Goal: Task Accomplishment & Management: Manage account settings

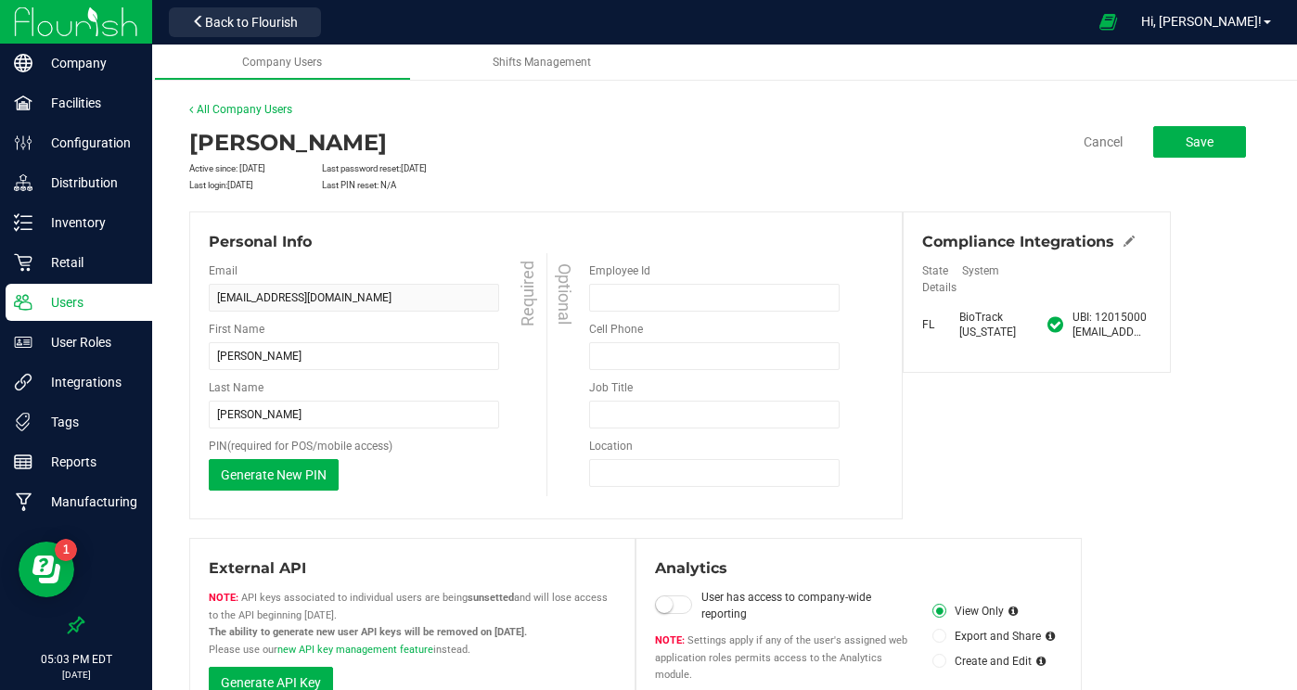
scroll to position [3751, 0]
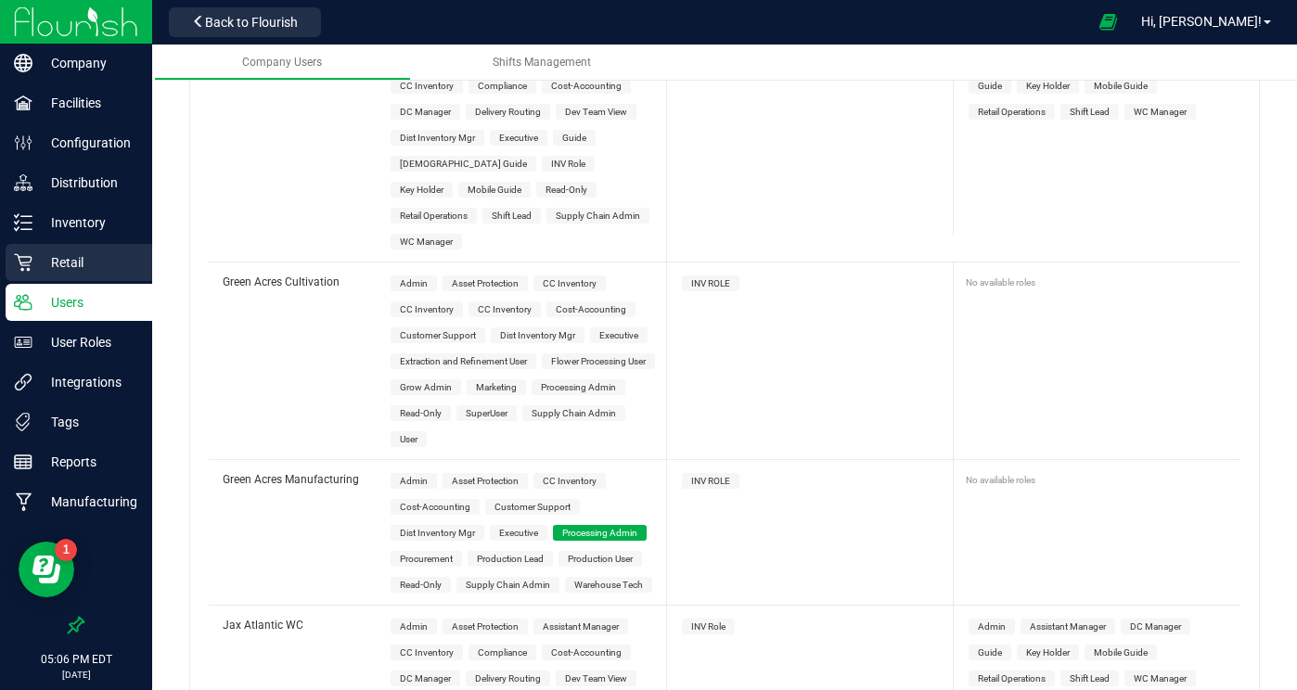
click at [68, 265] on p "Retail" at bounding box center [87, 263] width 111 height 22
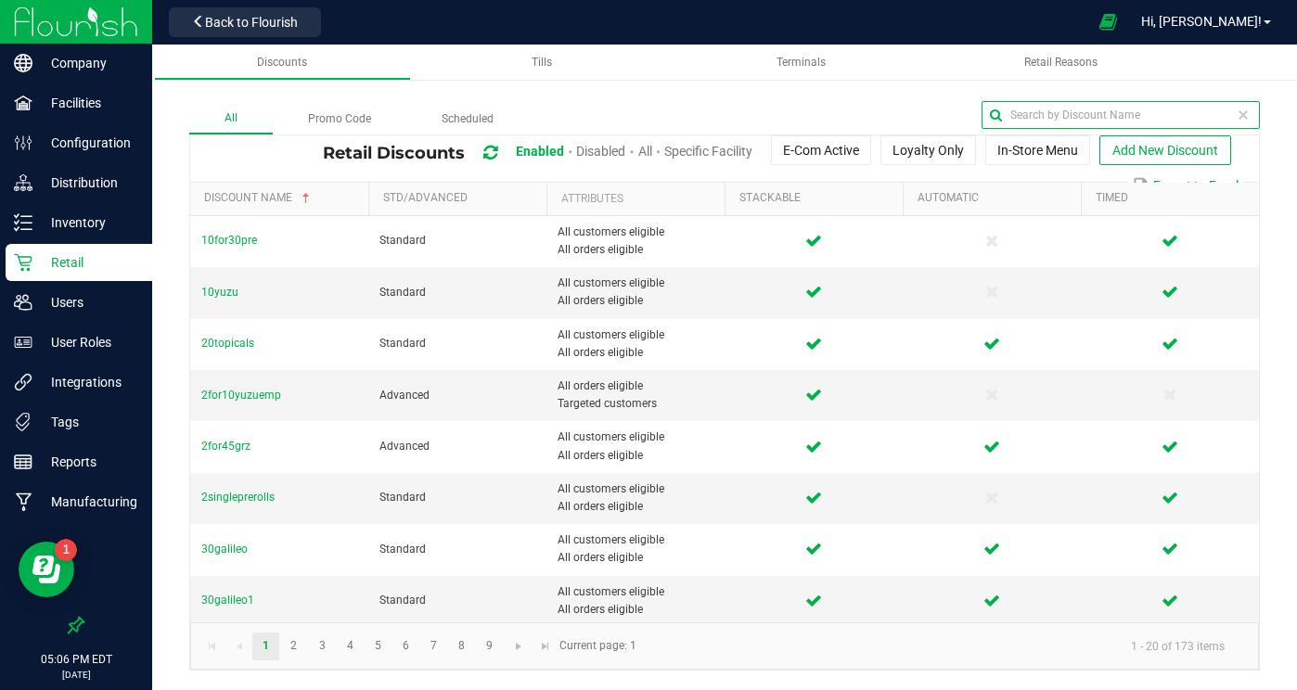
click at [1210, 114] on input "text" at bounding box center [1121, 115] width 278 height 28
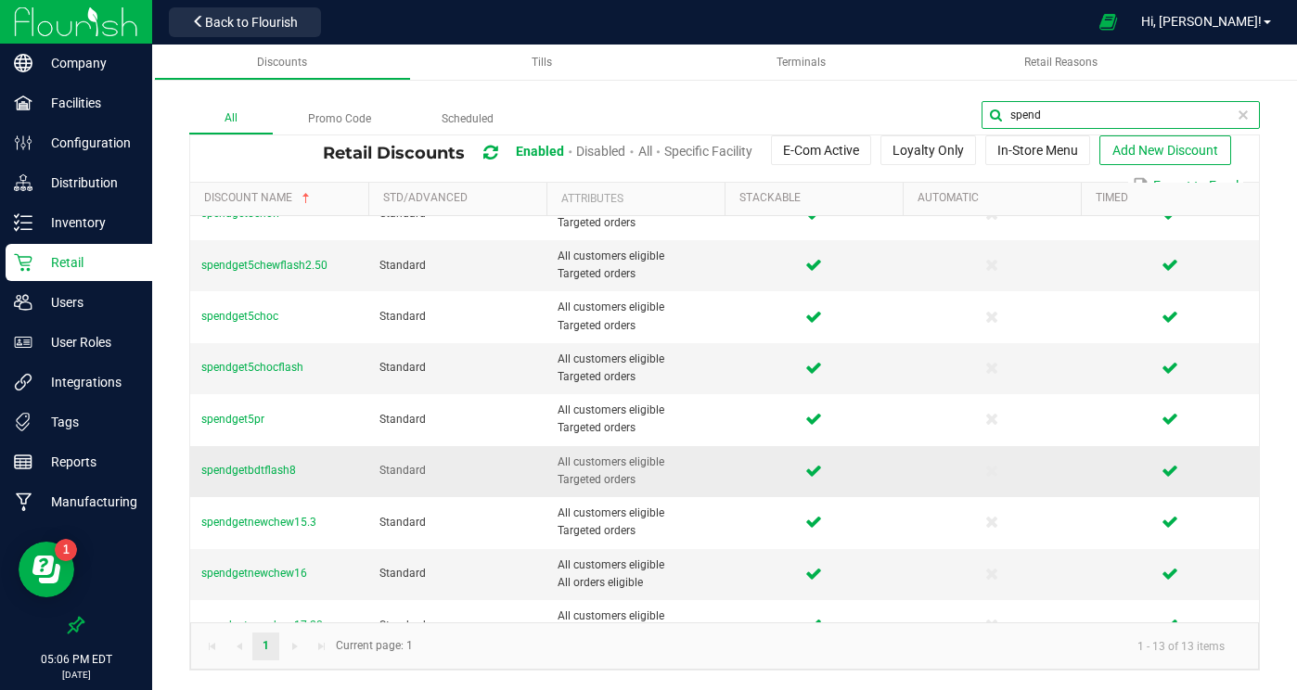
scroll to position [129, 0]
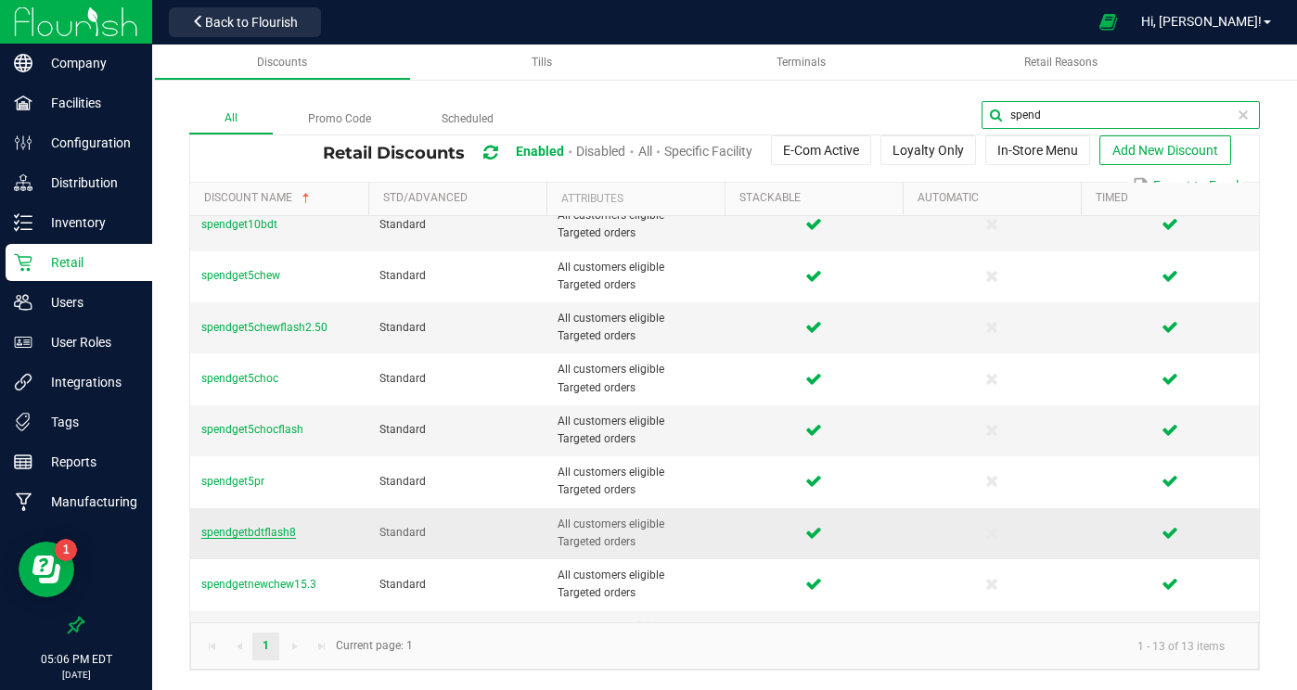
type input "spend"
click at [271, 531] on span "spendgetbdtflash8" at bounding box center [248, 531] width 95 height 13
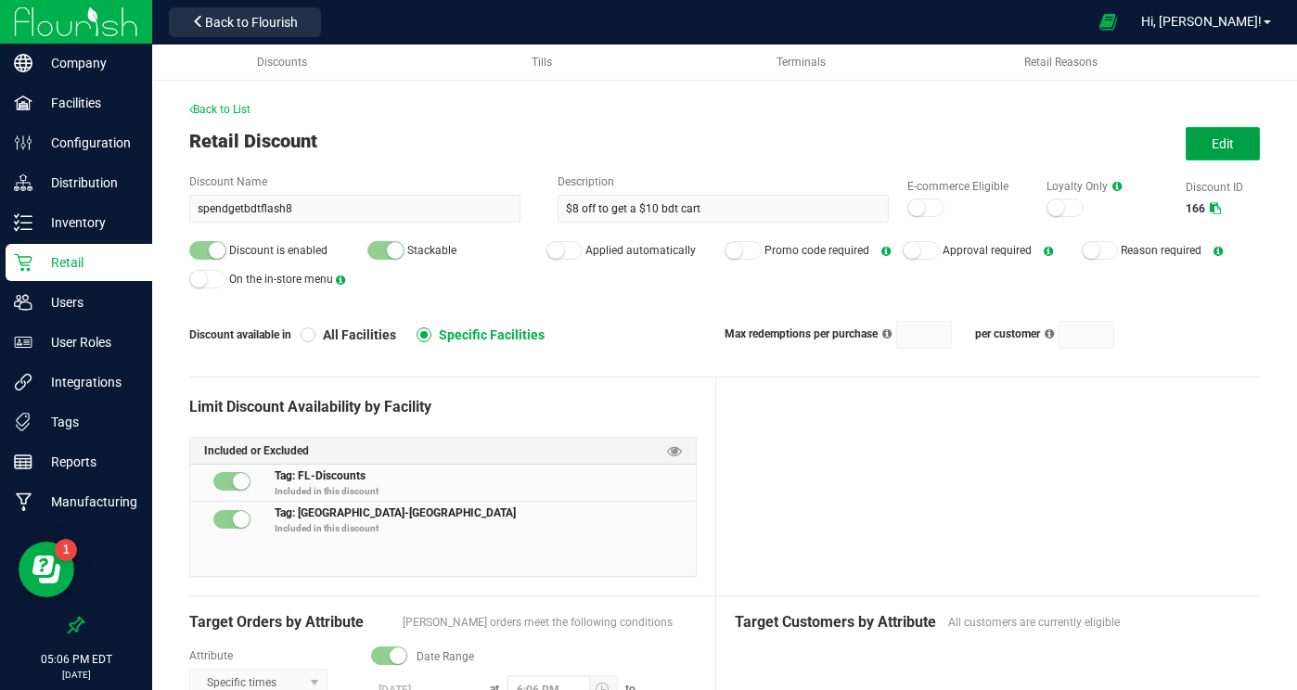
click at [1231, 145] on span "Edit" at bounding box center [1223, 143] width 22 height 15
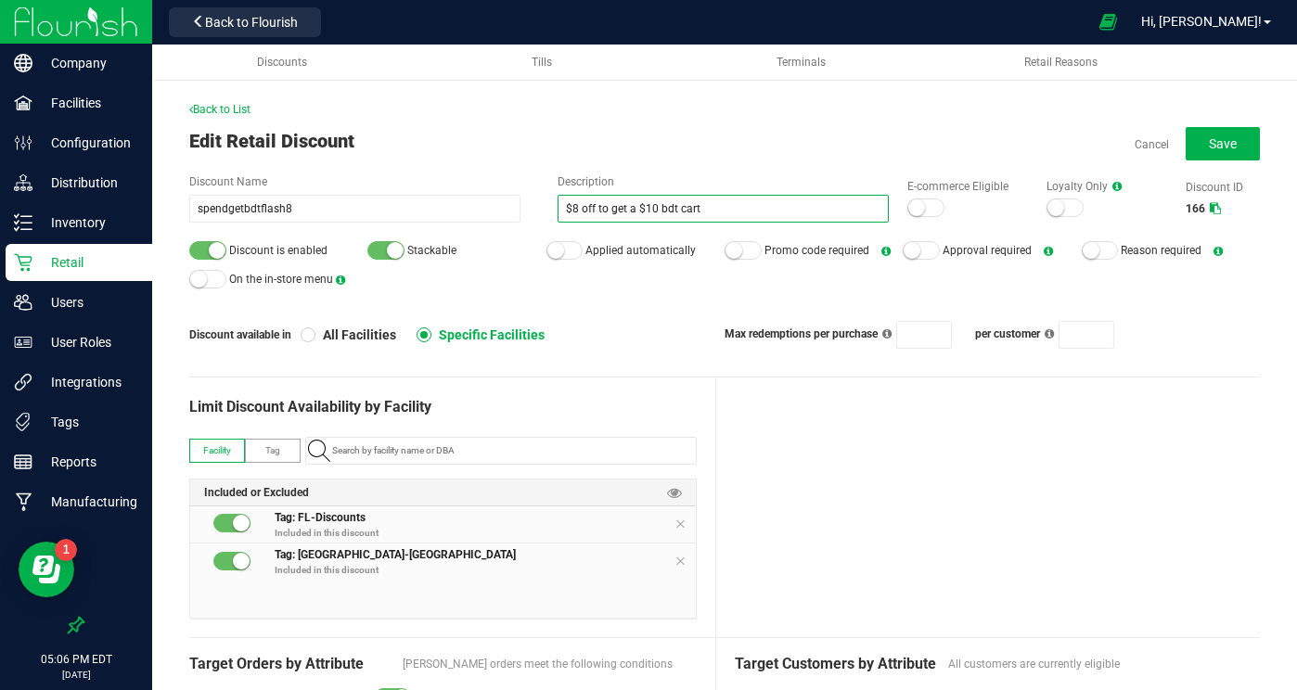
click at [576, 208] on input "$8 off to get a $10 bdt cart" at bounding box center [723, 209] width 331 height 28
drag, startPoint x: 715, startPoint y: 208, endPoint x: 646, endPoint y: 209, distance: 68.7
click at [646, 209] on input "$1 off to get a $10 bdt cart" at bounding box center [723, 209] width 331 height 28
type input "$1 off to get a $5 chew"
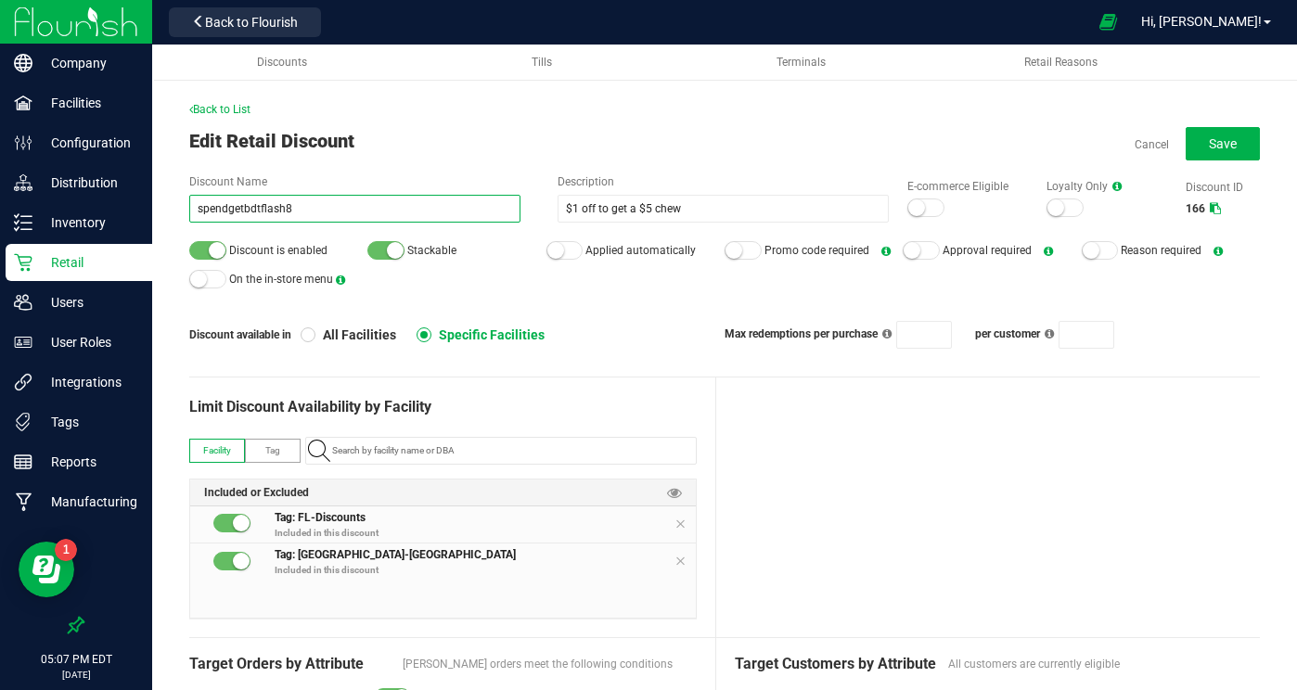
drag, startPoint x: 258, startPoint y: 207, endPoint x: 246, endPoint y: 205, distance: 12.2
click at [244, 208] on input "spendgetbdtflash8" at bounding box center [354, 209] width 331 height 28
click at [310, 203] on input "spendgetchewflash8" at bounding box center [354, 209] width 331 height 28
type input "spendgetchewflash1"
click at [818, 452] on div at bounding box center [988, 508] width 545 height 260
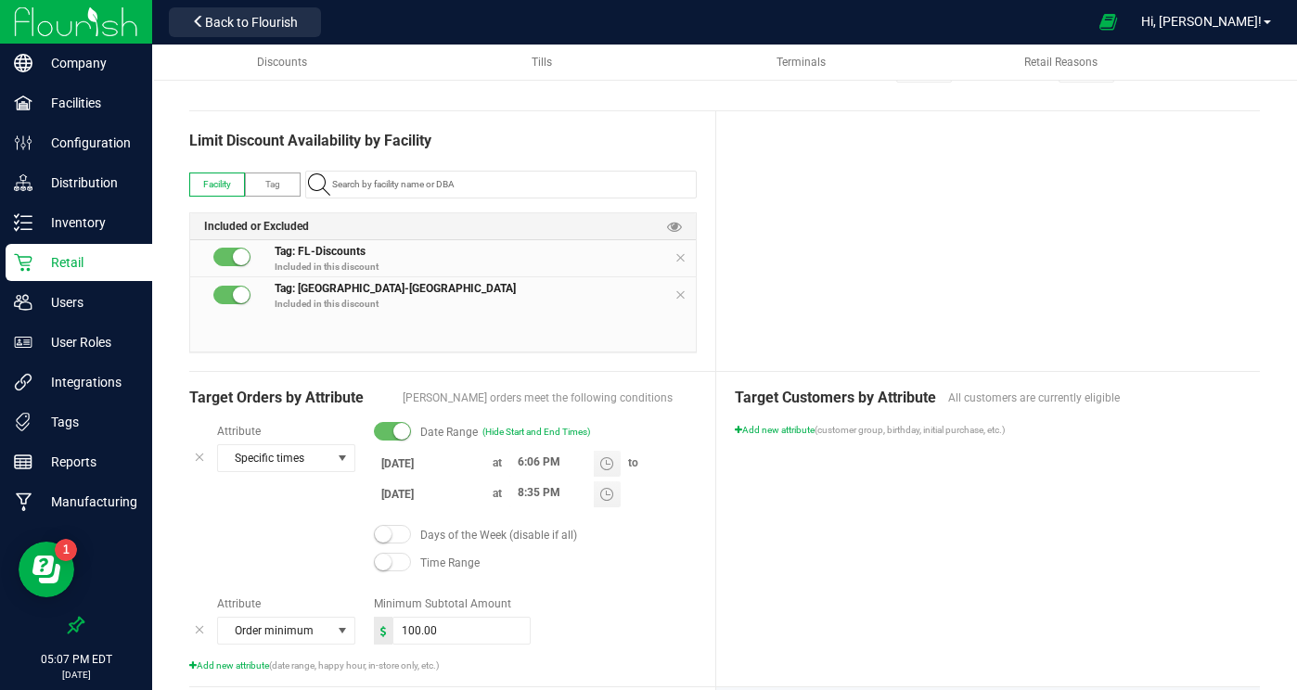
scroll to position [279, 0]
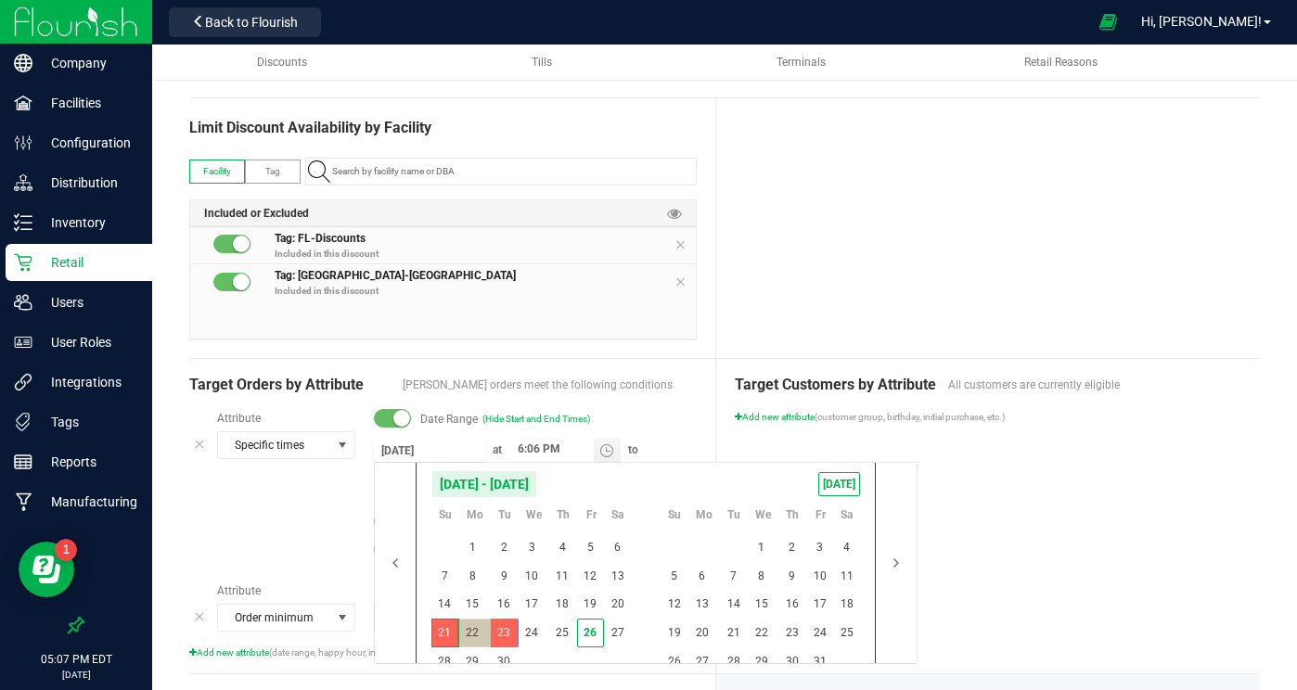
click at [417, 450] on input "[DATE]" at bounding box center [429, 450] width 111 height 23
click at [848, 485] on span "[DATE]" at bounding box center [840, 484] width 42 height 24
type input "[DATE]"
drag, startPoint x: 509, startPoint y: 653, endPoint x: 520, endPoint y: 651, distance: 11.5
click at [510, 653] on span "30" at bounding box center [504, 662] width 27 height 29
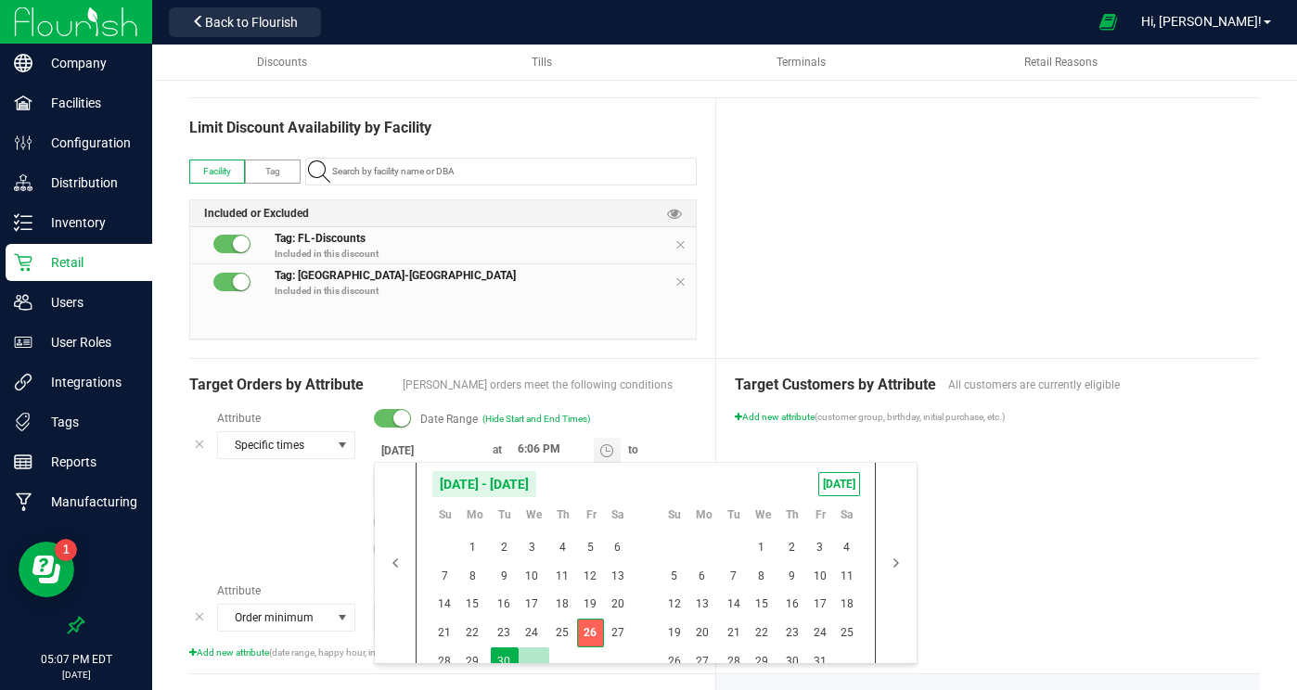
type input "[DATE]"
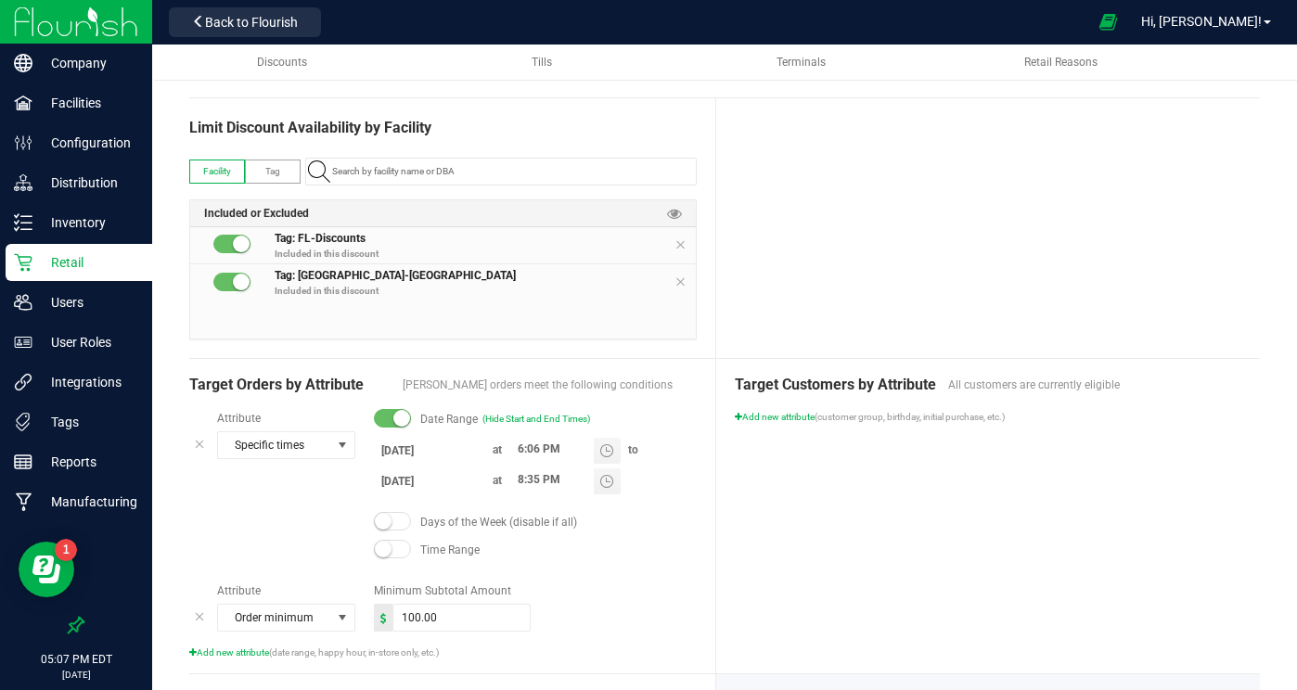
click at [1092, 568] on div "Target Customers by Attribute All customers are currently eligible Add new attr…" at bounding box center [988, 516] width 545 height 315
click at [520, 445] on input "6:06 PM" at bounding box center [552, 449] width 84 height 23
type input "8:36 PM"
click at [660, 524] on div "Days of the Week (disable if all)" at bounding box center [535, 522] width 323 height 19
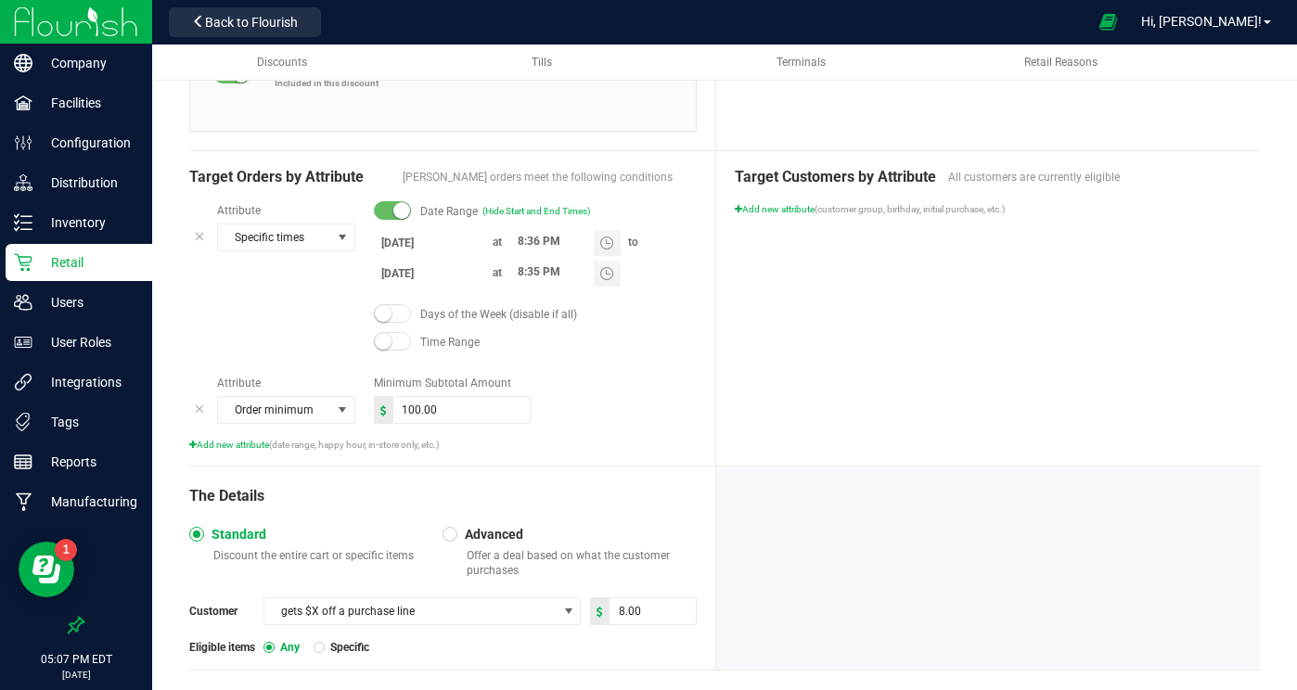
scroll to position [512, 0]
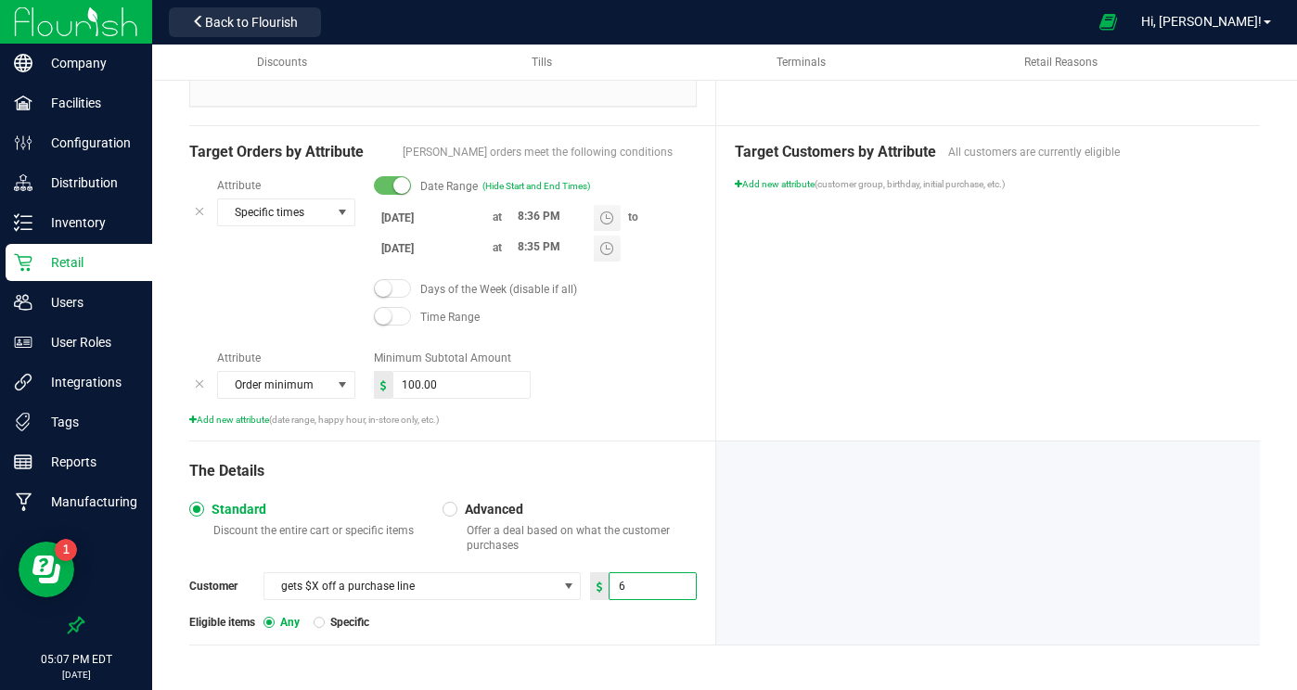
click at [648, 580] on input "6" at bounding box center [652, 587] width 85 height 26
type input "5"
type input "1.00"
drag, startPoint x: 818, startPoint y: 459, endPoint x: 817, endPoint y: 445, distance: 14.9
click at [818, 459] on div at bounding box center [988, 543] width 545 height 203
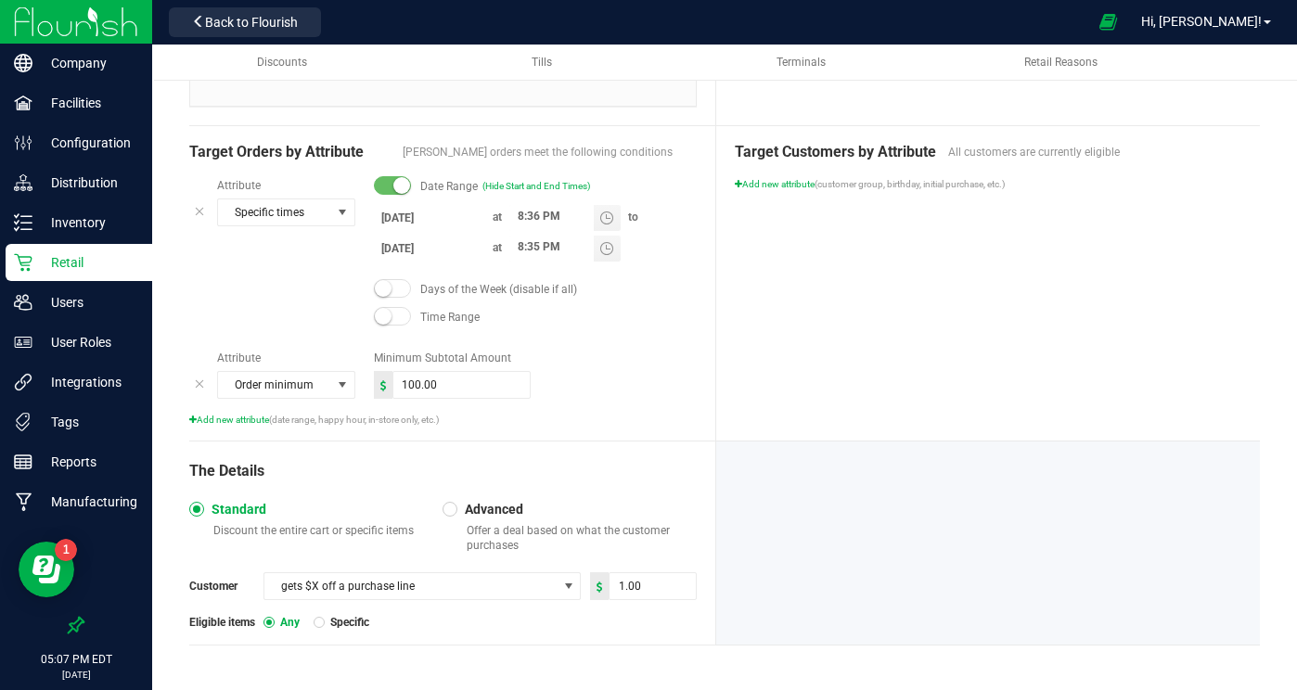
click at [845, 317] on div "Target Customers by Attribute All customers are currently eligible Add new attr…" at bounding box center [988, 283] width 545 height 315
click at [863, 311] on div "Target Customers by Attribute All customers are currently eligible Add new attr…" at bounding box center [988, 283] width 545 height 315
click at [862, 311] on div "Target Customers by Attribute All customers are currently eligible Add new attr…" at bounding box center [988, 283] width 545 height 315
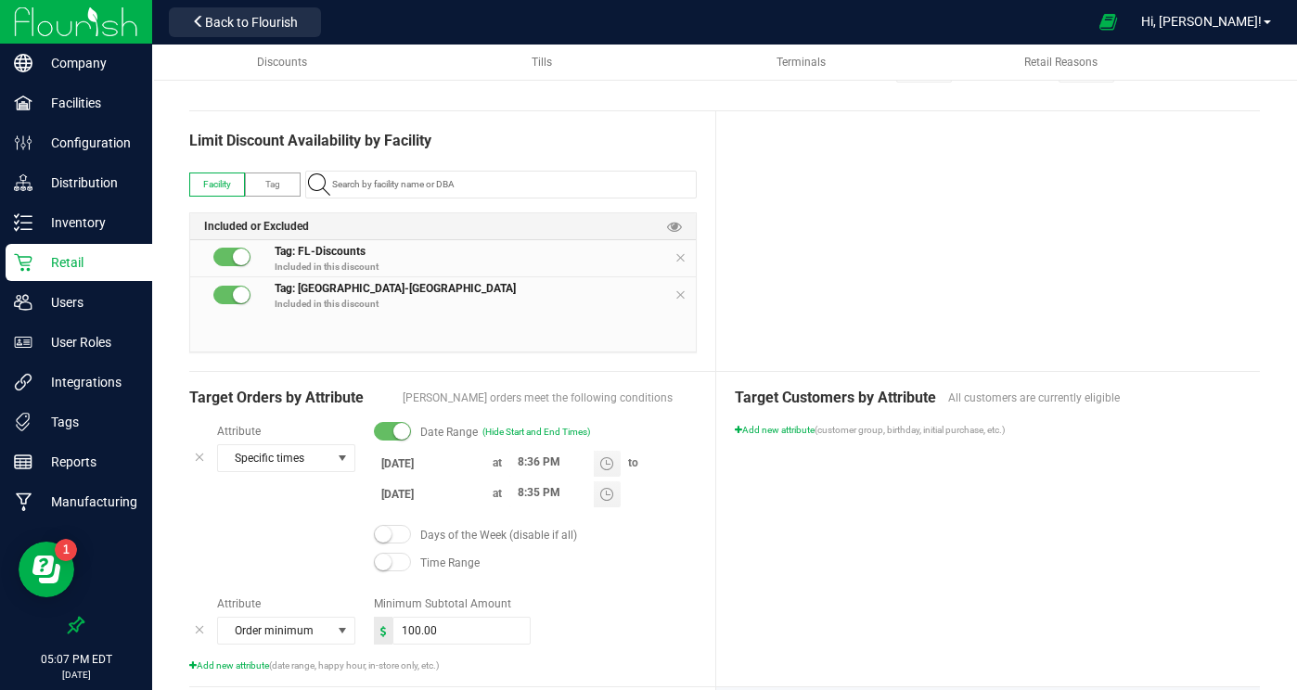
scroll to position [0, 0]
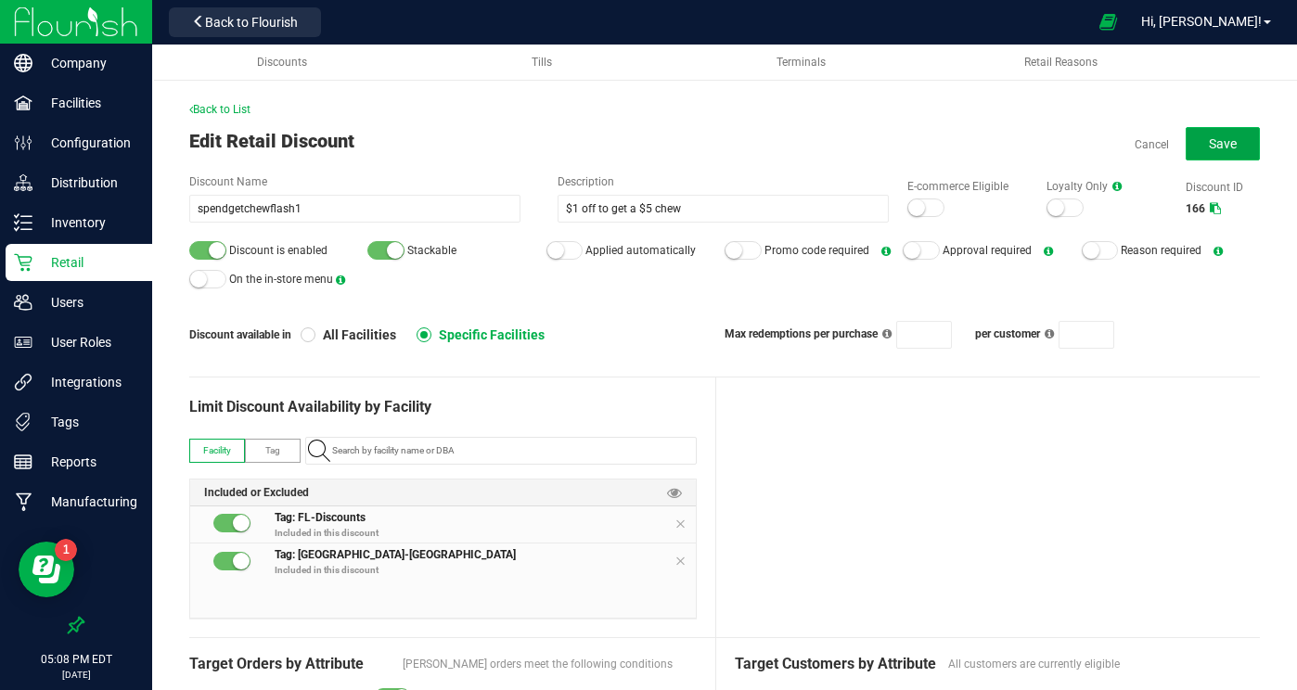
click at [1192, 144] on button "Save" at bounding box center [1223, 143] width 74 height 33
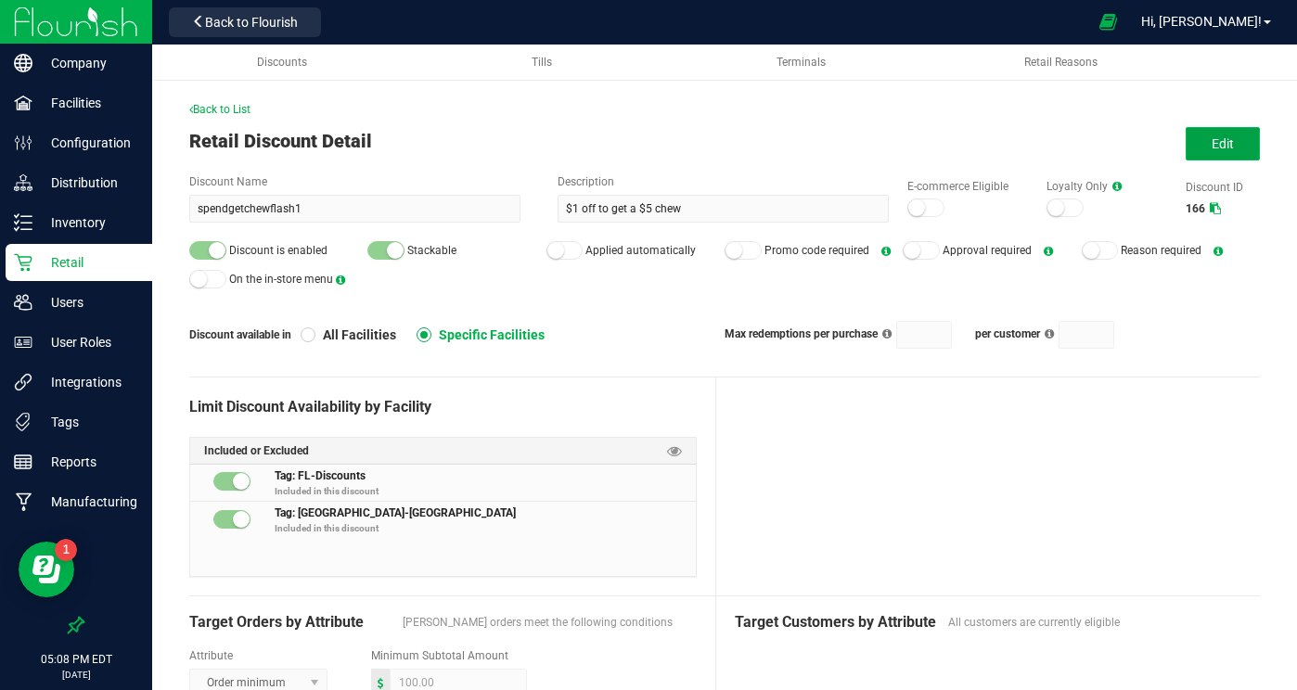
click at [1208, 148] on button "Edit" at bounding box center [1223, 143] width 74 height 33
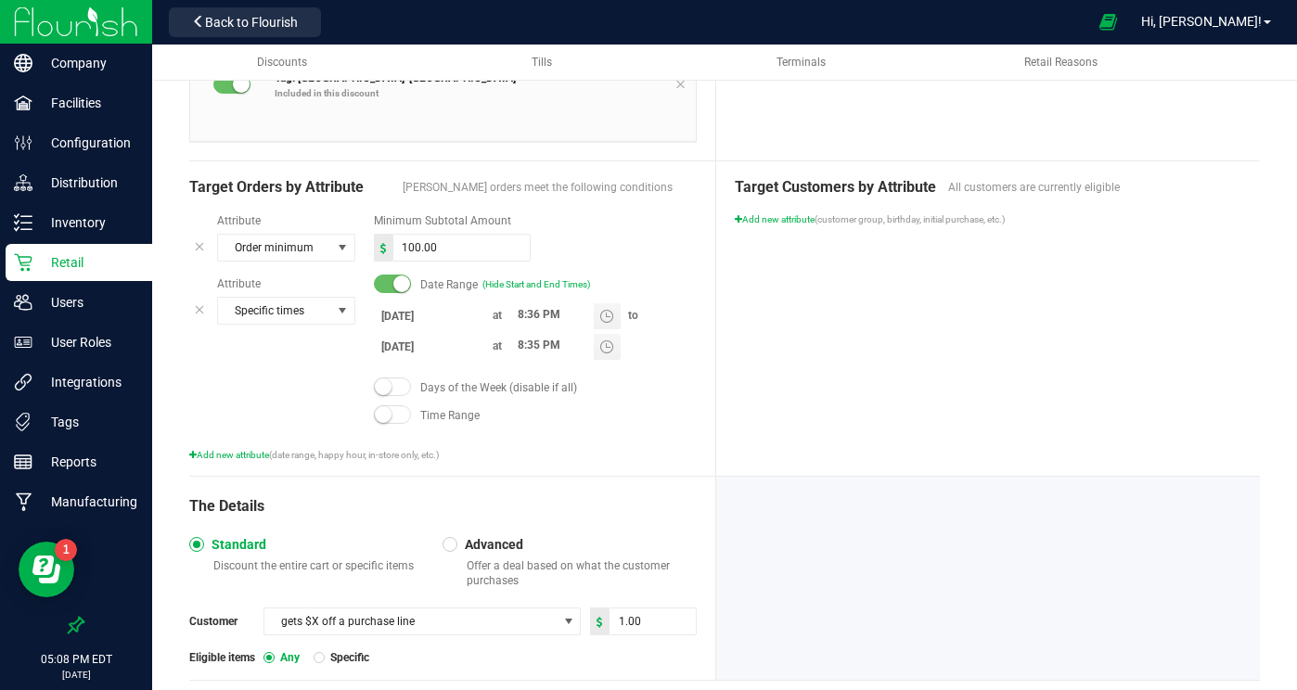
scroll to position [512, 0]
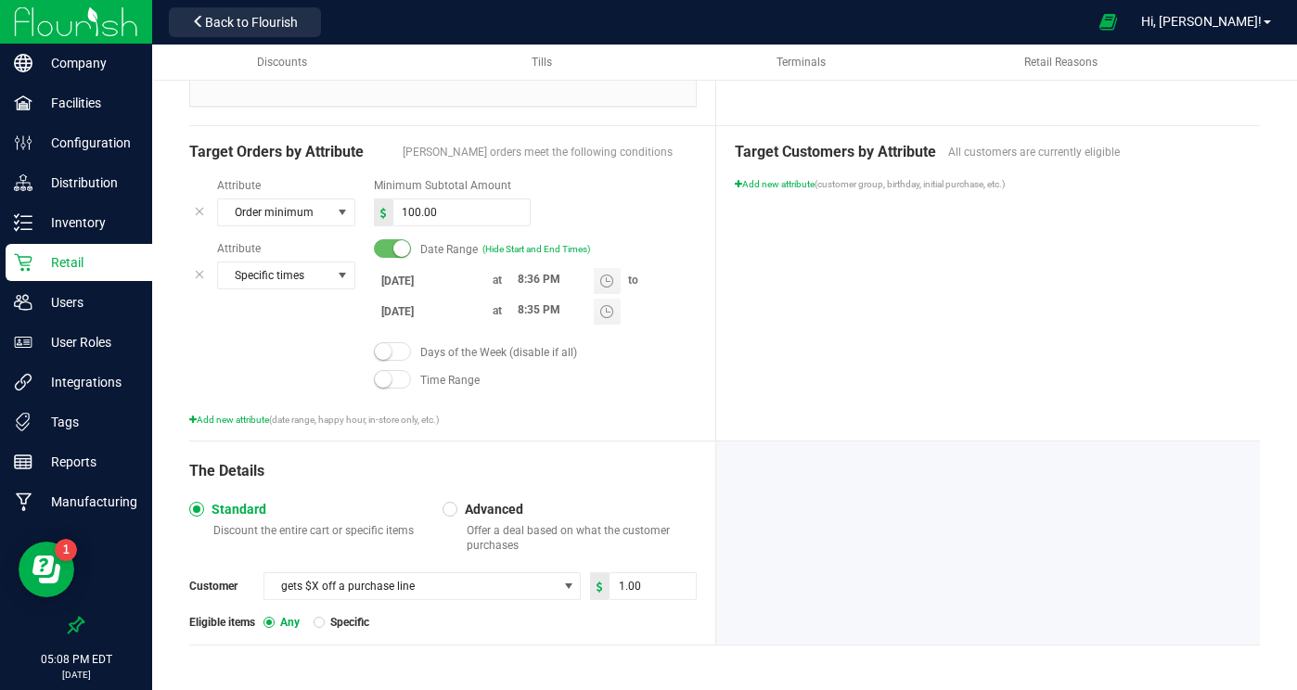
click at [321, 620] on div at bounding box center [319, 622] width 11 height 11
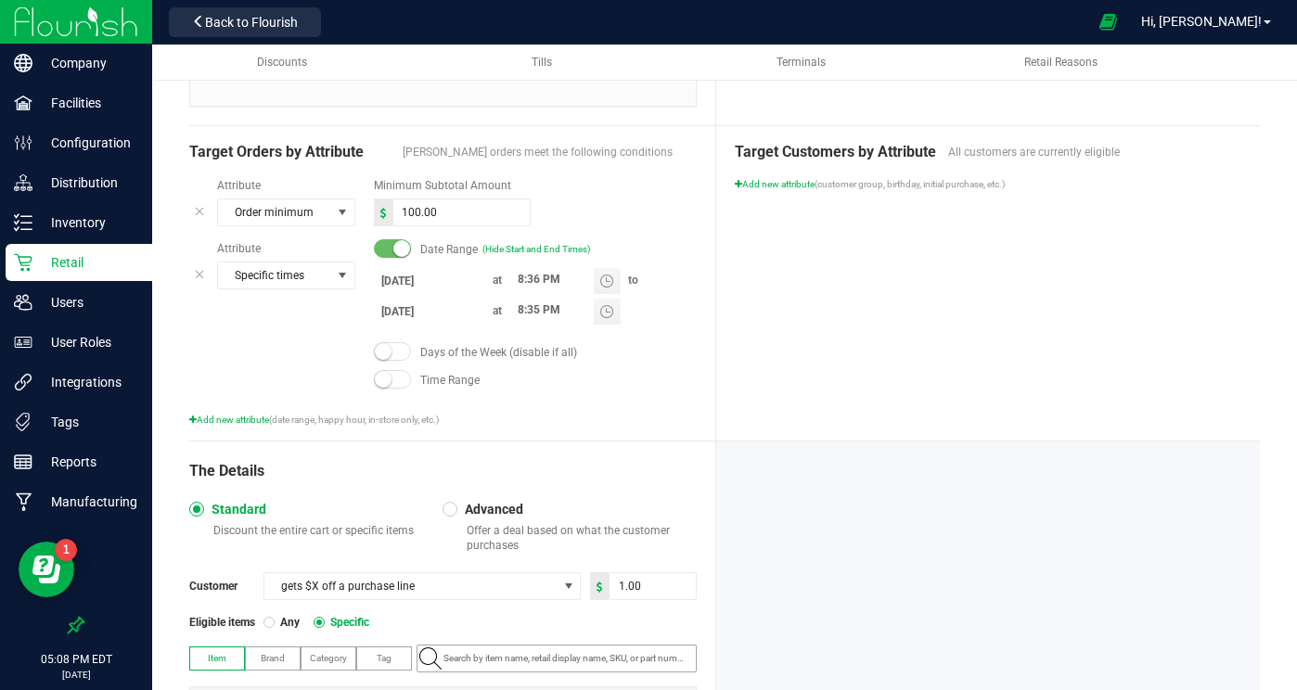
drag, startPoint x: 386, startPoint y: 656, endPoint x: 467, endPoint y: 658, distance: 80.8
click at [385, 656] on span "Tag" at bounding box center [384, 658] width 15 height 10
click at [516, 656] on input "NO DATA FOUND" at bounding box center [566, 659] width 260 height 26
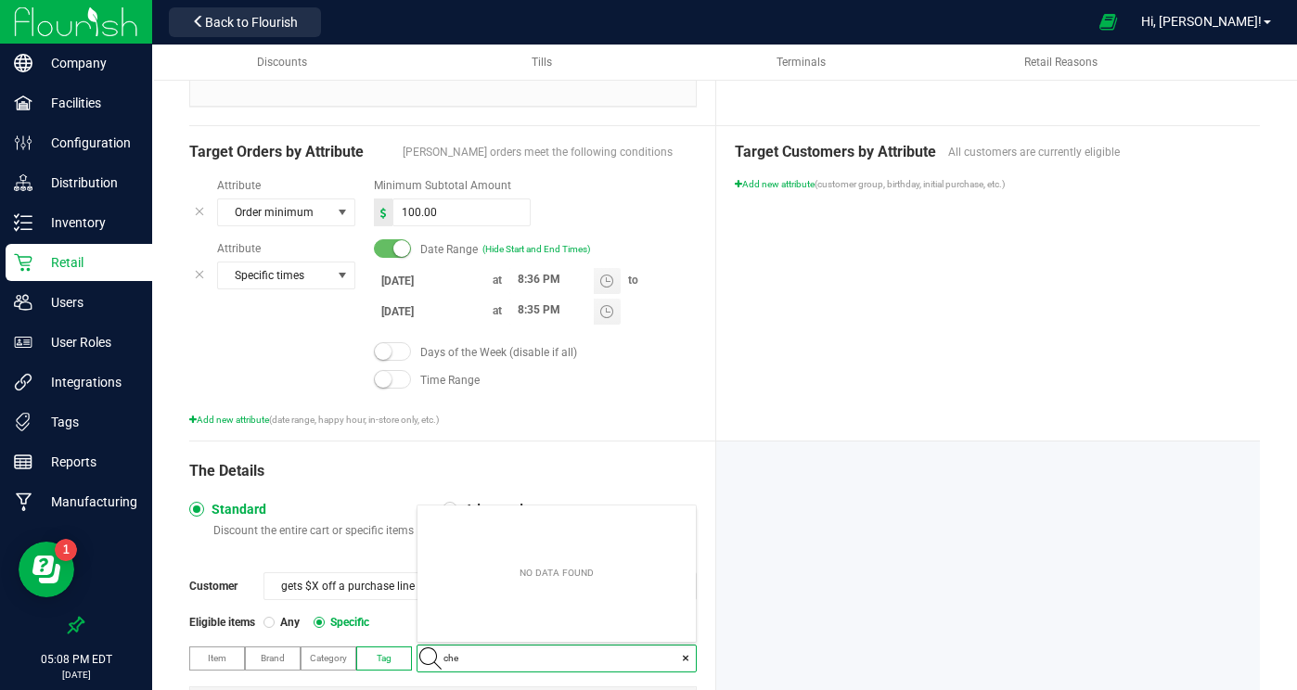
type input "chew"
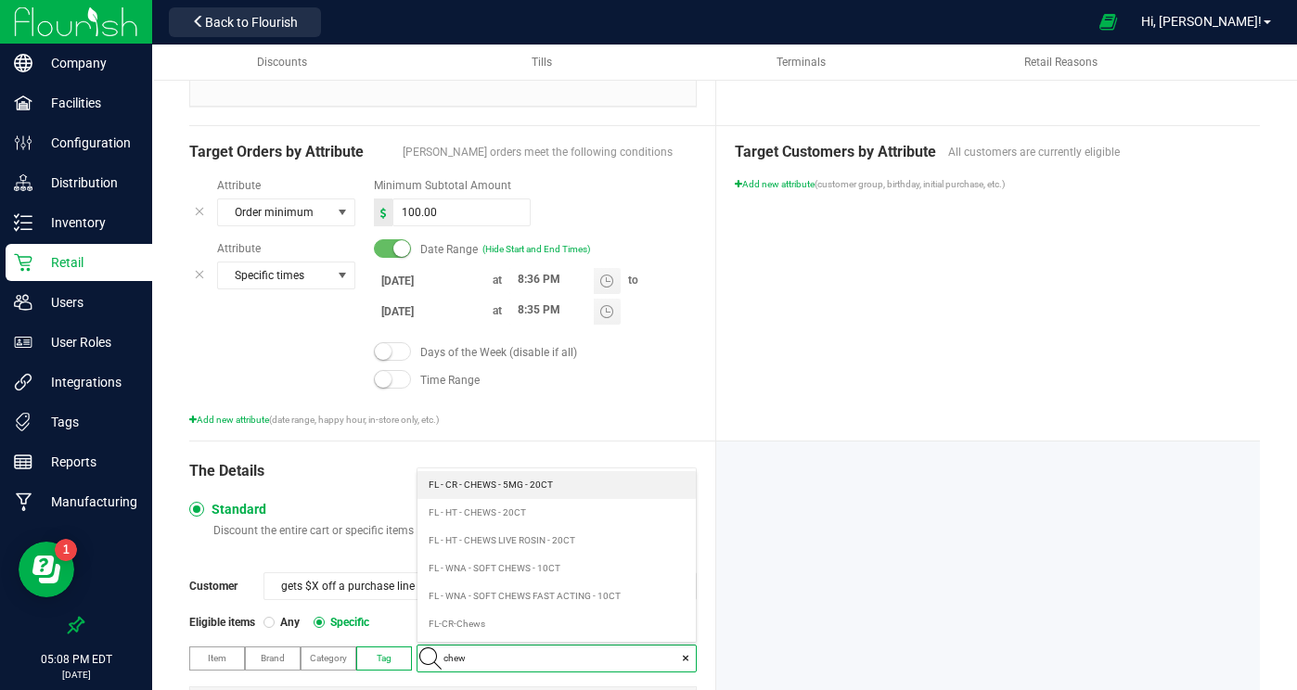
drag, startPoint x: 490, startPoint y: 521, endPoint x: 500, endPoint y: 523, distance: 10.4
click at [489, 521] on span "FL - HT - CHEWS - 20CT" at bounding box center [477, 513] width 97 height 19
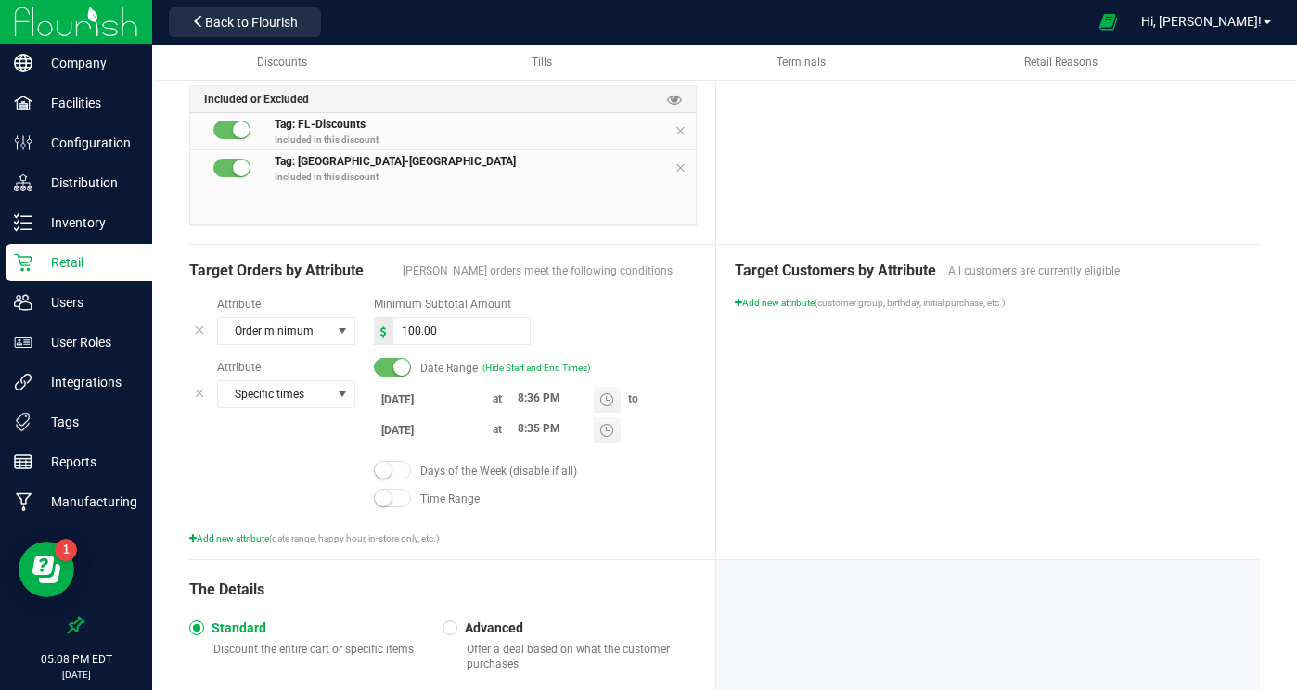
scroll to position [0, 0]
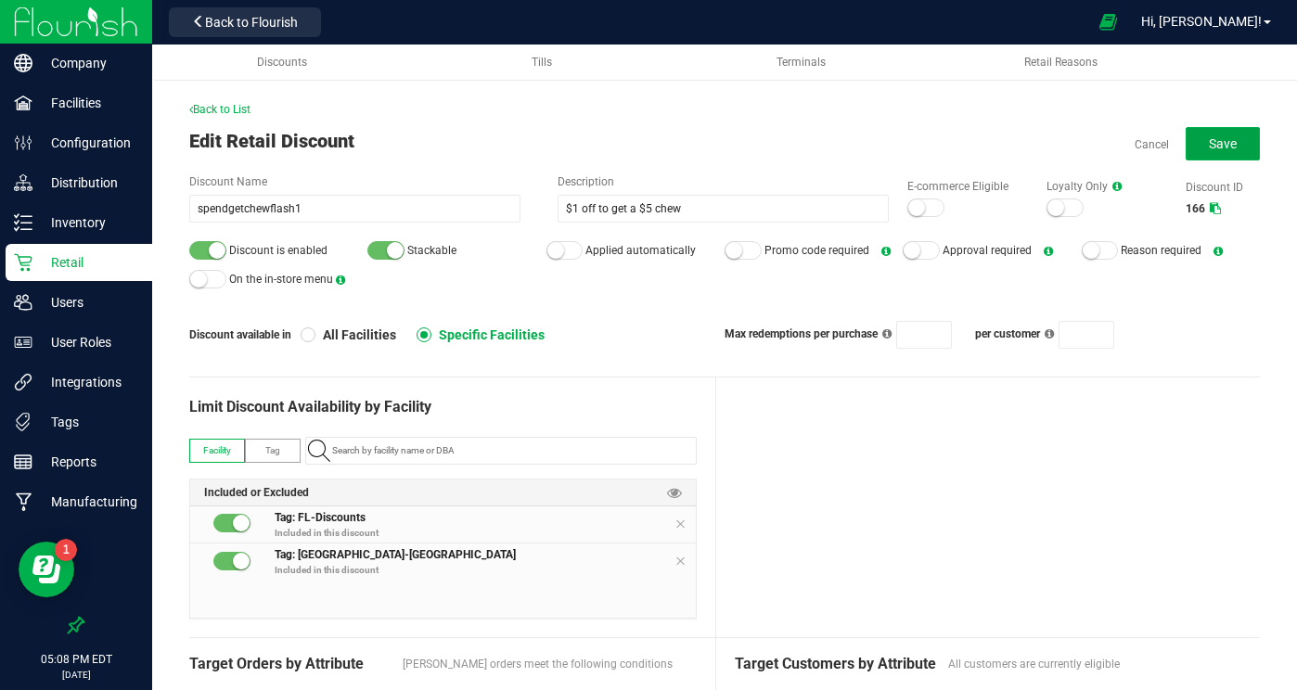
drag, startPoint x: 1209, startPoint y: 135, endPoint x: 1103, endPoint y: 158, distance: 109.2
click at [1209, 135] on button "Save" at bounding box center [1223, 143] width 74 height 33
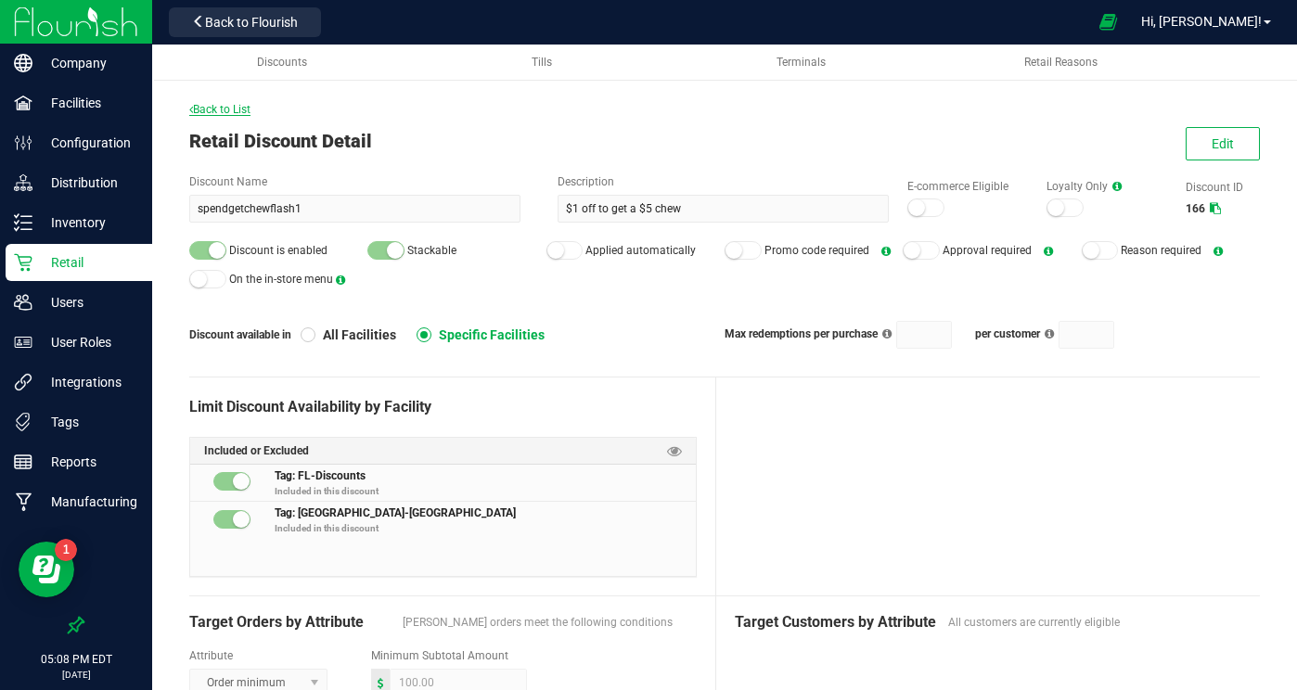
click at [218, 110] on span "Back to List" at bounding box center [219, 109] width 61 height 13
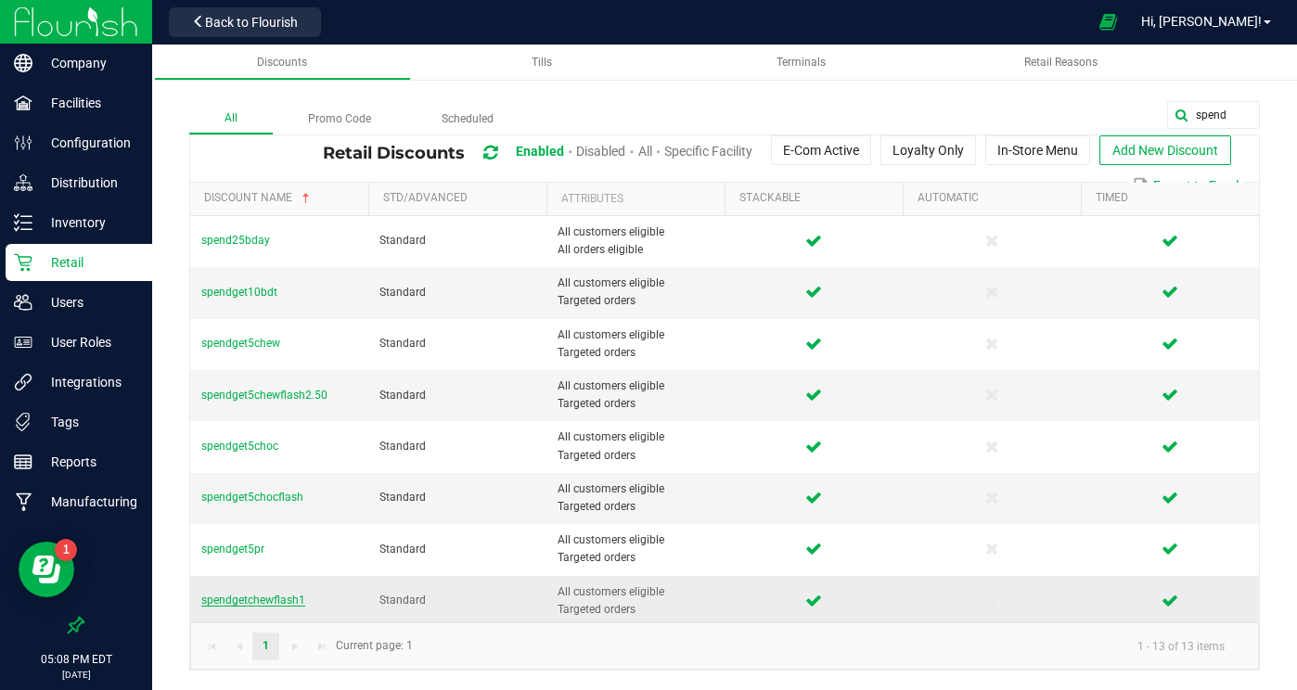
click at [247, 600] on span "spendgetchewflash1" at bounding box center [253, 600] width 104 height 13
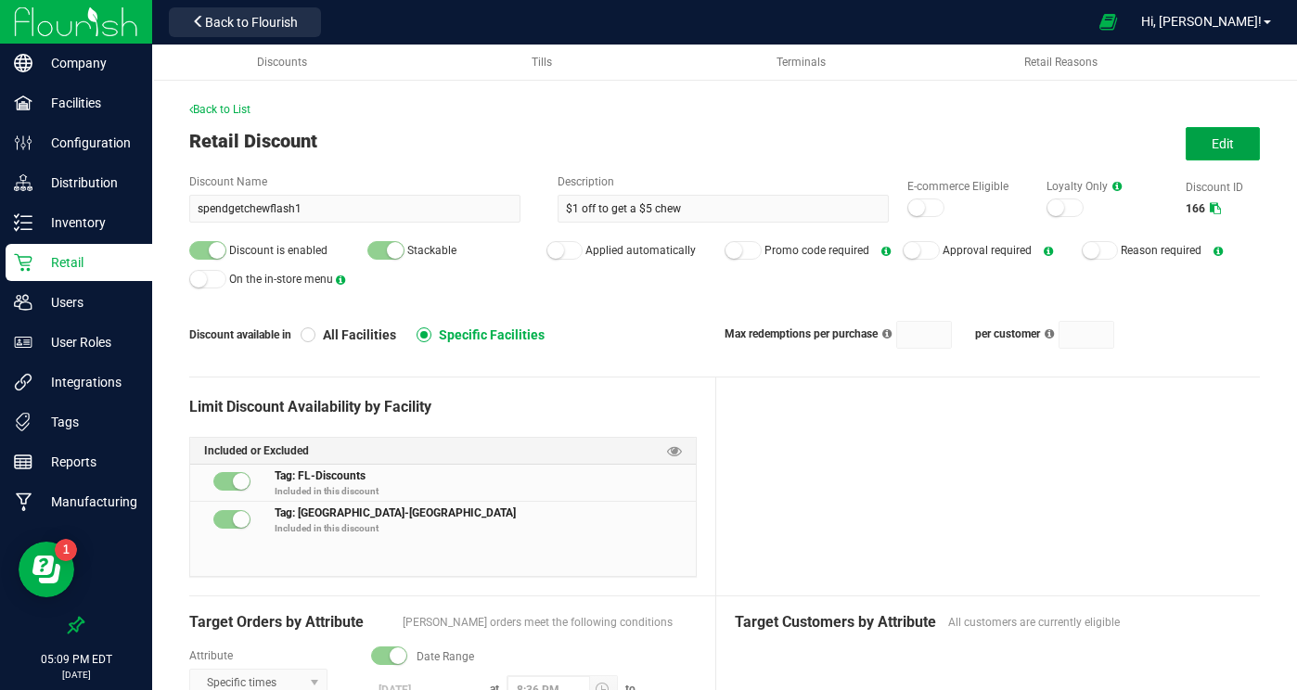
drag, startPoint x: 1212, startPoint y: 138, endPoint x: 1169, endPoint y: 147, distance: 43.5
click at [1210, 138] on button "Edit" at bounding box center [1223, 143] width 74 height 33
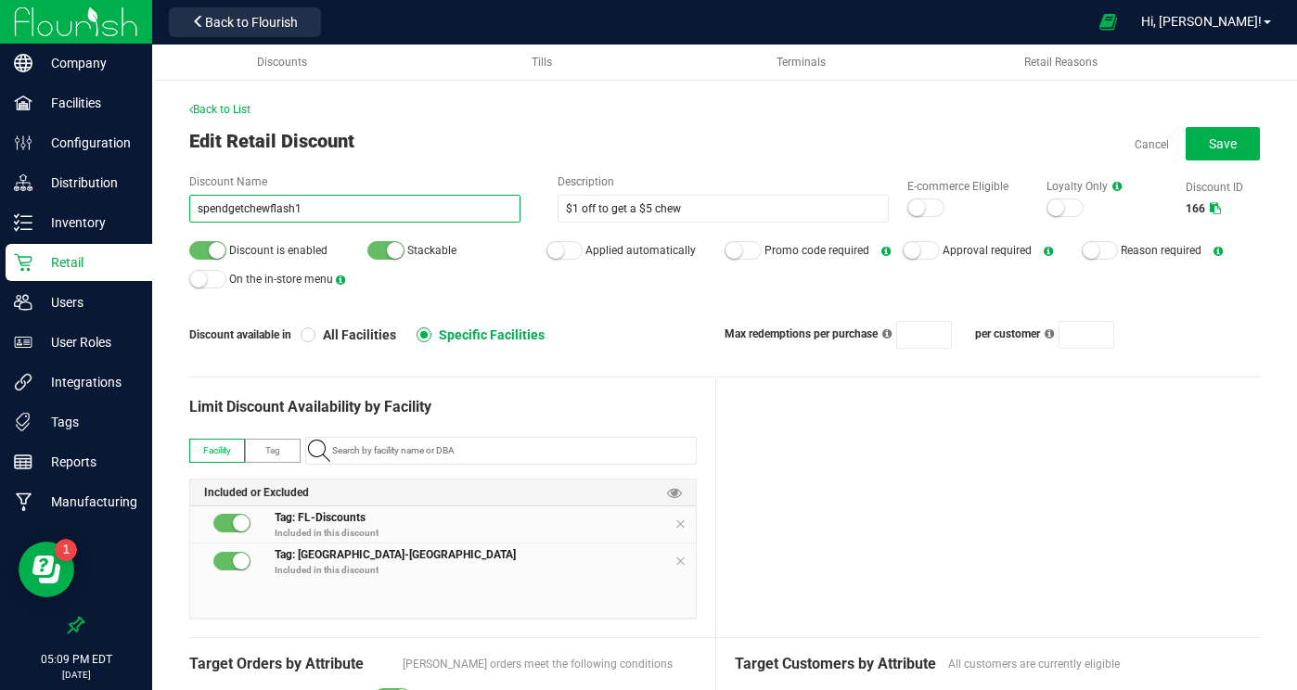
click at [245, 202] on input "spendgetchewflash1" at bounding box center [354, 209] width 331 height 28
type input "spendget5chewflash1"
click at [553, 278] on div "Discount is enabled Stackable Applied automatically Promo code required Approva…" at bounding box center [724, 265] width 1071 height 57
click at [1220, 152] on button "Save" at bounding box center [1223, 143] width 74 height 33
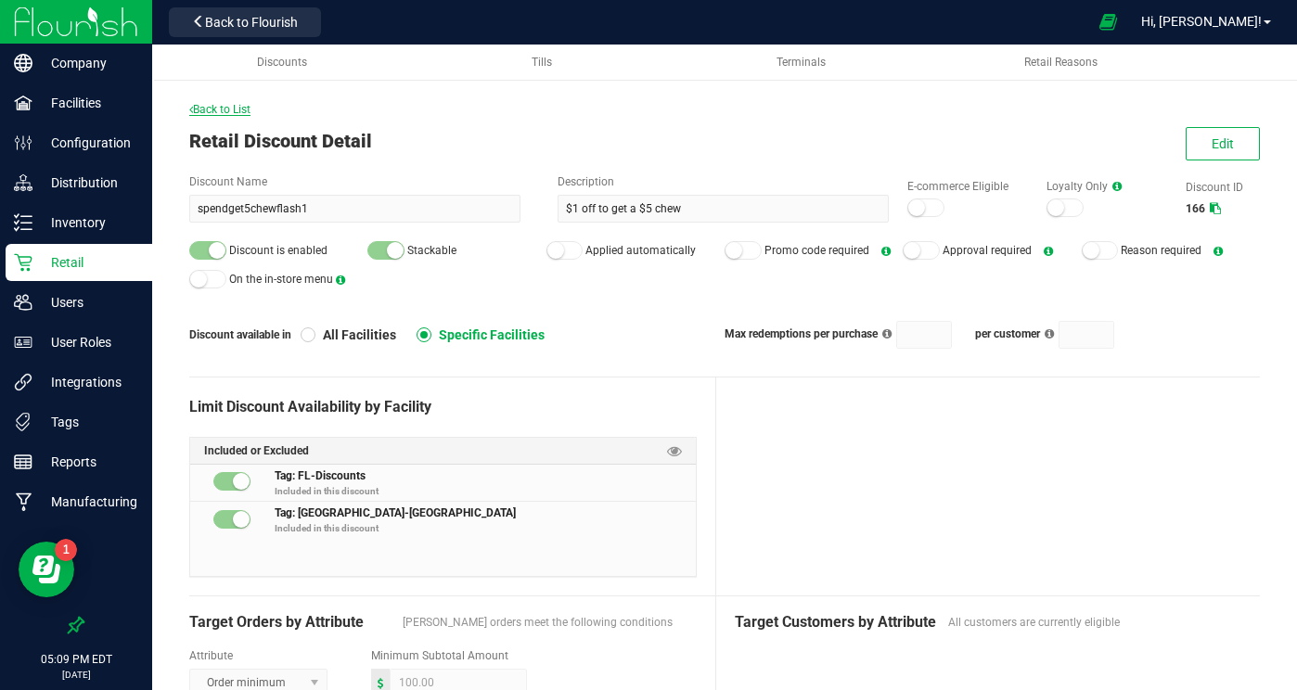
click at [240, 106] on span "Back to List" at bounding box center [219, 109] width 61 height 13
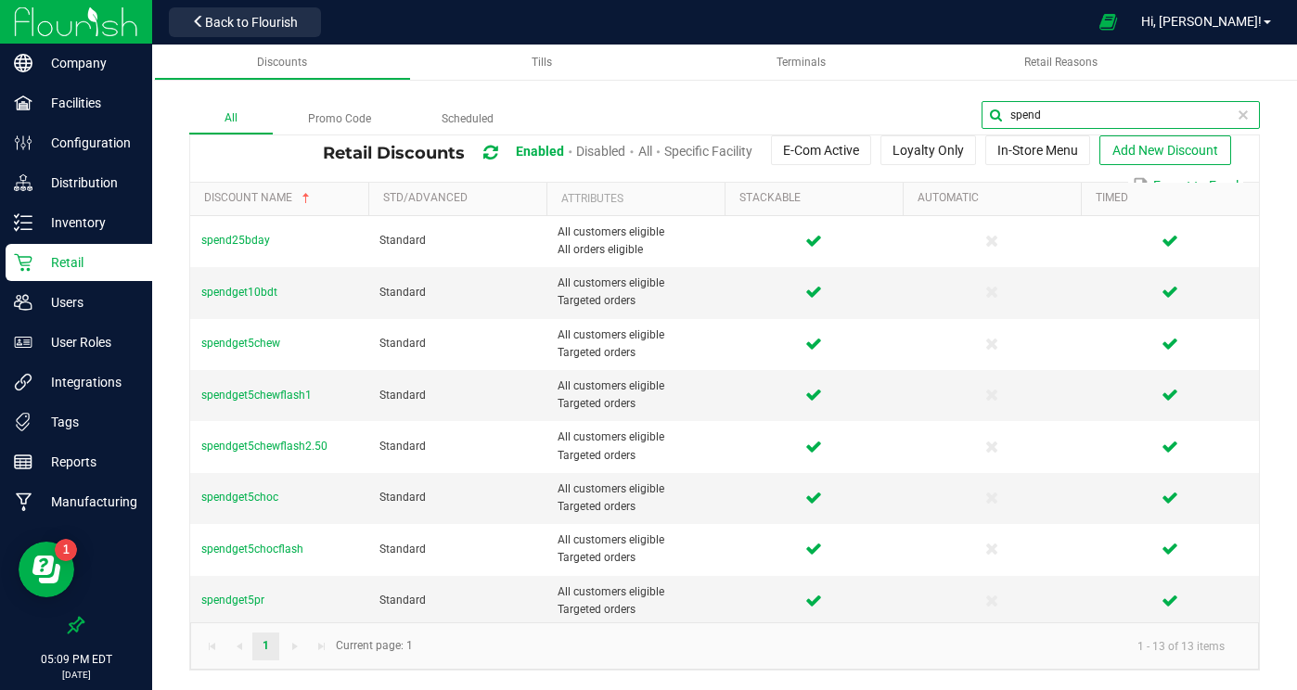
drag, startPoint x: 1224, startPoint y: 118, endPoint x: 1026, endPoint y: 111, distance: 197.8
click at [1026, 111] on input "spend" at bounding box center [1121, 115] width 278 height 28
type input "s"
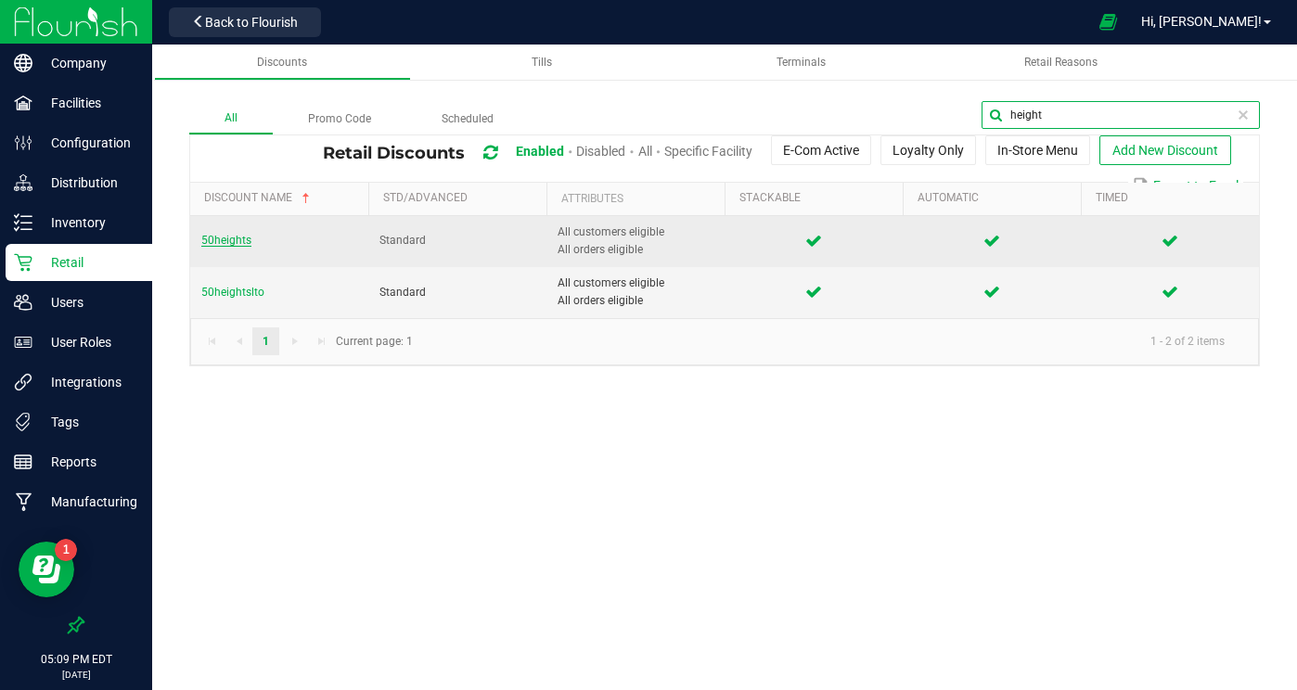
type input "height"
click at [222, 240] on span "50heights" at bounding box center [226, 240] width 50 height 13
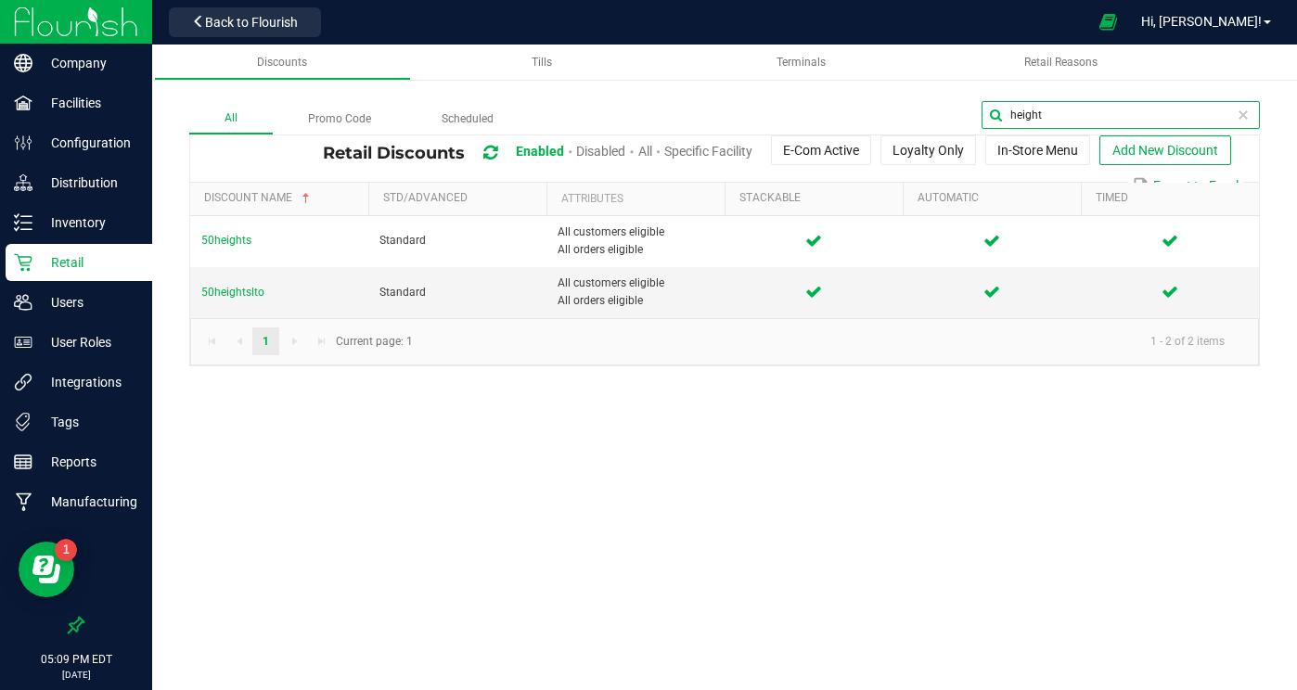
drag, startPoint x: 1240, startPoint y: 120, endPoint x: 1004, endPoint y: 110, distance: 235.9
click at [1004, 110] on input "height" at bounding box center [1121, 115] width 278 height 28
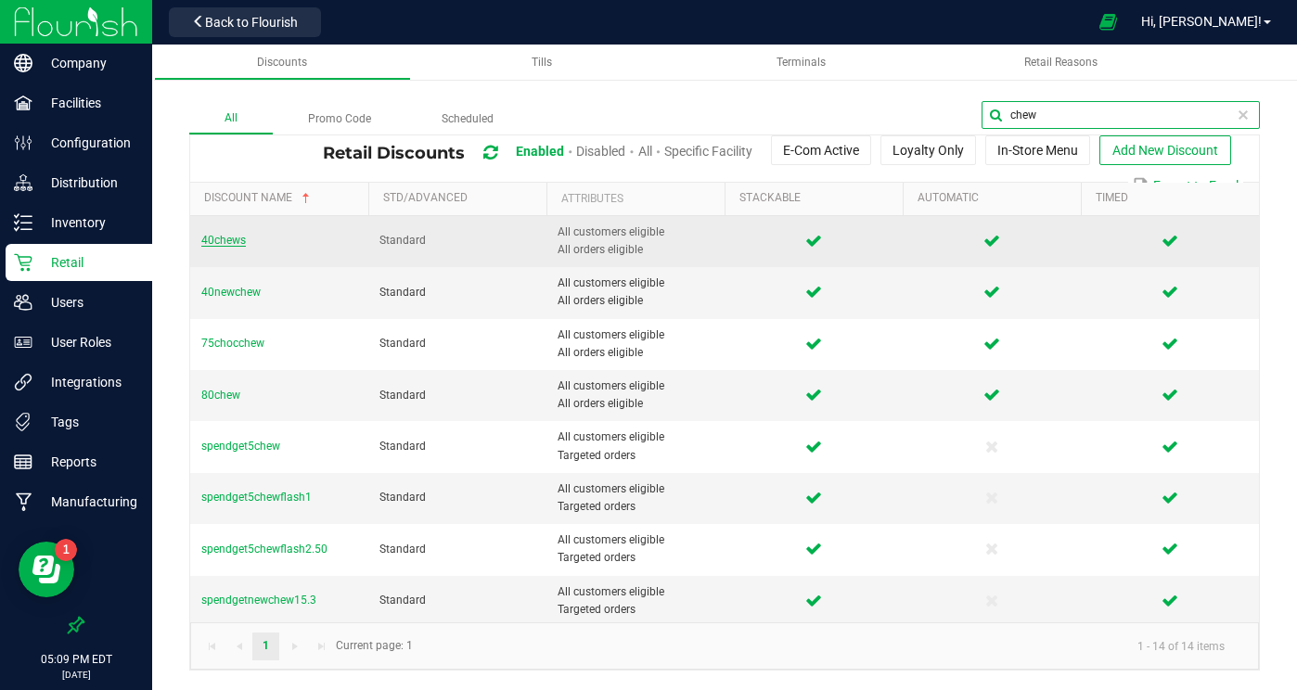
type input "chew"
click at [223, 239] on span "40chews" at bounding box center [223, 240] width 45 height 13
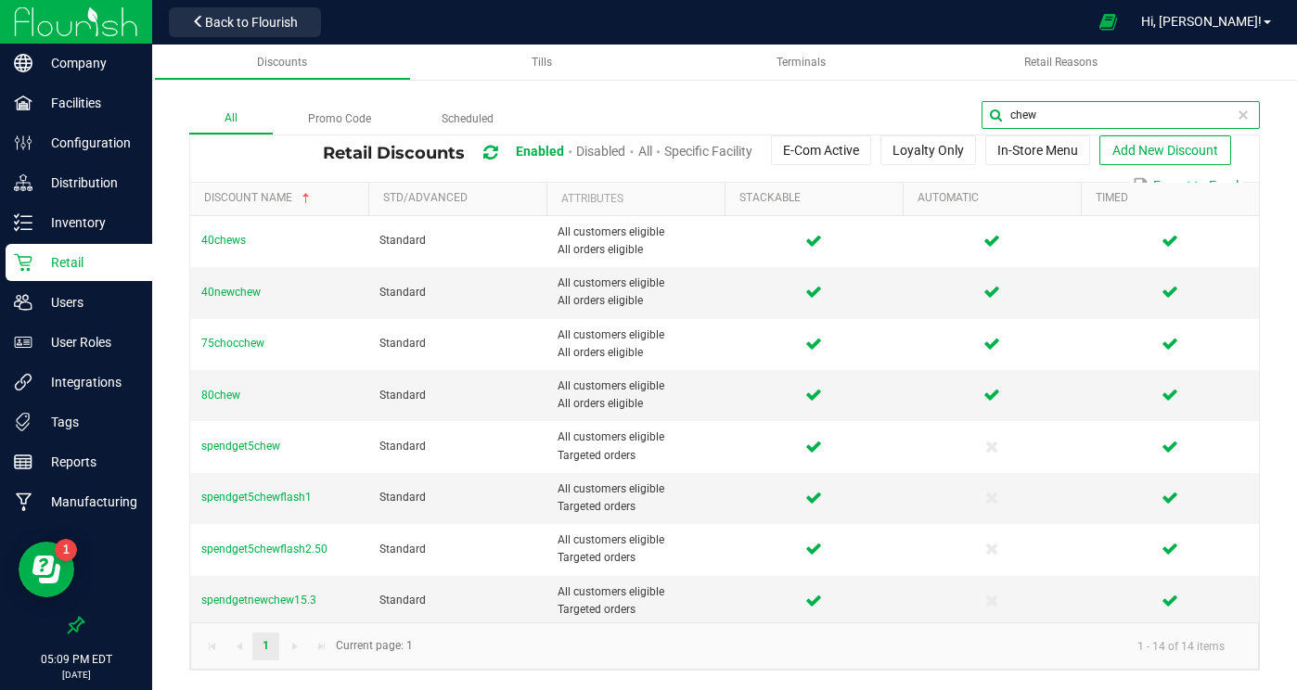
drag, startPoint x: 1153, startPoint y: 111, endPoint x: 1055, endPoint y: 104, distance: 97.7
click at [1055, 104] on input "chew" at bounding box center [1121, 115] width 278 height 28
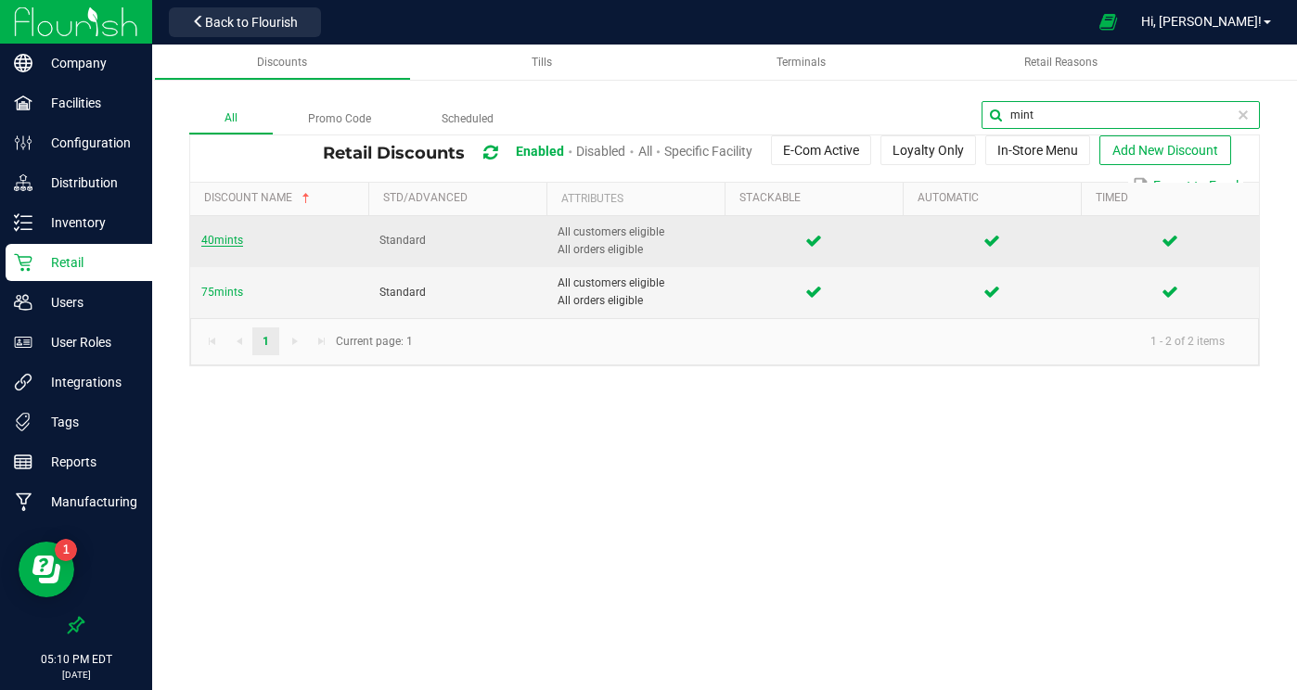
type input "mint"
click at [210, 243] on span "40mints" at bounding box center [222, 240] width 42 height 13
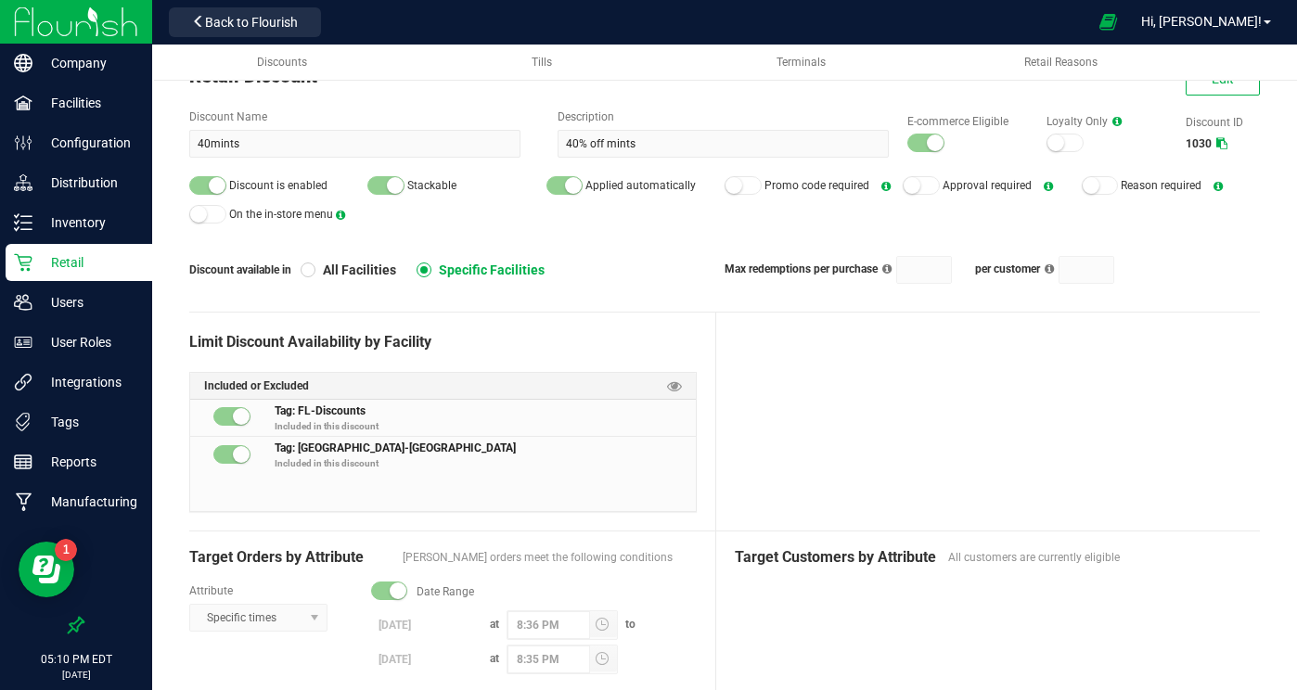
scroll to position [60, 0]
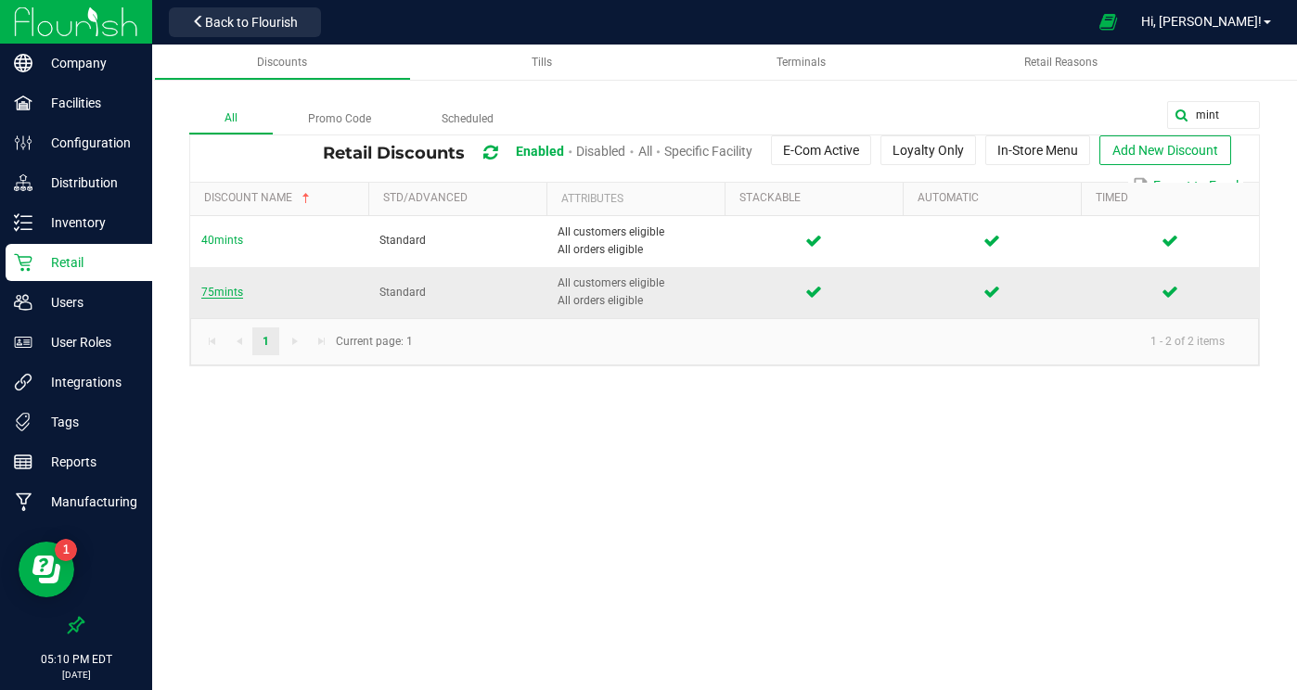
click at [230, 290] on span "75mints" at bounding box center [222, 292] width 42 height 13
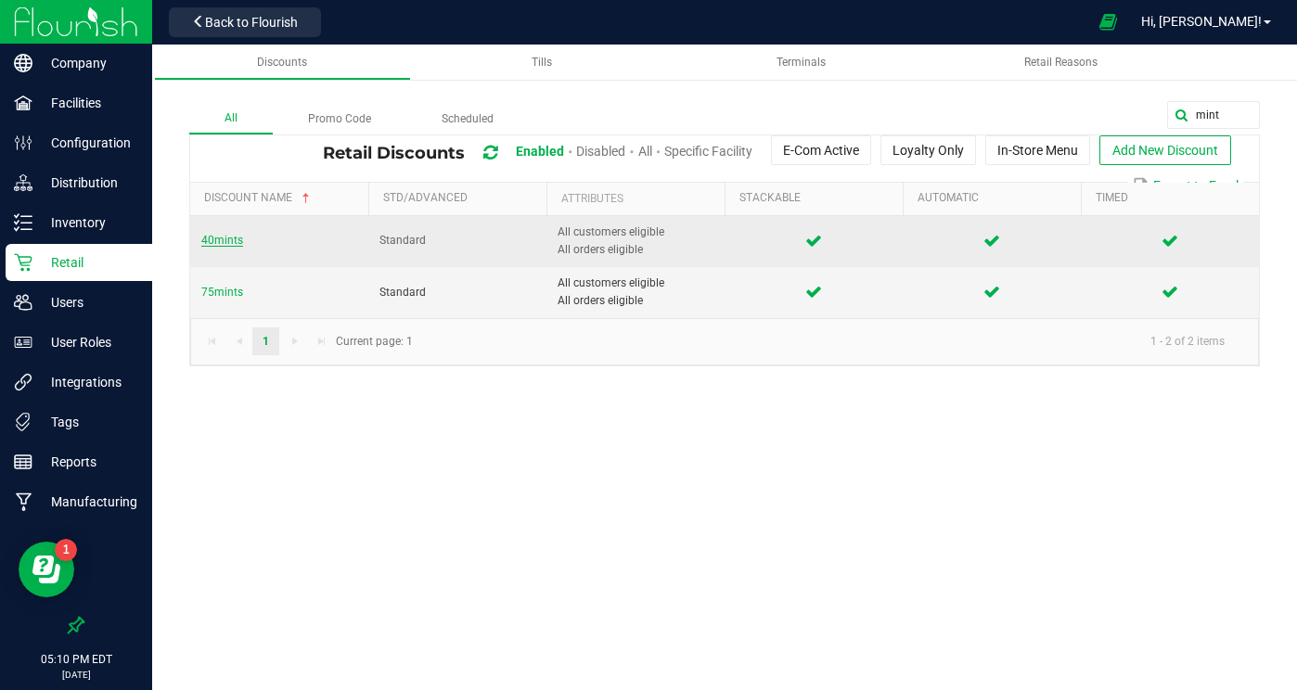
click at [206, 242] on span "40mints" at bounding box center [222, 240] width 42 height 13
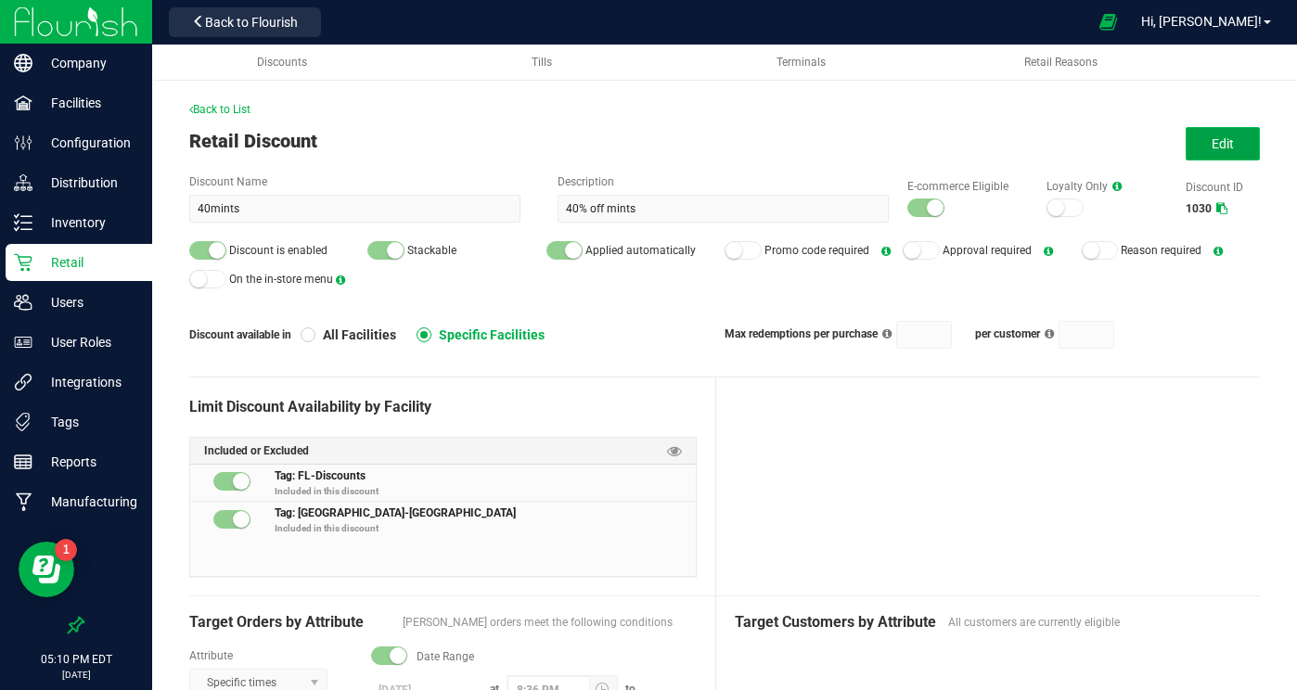
click at [1216, 148] on span "Edit" at bounding box center [1223, 143] width 22 height 15
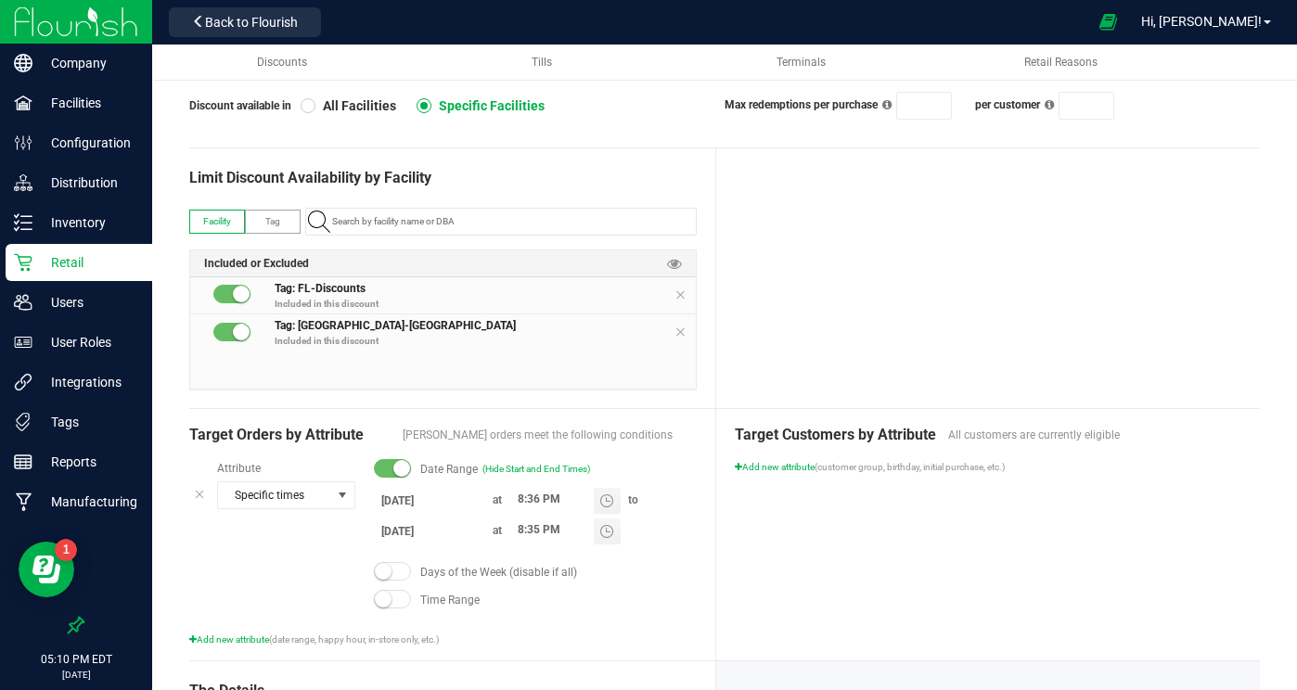
scroll to position [230, 0]
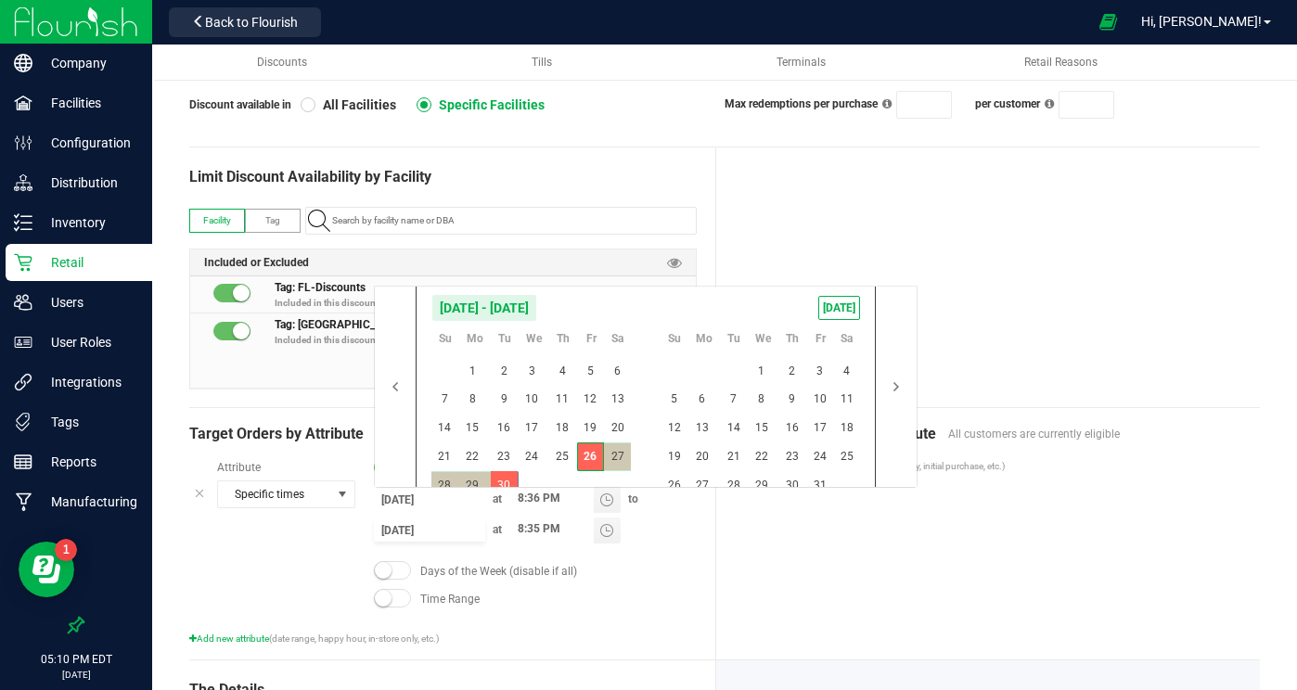
click at [412, 526] on input "[DATE]" at bounding box center [429, 530] width 111 height 23
drag, startPoint x: 813, startPoint y: 476, endPoint x: 820, endPoint y: 510, distance: 34.2
click at [813, 476] on span "31" at bounding box center [820, 485] width 27 height 29
type input "[DATE]"
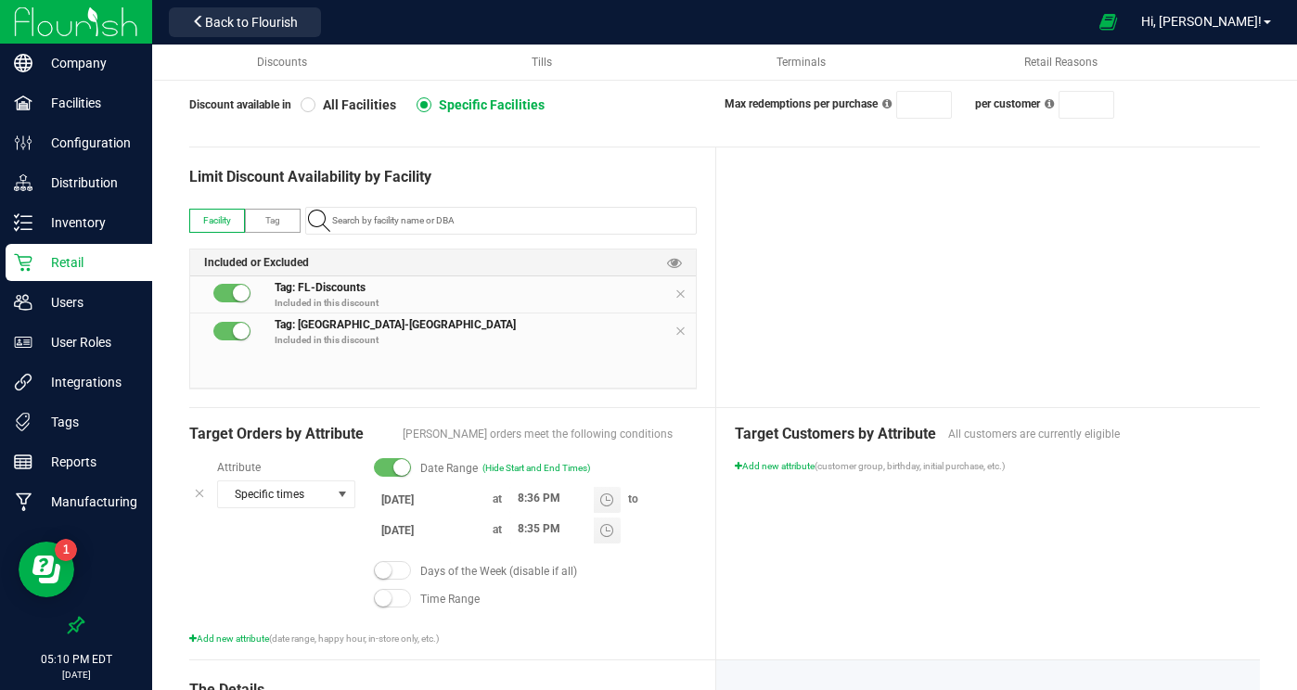
drag, startPoint x: 845, startPoint y: 585, endPoint x: 873, endPoint y: 537, distance: 54.9
click at [845, 585] on div "Target Customers by Attribute All customers are currently eligible Add new attr…" at bounding box center [988, 534] width 545 height 252
click at [960, 335] on div at bounding box center [988, 278] width 545 height 260
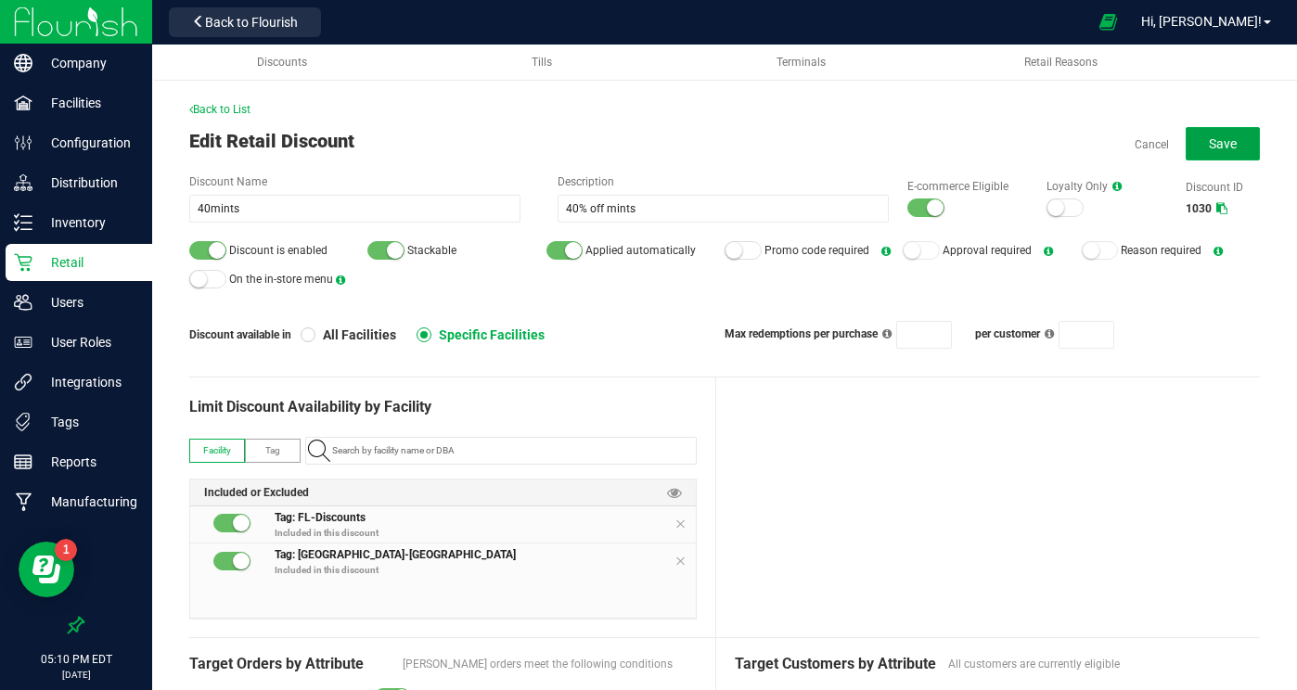
drag, startPoint x: 1207, startPoint y: 156, endPoint x: 1194, endPoint y: 162, distance: 15.4
click at [1207, 156] on button "Save" at bounding box center [1223, 143] width 74 height 33
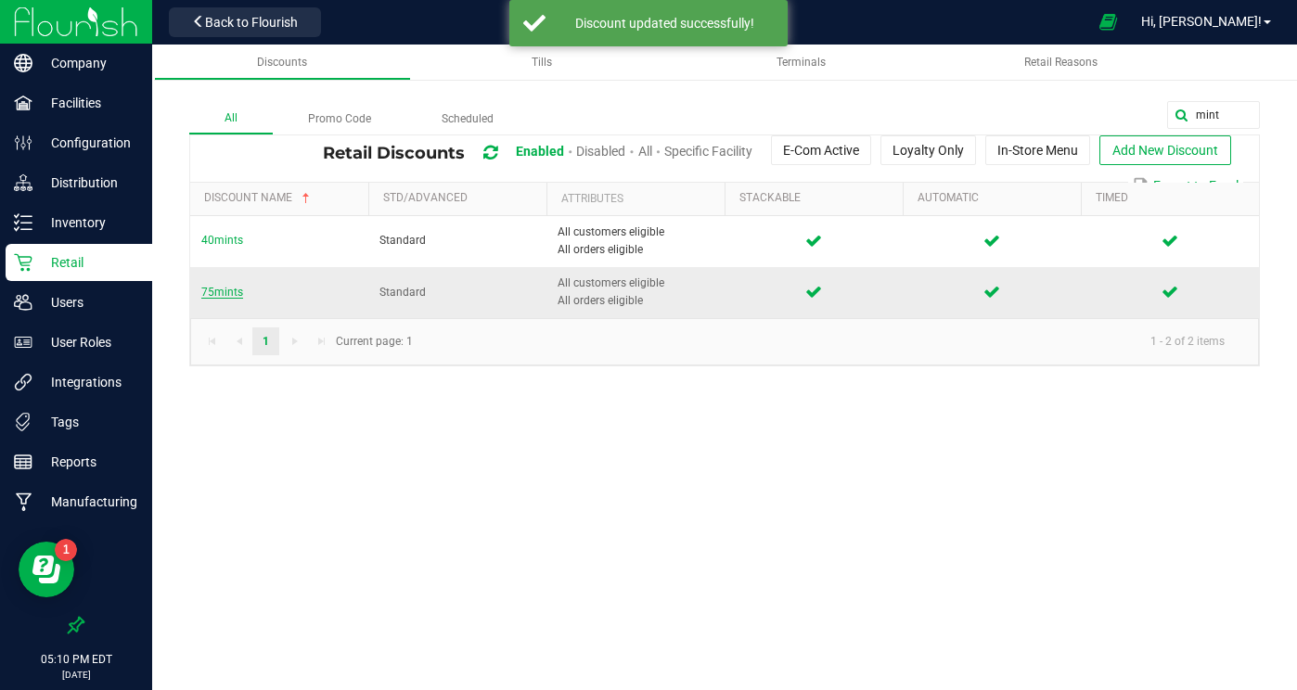
click at [212, 290] on span "75mints" at bounding box center [222, 292] width 42 height 13
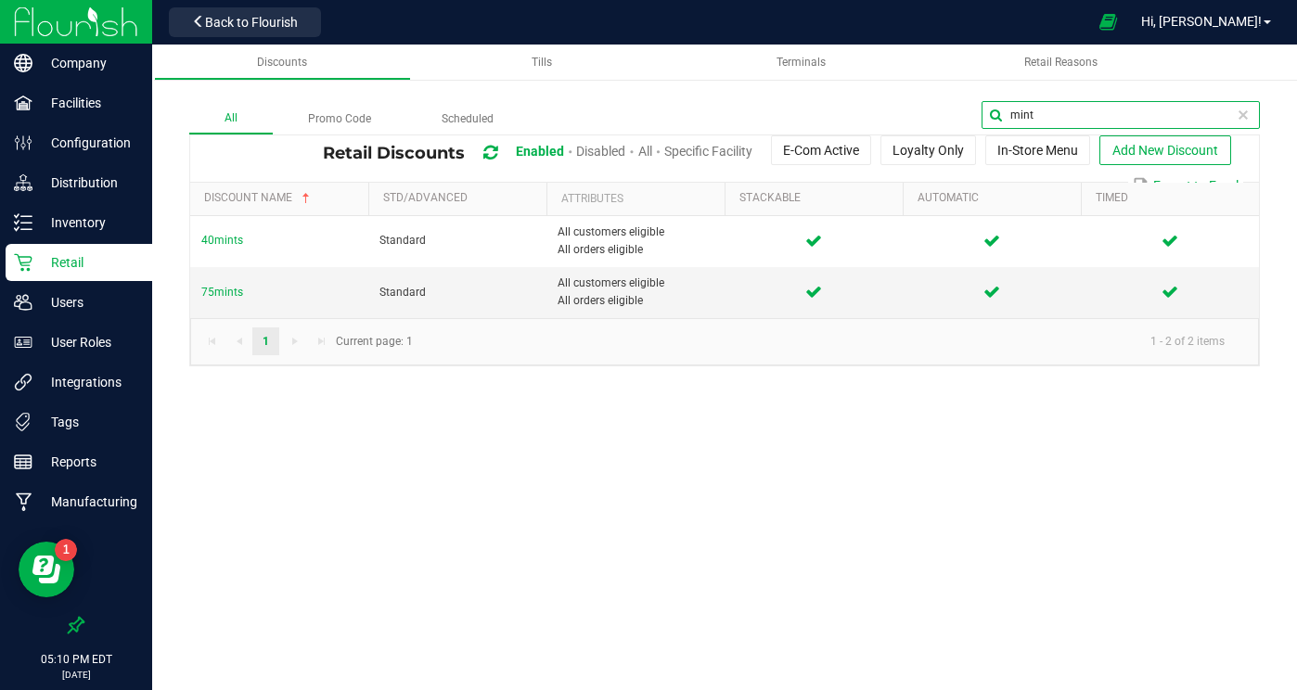
drag, startPoint x: 1228, startPoint y: 116, endPoint x: 939, endPoint y: 88, distance: 290.0
click at [939, 88] on div "All Promo Code Scheduled mint Retail Discounts Enabled Disabled All Specific Fa…" at bounding box center [724, 215] width 1145 height 340
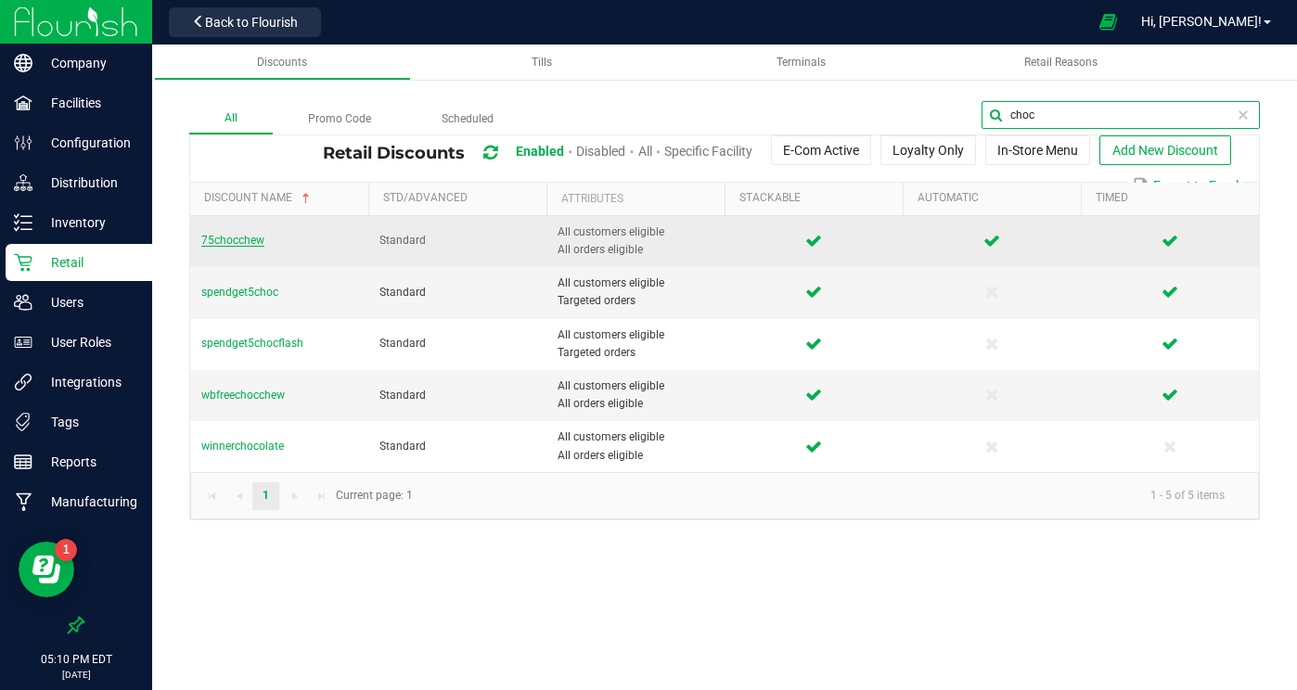
type input "choc"
click at [249, 239] on span "75chocchew" at bounding box center [232, 240] width 63 height 13
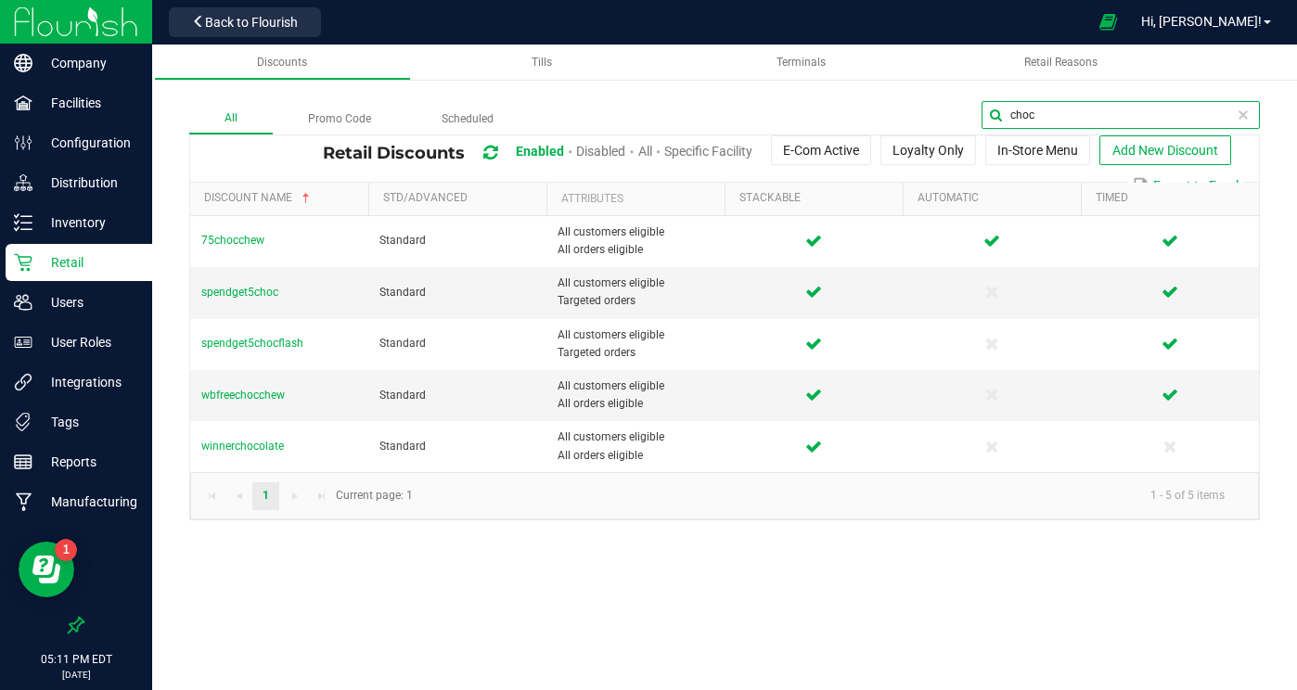
drag, startPoint x: 1220, startPoint y: 113, endPoint x: 1060, endPoint y: 82, distance: 163.6
click at [1060, 82] on div "All Promo Code Scheduled choc Retail Discounts Enabled Disabled All Specific Fa…" at bounding box center [724, 292] width 1145 height 494
type input "gal"
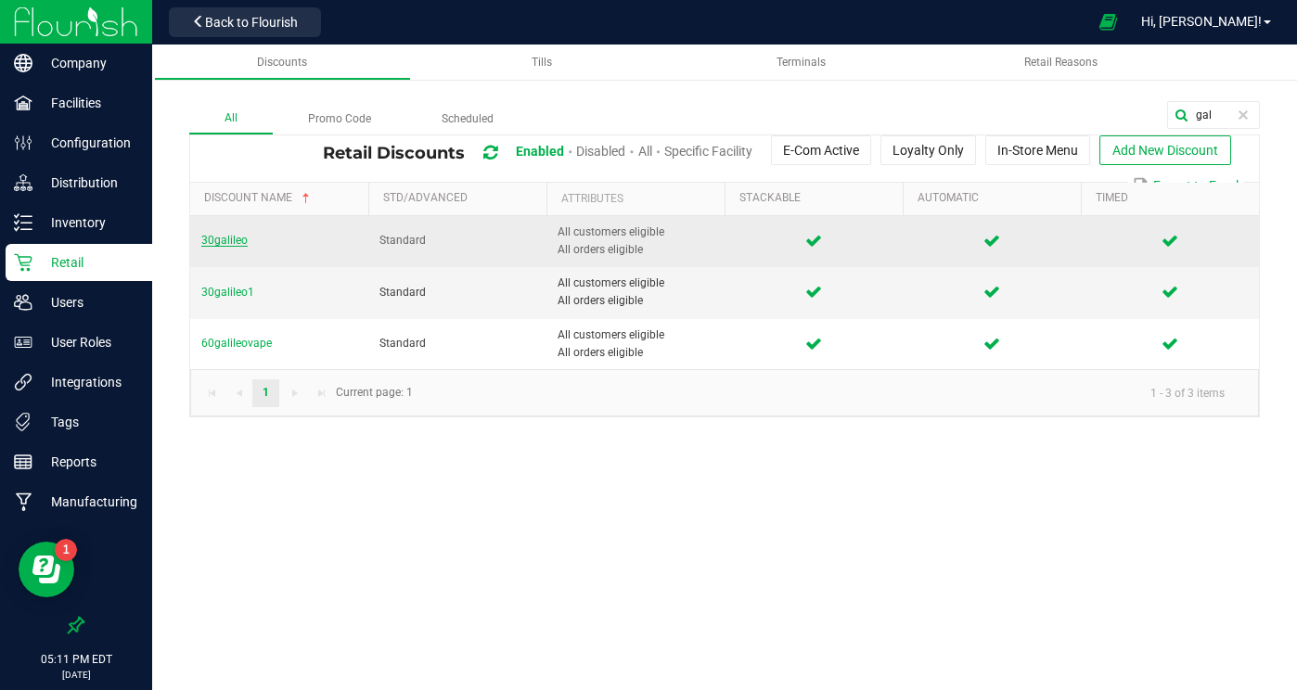
click at [235, 239] on span "30galileo" at bounding box center [224, 240] width 46 height 13
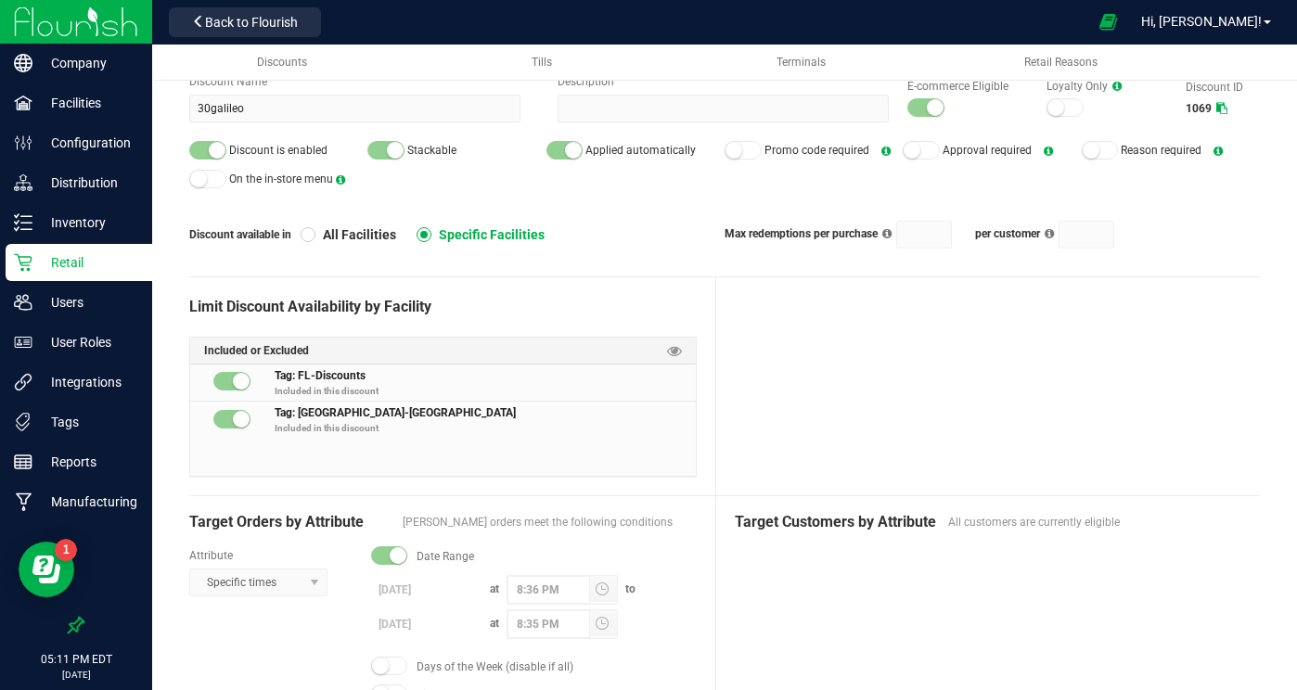
scroll to position [97, 0]
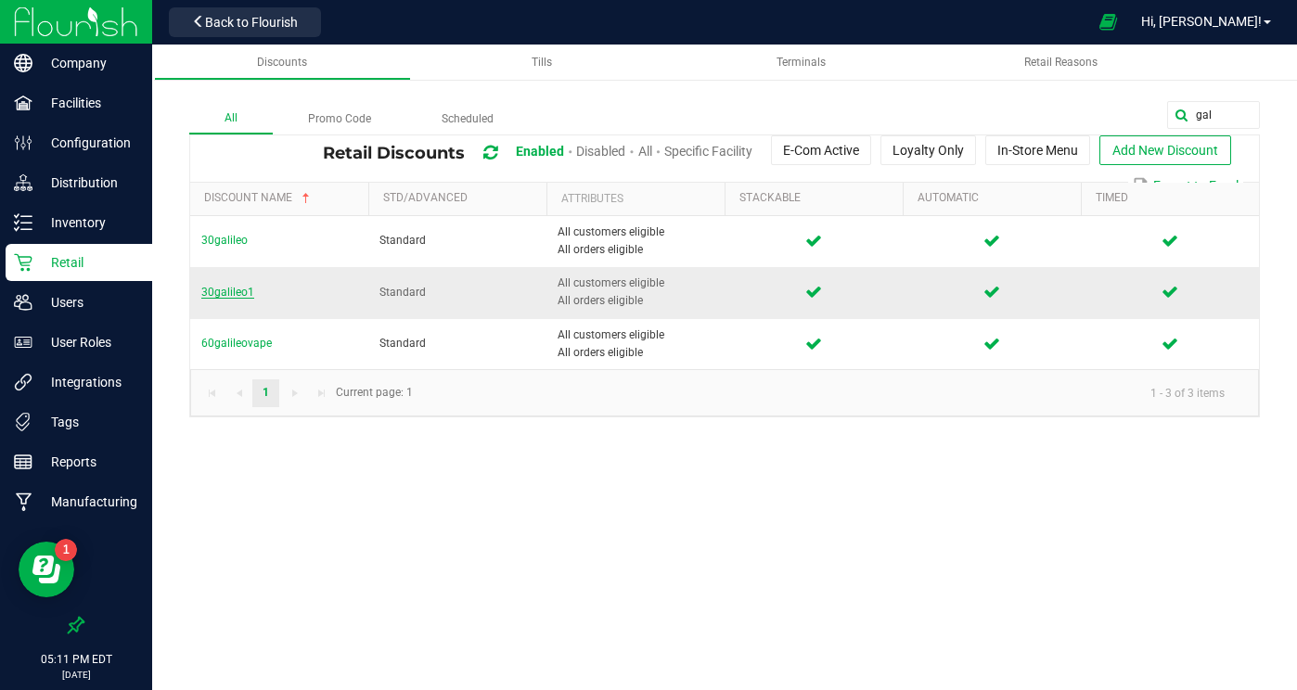
click at [226, 290] on span "30galileo1" at bounding box center [227, 292] width 53 height 13
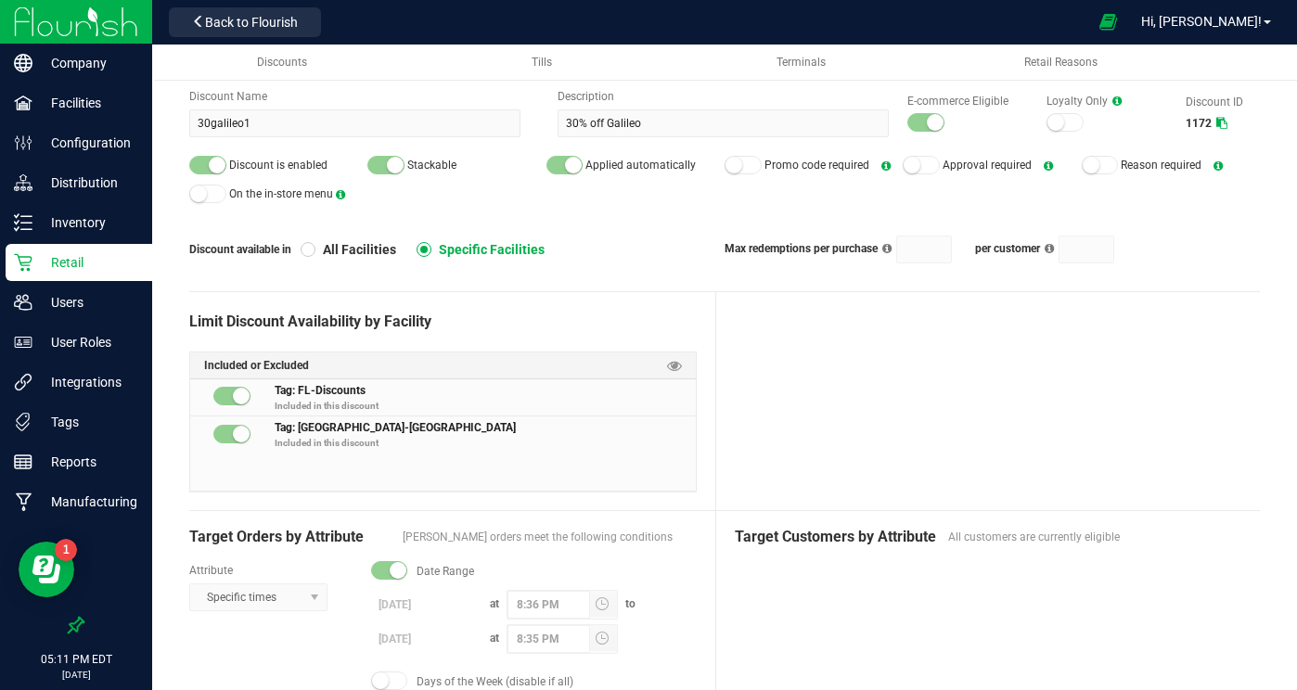
scroll to position [82, 0]
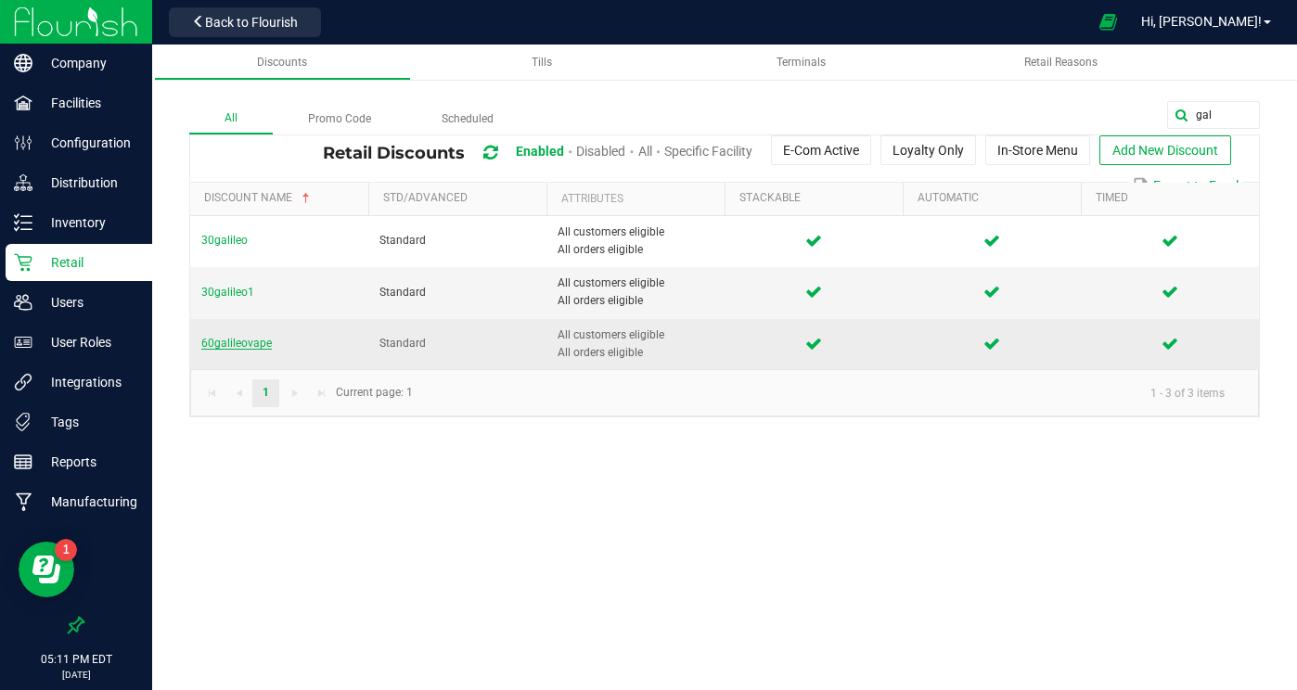
click at [224, 342] on span "60galileovape" at bounding box center [236, 343] width 71 height 13
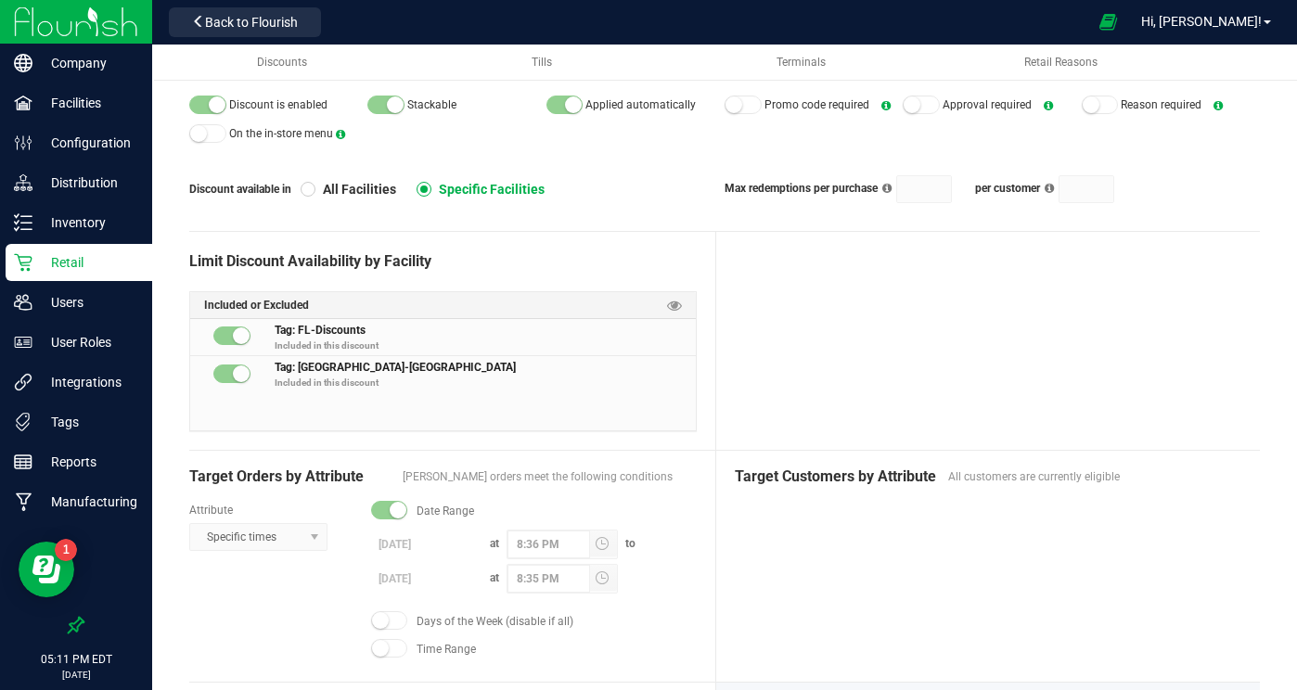
scroll to position [143, 0]
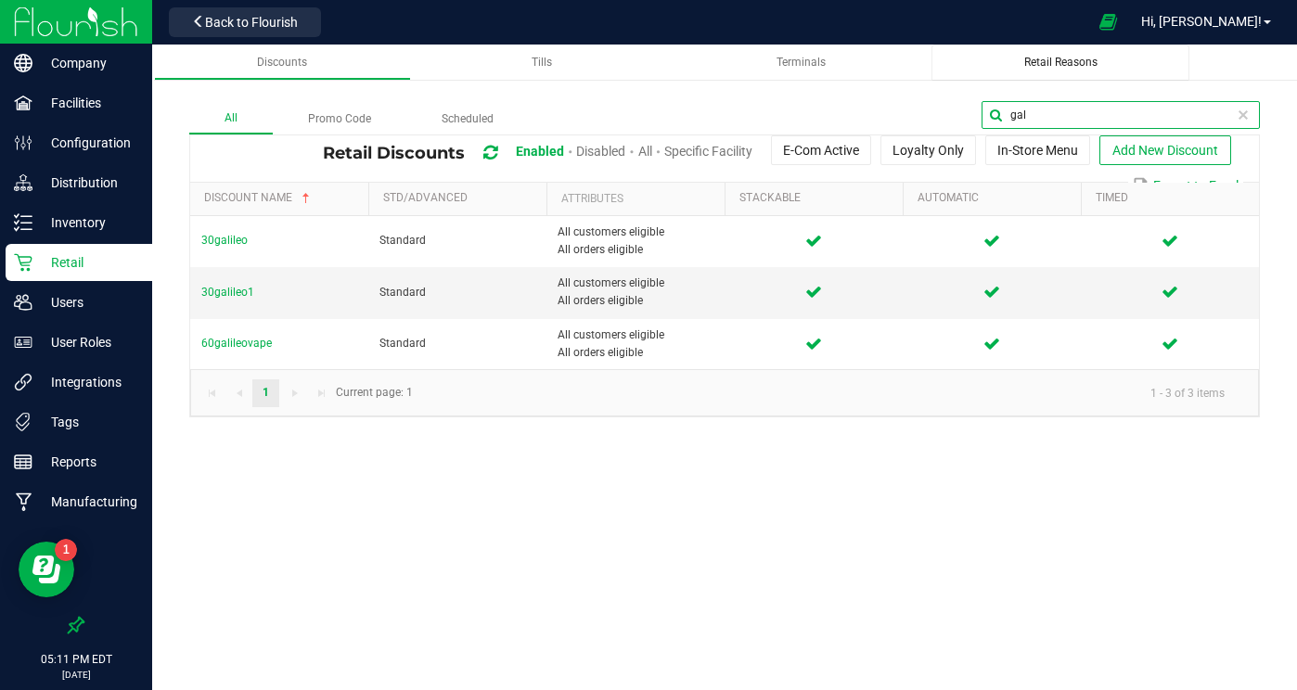
drag, startPoint x: 1232, startPoint y: 112, endPoint x: 1056, endPoint y: 78, distance: 178.7
click at [1055, 78] on div "Discounts Tills Terminals Retail Reasons All Promo Code Scheduled gal Retail Di…" at bounding box center [724, 241] width 1145 height 392
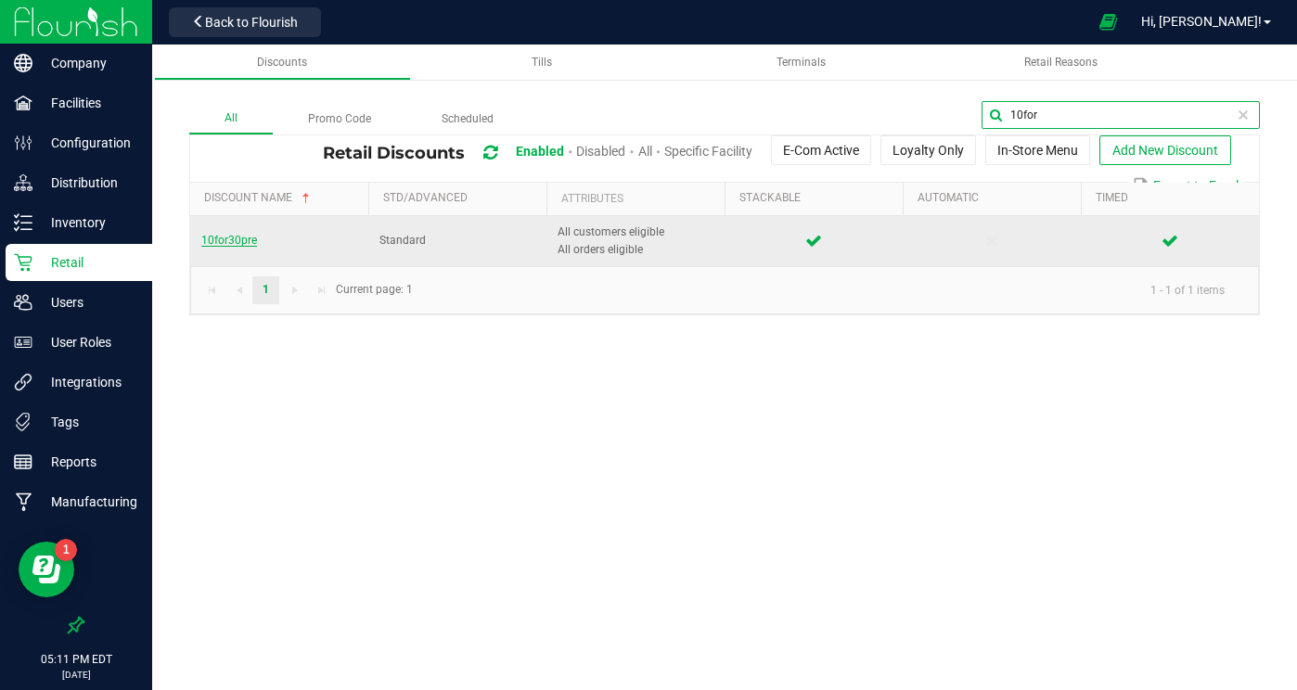
type input "10for"
click at [244, 239] on span "10for30pre" at bounding box center [229, 240] width 56 height 13
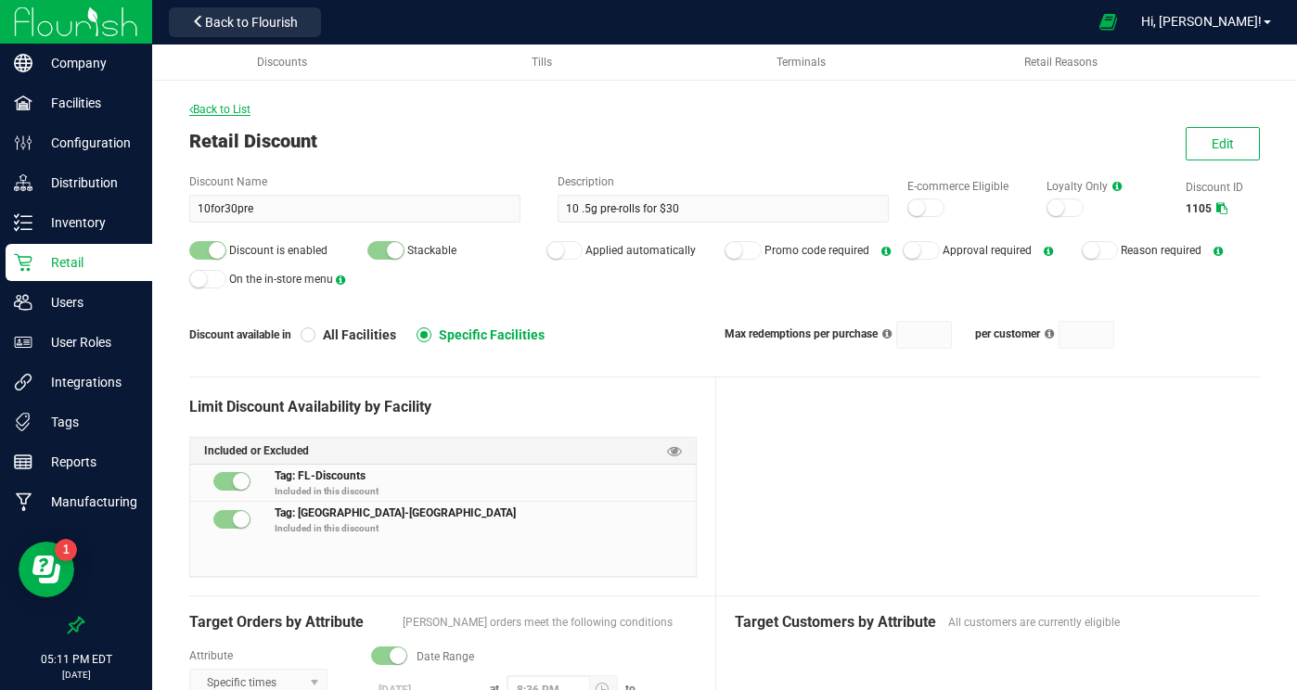
click at [225, 106] on span "Back to List" at bounding box center [219, 109] width 61 height 13
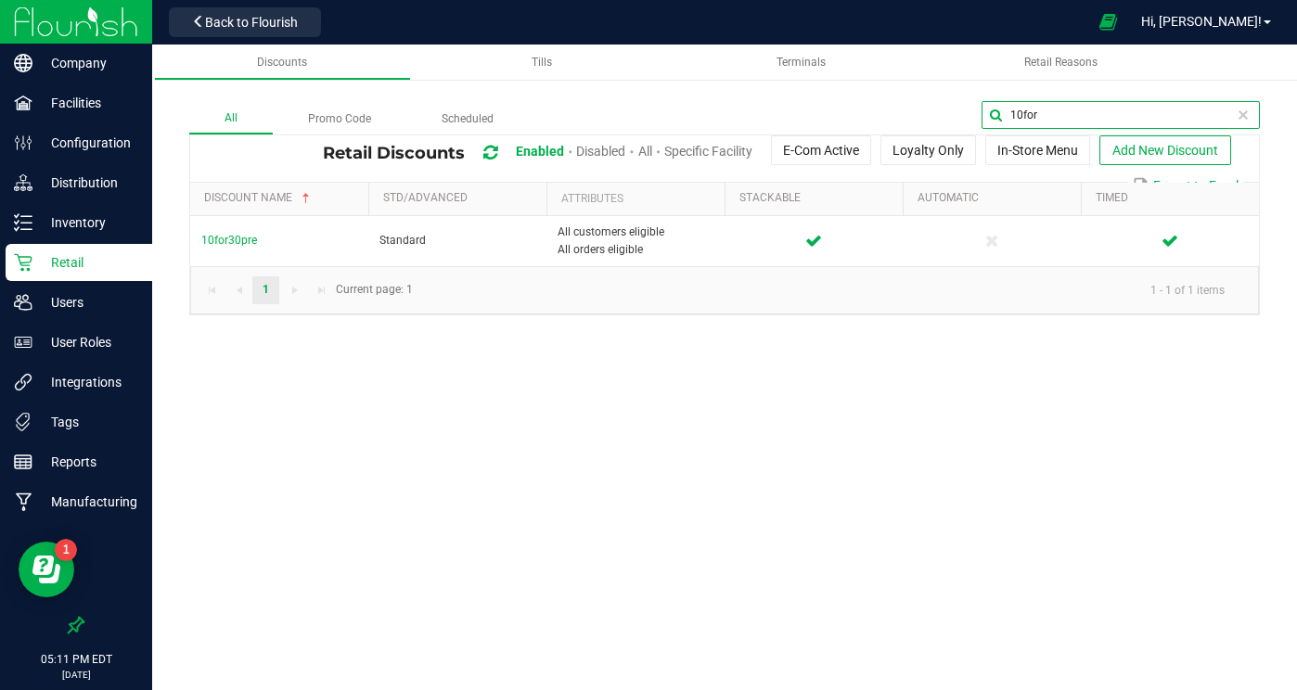
drag, startPoint x: 1223, startPoint y: 116, endPoint x: 953, endPoint y: 98, distance: 270.6
click at [953, 98] on div "All Promo Code Scheduled 10for Retail Discounts Enabled Disabled All Specific F…" at bounding box center [724, 189] width 1145 height 289
type input "spend"
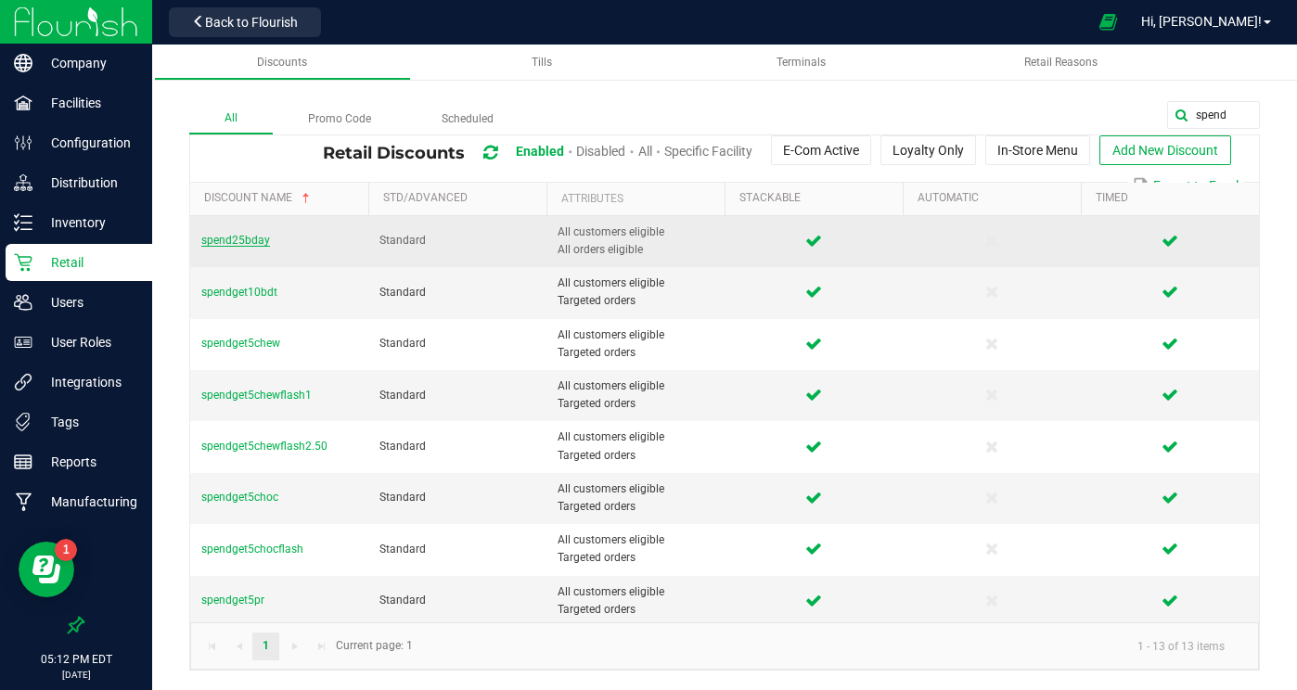
click at [227, 240] on span "spend25bday" at bounding box center [235, 240] width 69 height 13
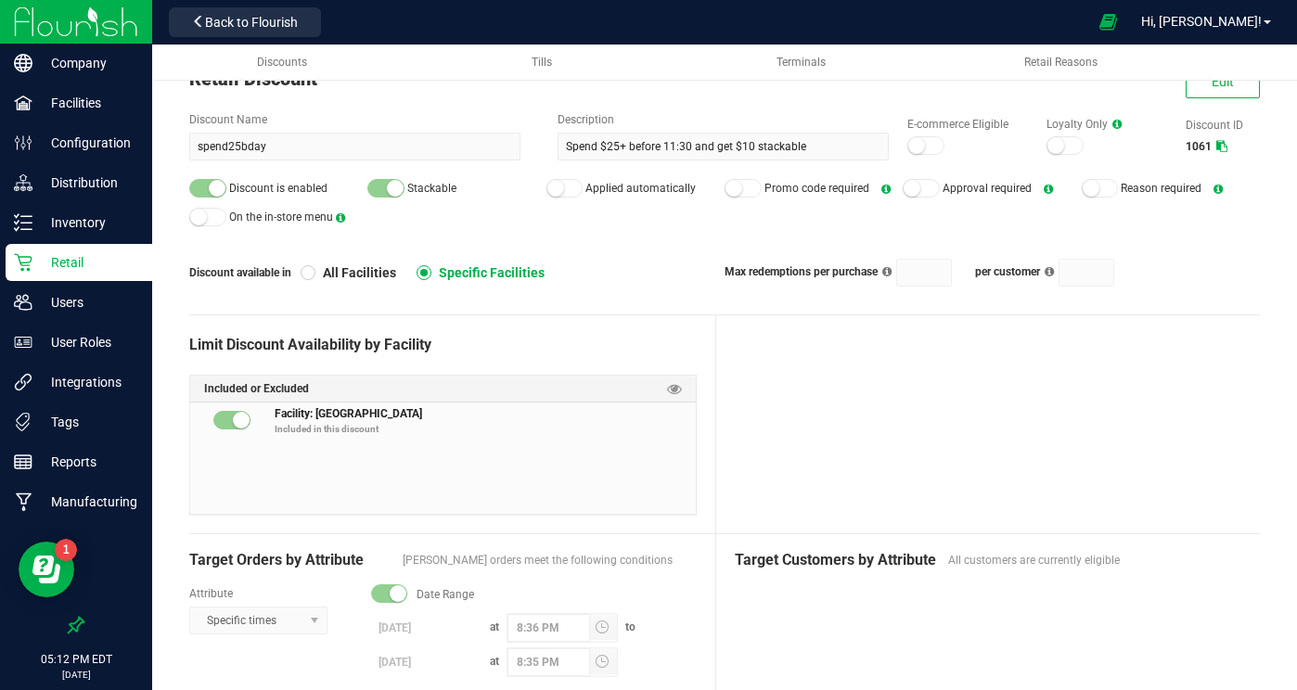
scroll to position [63, 0]
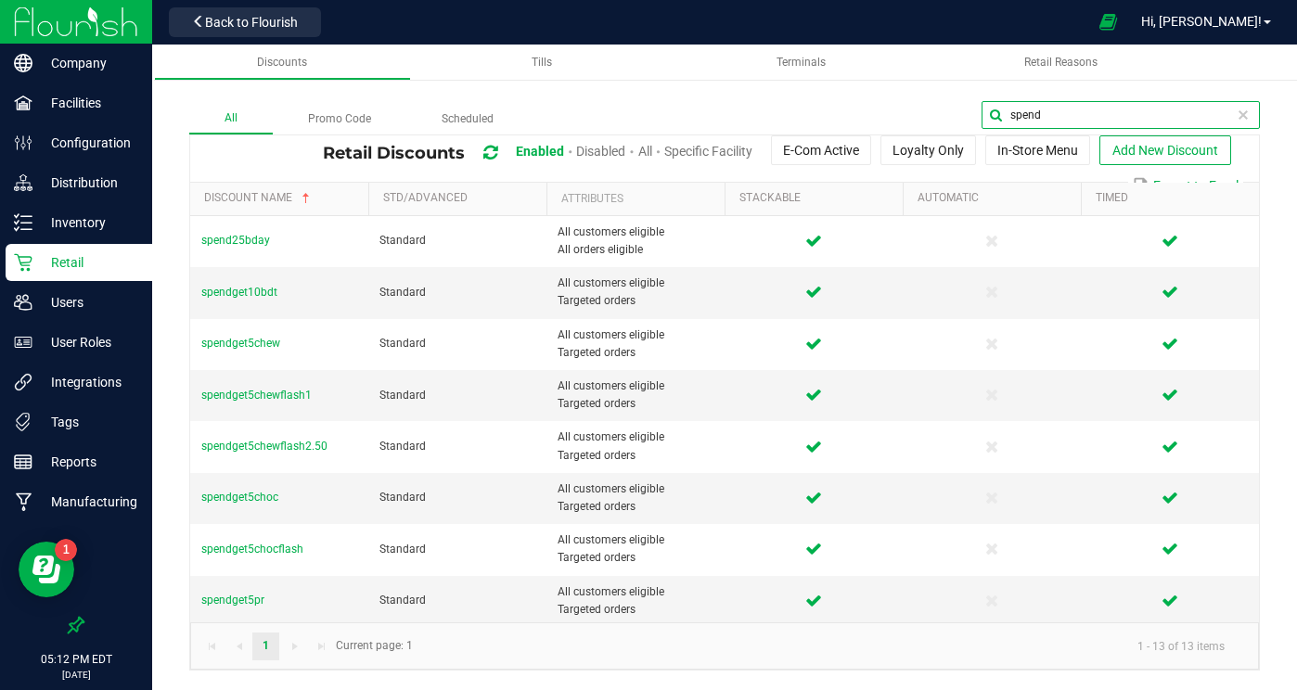
drag, startPoint x: 1222, startPoint y: 111, endPoint x: 1013, endPoint y: 92, distance: 209.7
click at [1013, 92] on div "All Promo Code Scheduled spend Retail Discounts Enabled Disabled All Specific F…" at bounding box center [724, 367] width 1145 height 644
type input "acc"
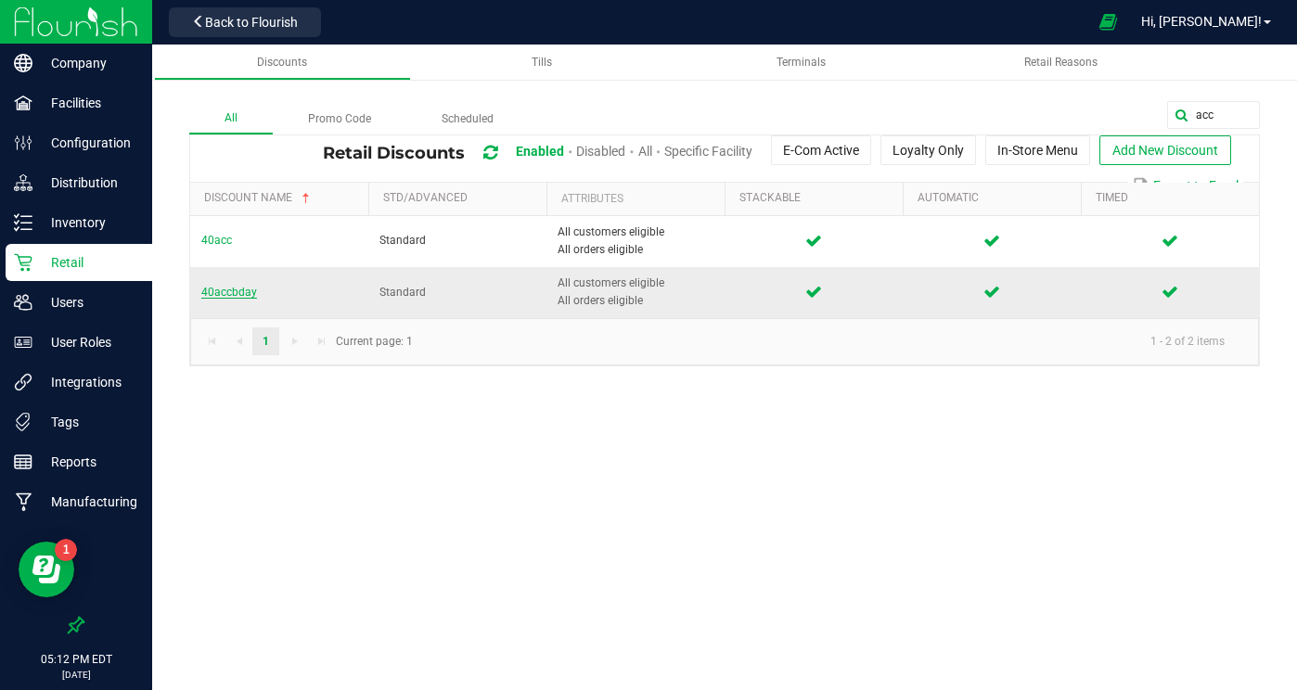
click at [216, 292] on span "40accbday" at bounding box center [229, 292] width 56 height 13
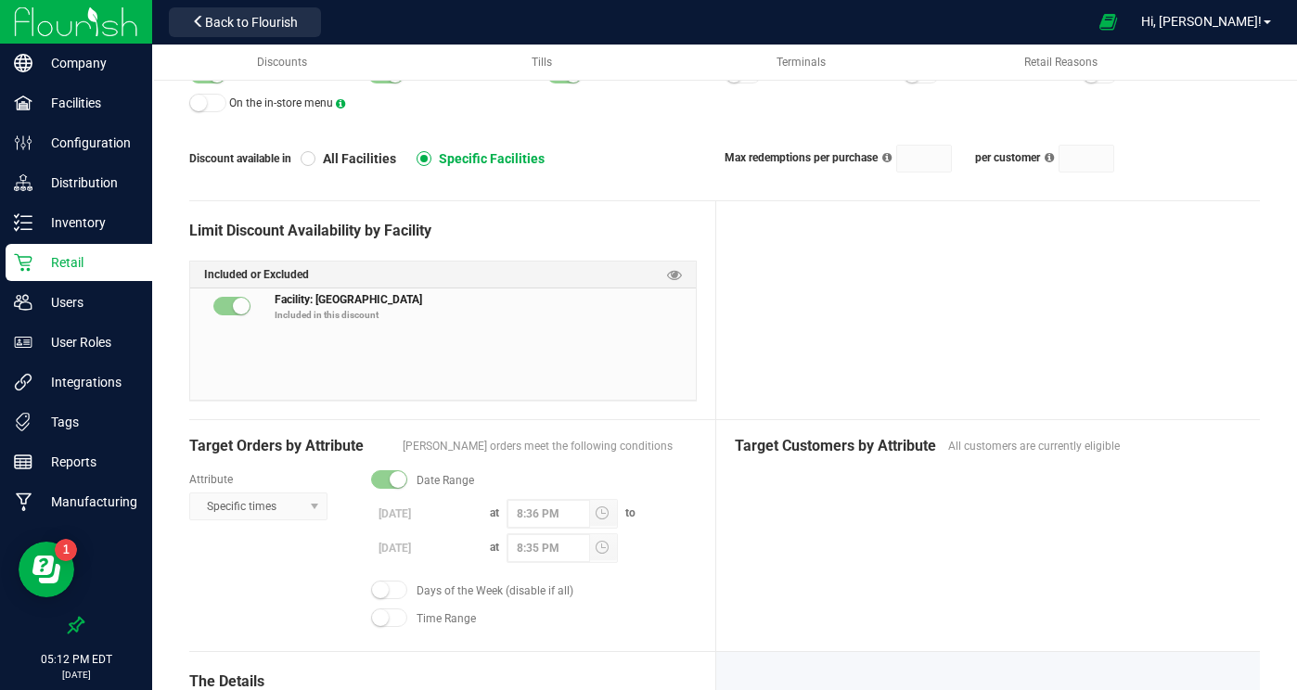
scroll to position [175, 0]
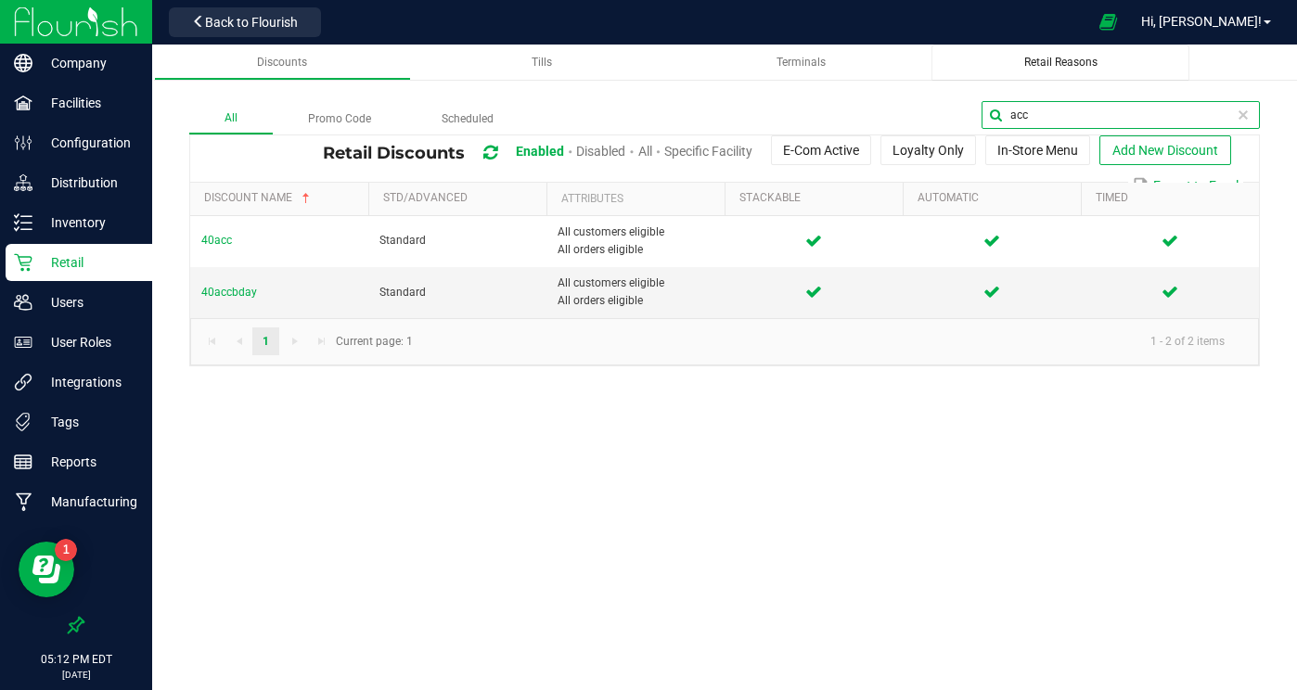
drag, startPoint x: 1171, startPoint y: 107, endPoint x: 1083, endPoint y: 79, distance: 92.5
click at [1082, 79] on div "Discounts Tills Terminals Retail Reasons All Promo Code Scheduled acc Retail Di…" at bounding box center [724, 215] width 1145 height 341
type input "spend"
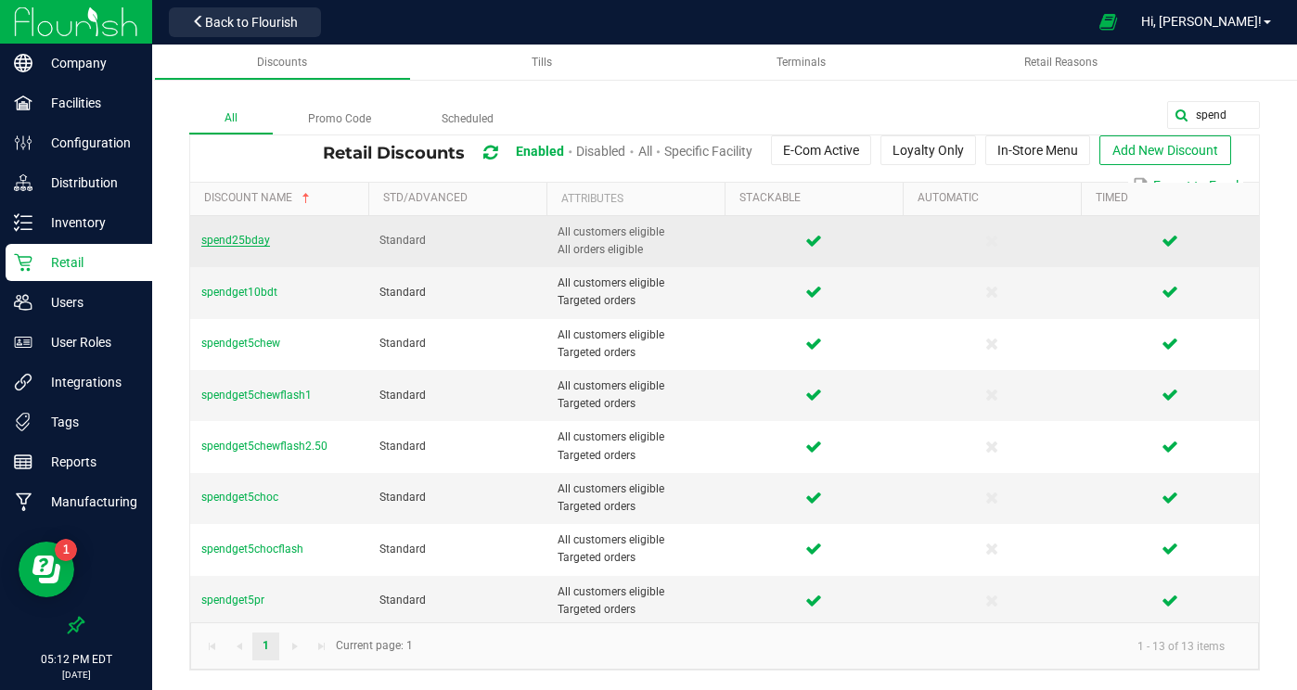
click at [256, 240] on span "spend25bday" at bounding box center [235, 240] width 69 height 13
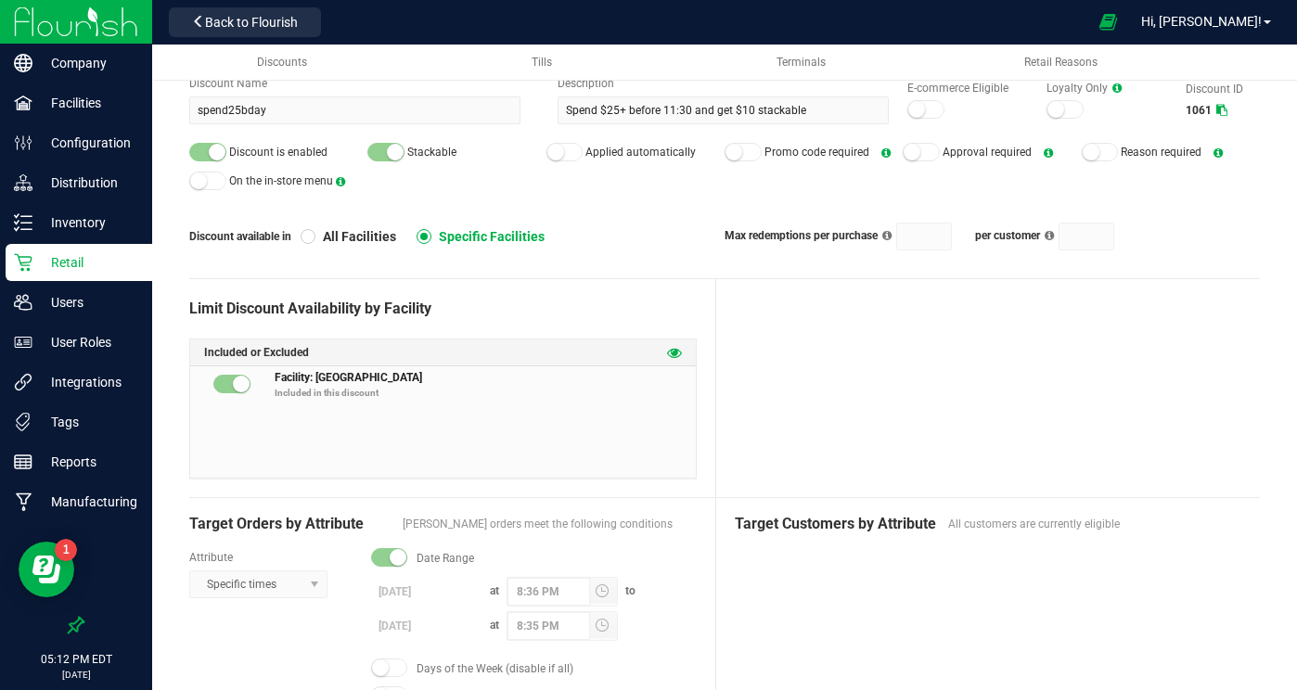
scroll to position [97, 0]
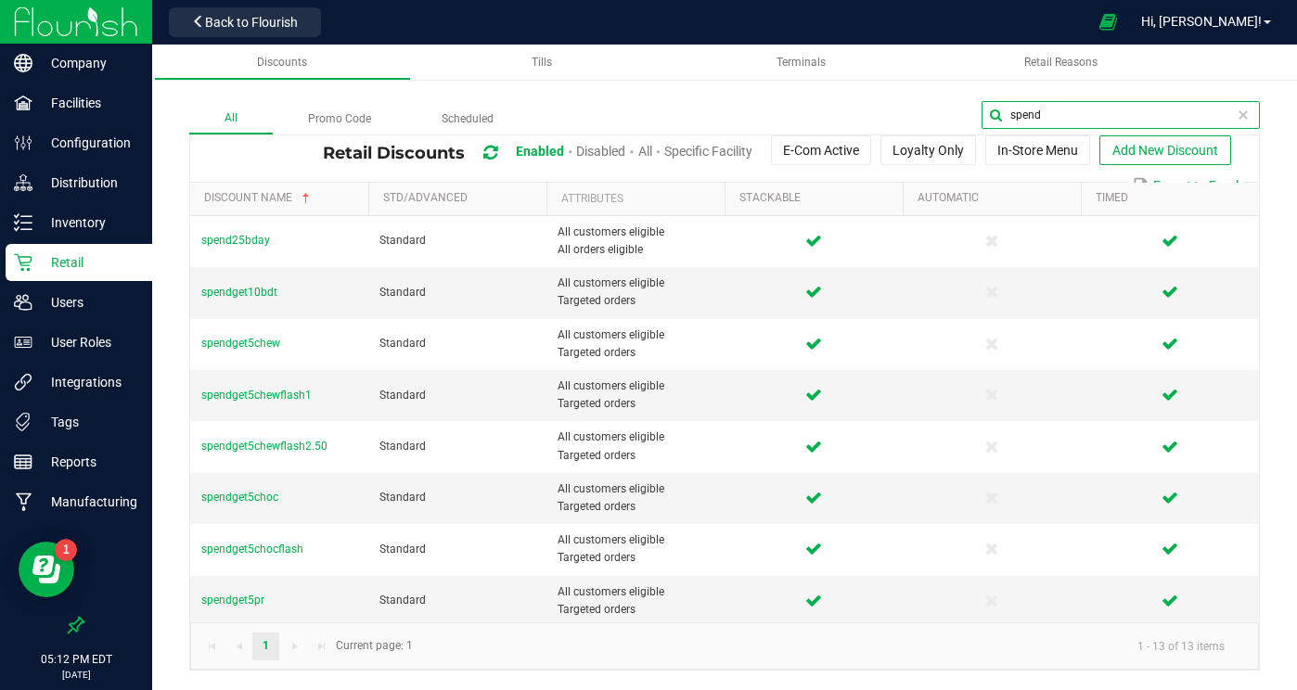
drag, startPoint x: 1225, startPoint y: 119, endPoint x: 1043, endPoint y: 97, distance: 183.3
click at [1040, 97] on div "All Promo Code Scheduled spend Retail Discounts Enabled Disabled All Specific F…" at bounding box center [724, 367] width 1145 height 644
type input "acc"
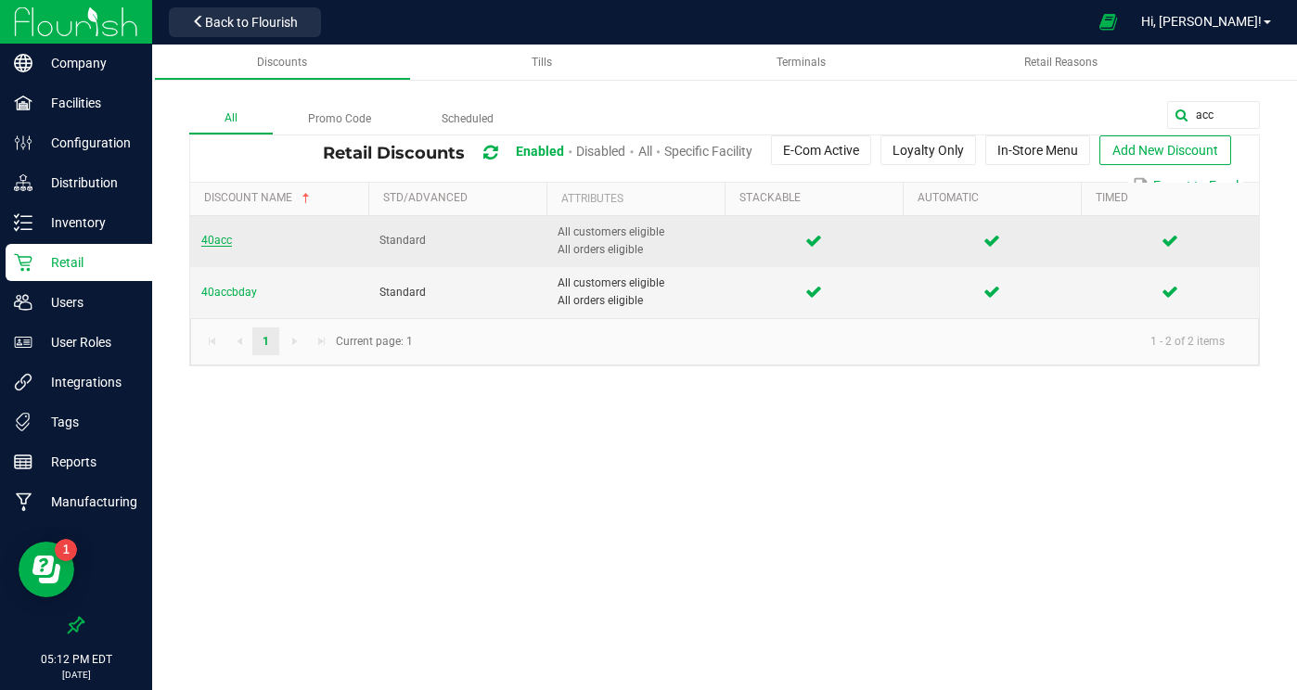
click at [211, 236] on span "40acc" at bounding box center [216, 240] width 31 height 13
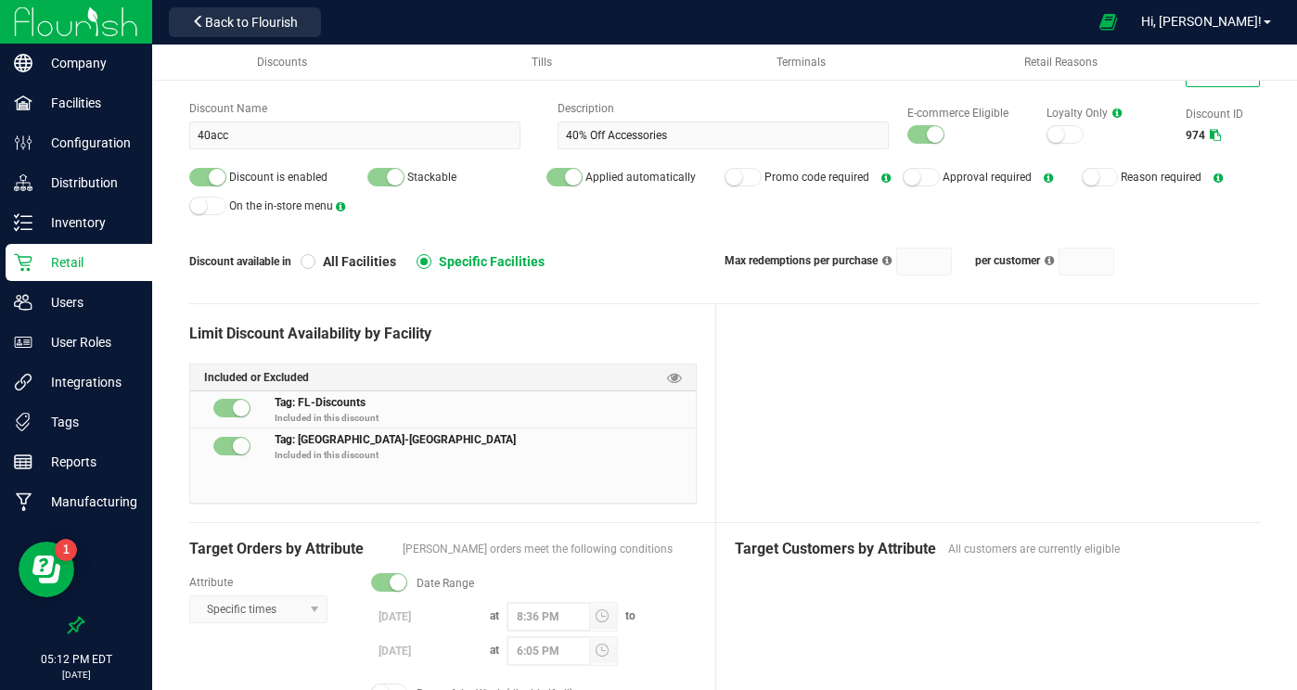
scroll to position [101, 0]
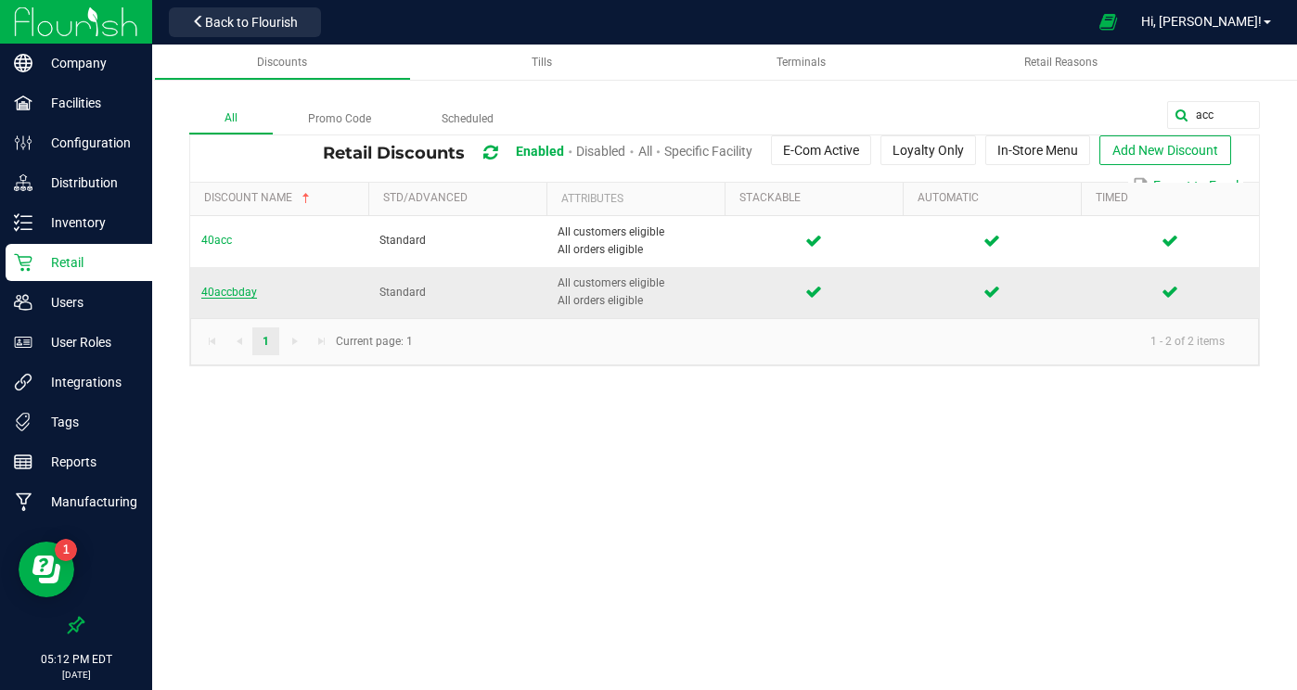
click at [241, 299] on span "40accbday" at bounding box center [229, 292] width 56 height 13
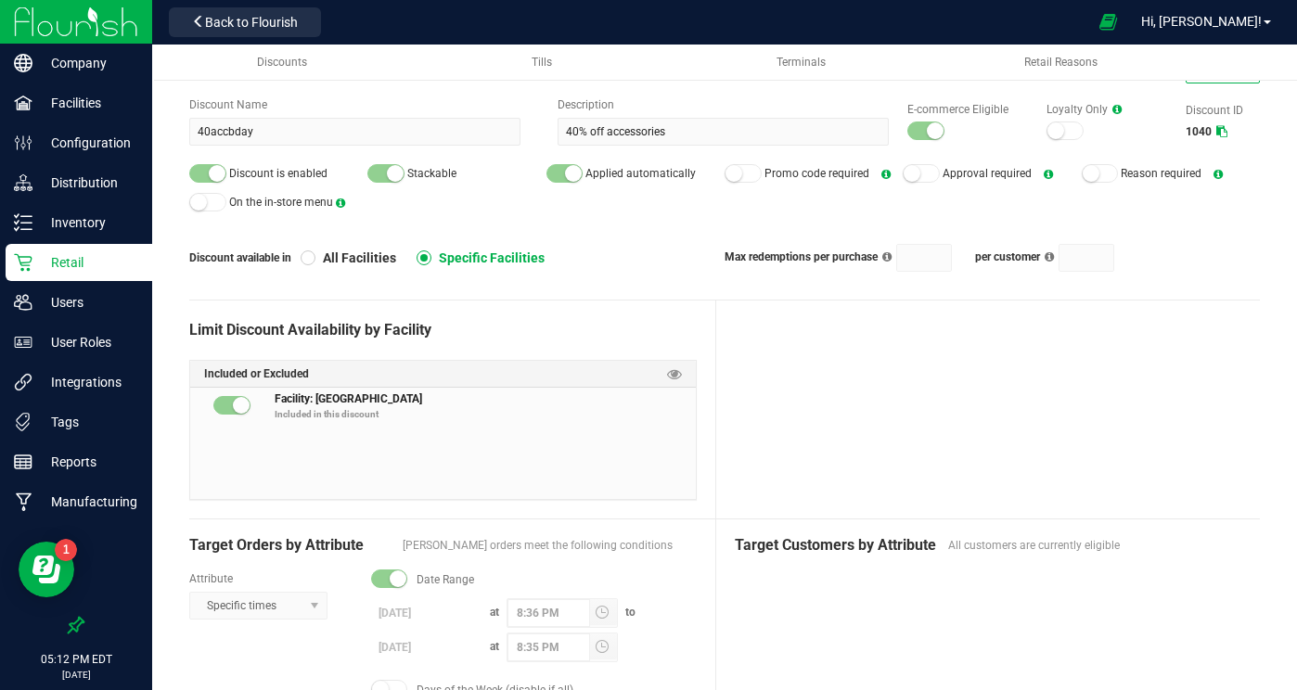
scroll to position [88, 0]
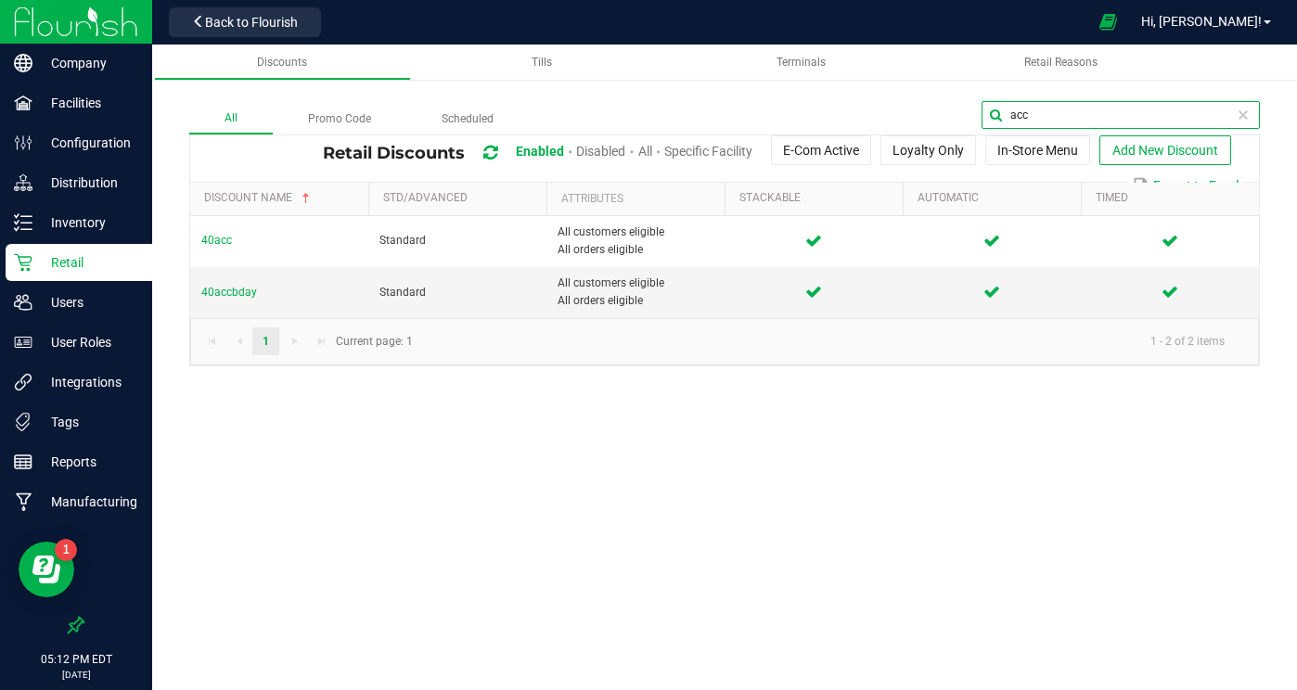
drag, startPoint x: 1216, startPoint y: 113, endPoint x: 1073, endPoint y: 93, distance: 144.4
click at [1073, 93] on div "All Promo Code Scheduled acc Retail Discounts Enabled Disabled All Specific Fac…" at bounding box center [724, 215] width 1145 height 340
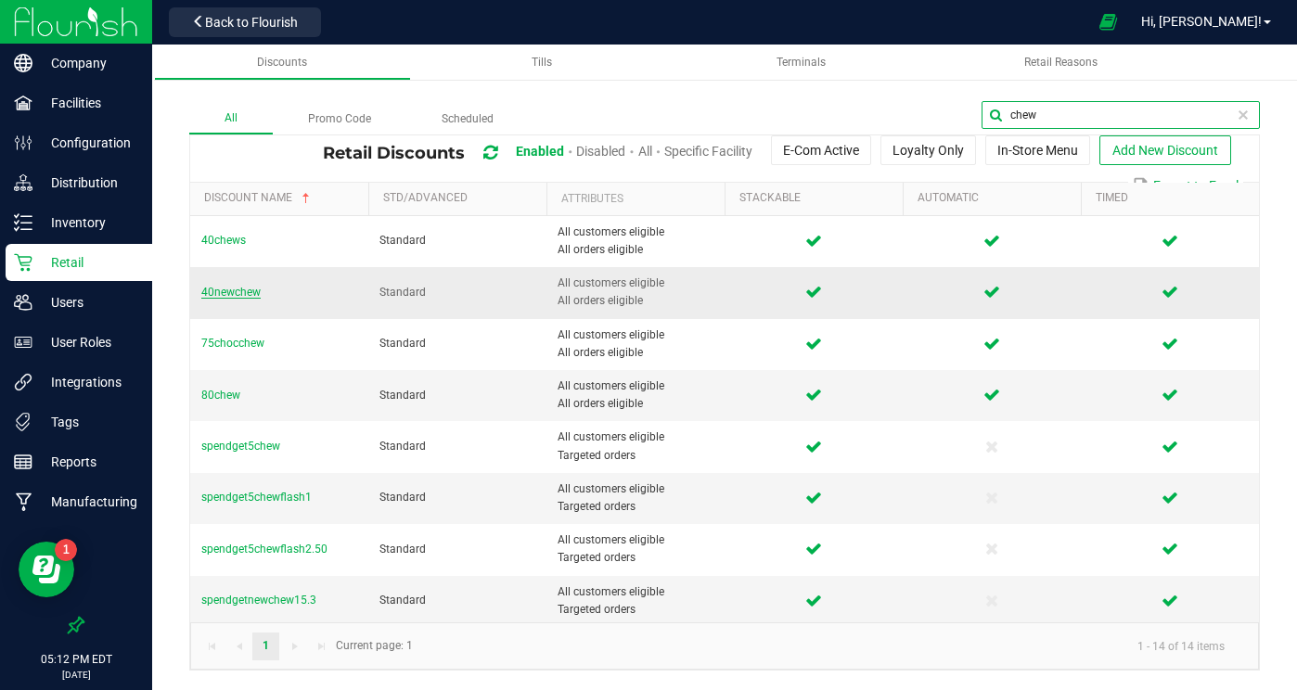
type input "chew"
click at [235, 290] on span "40newchew" at bounding box center [230, 292] width 59 height 13
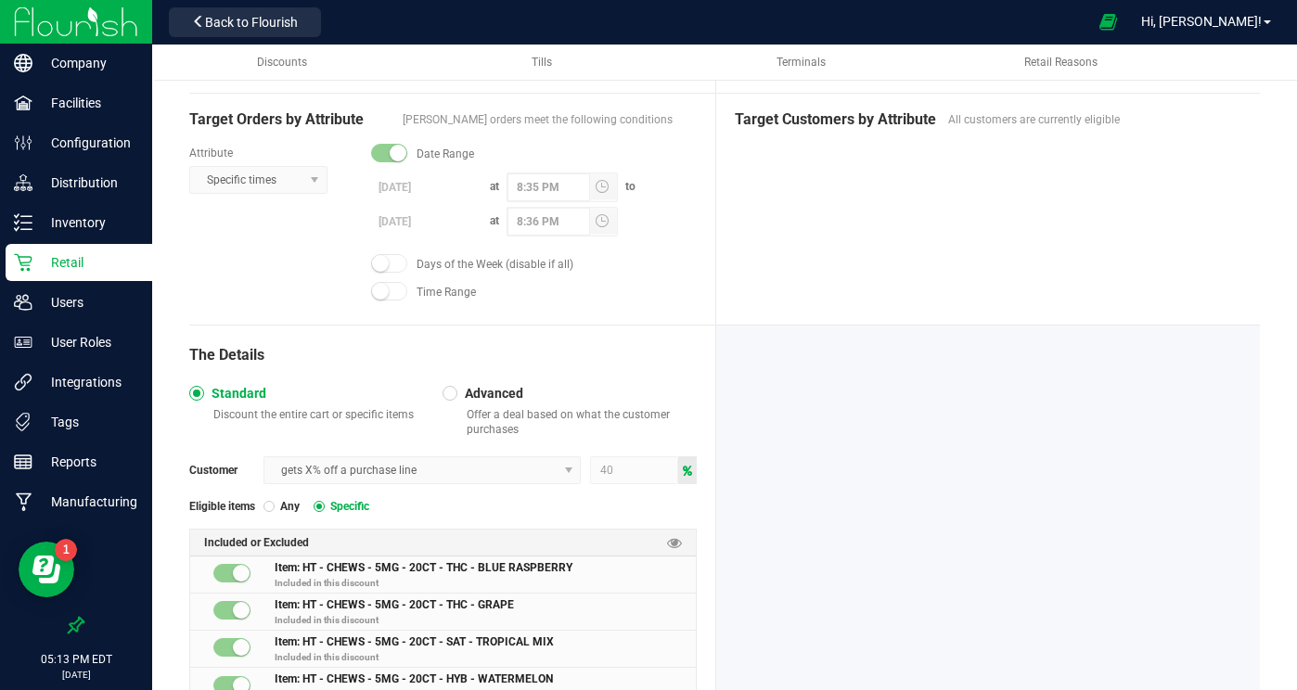
scroll to position [486, 0]
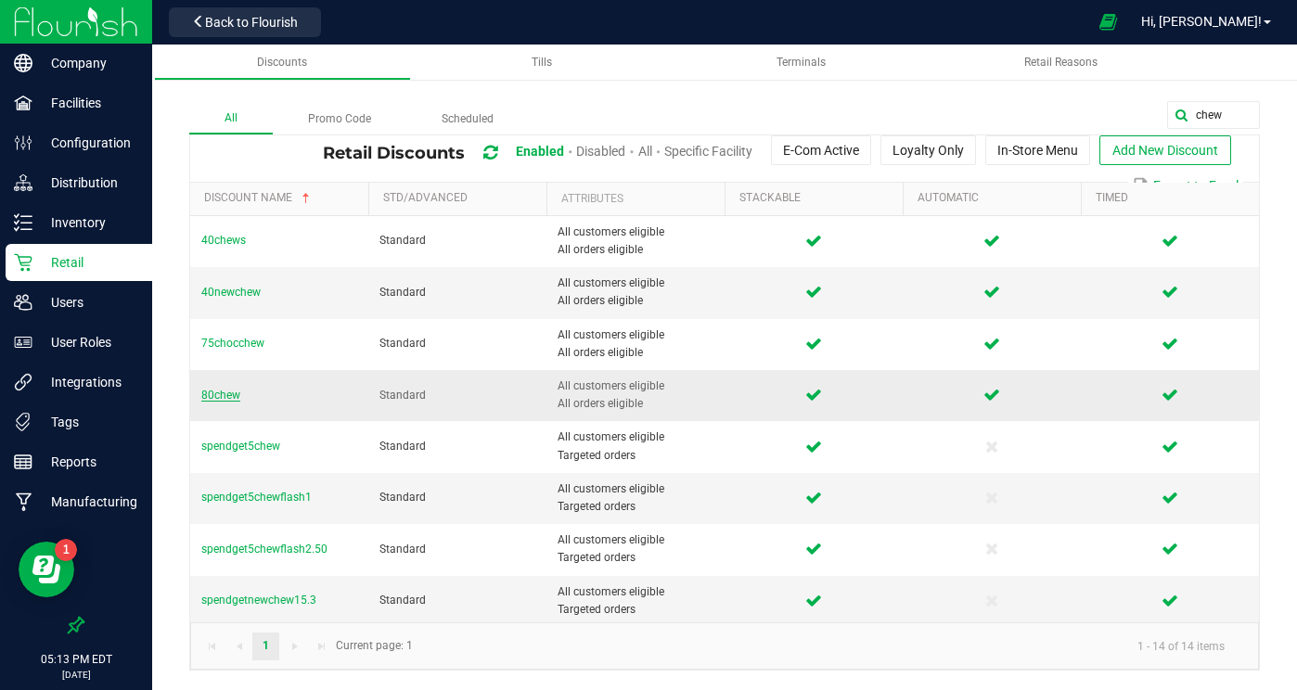
click at [224, 393] on span "80chew" at bounding box center [220, 395] width 39 height 13
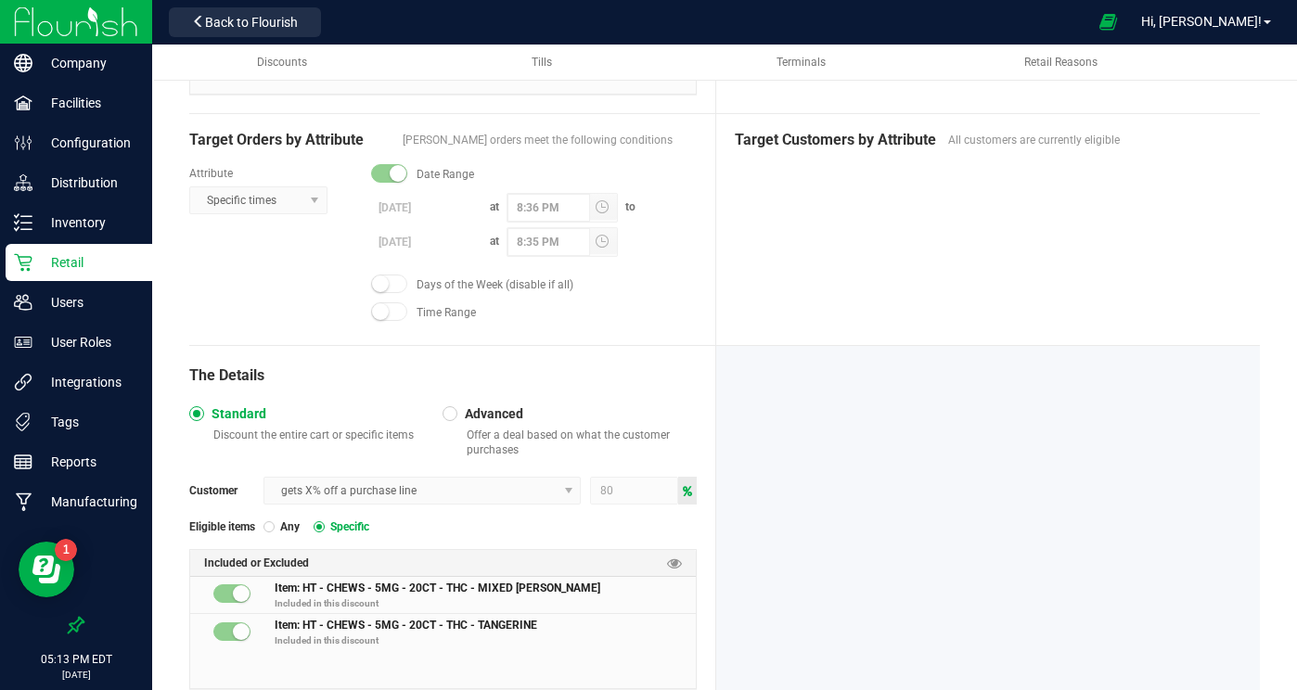
scroll to position [482, 0]
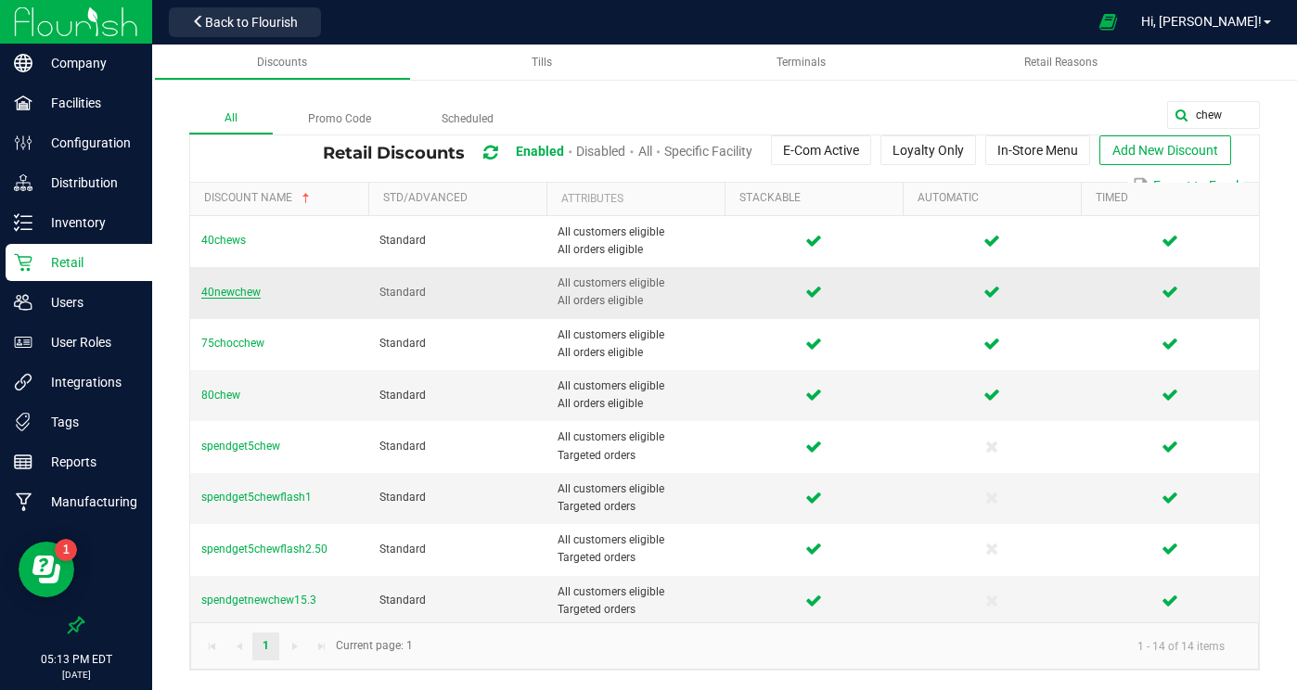
click at [246, 288] on span "40newchew" at bounding box center [230, 292] width 59 height 13
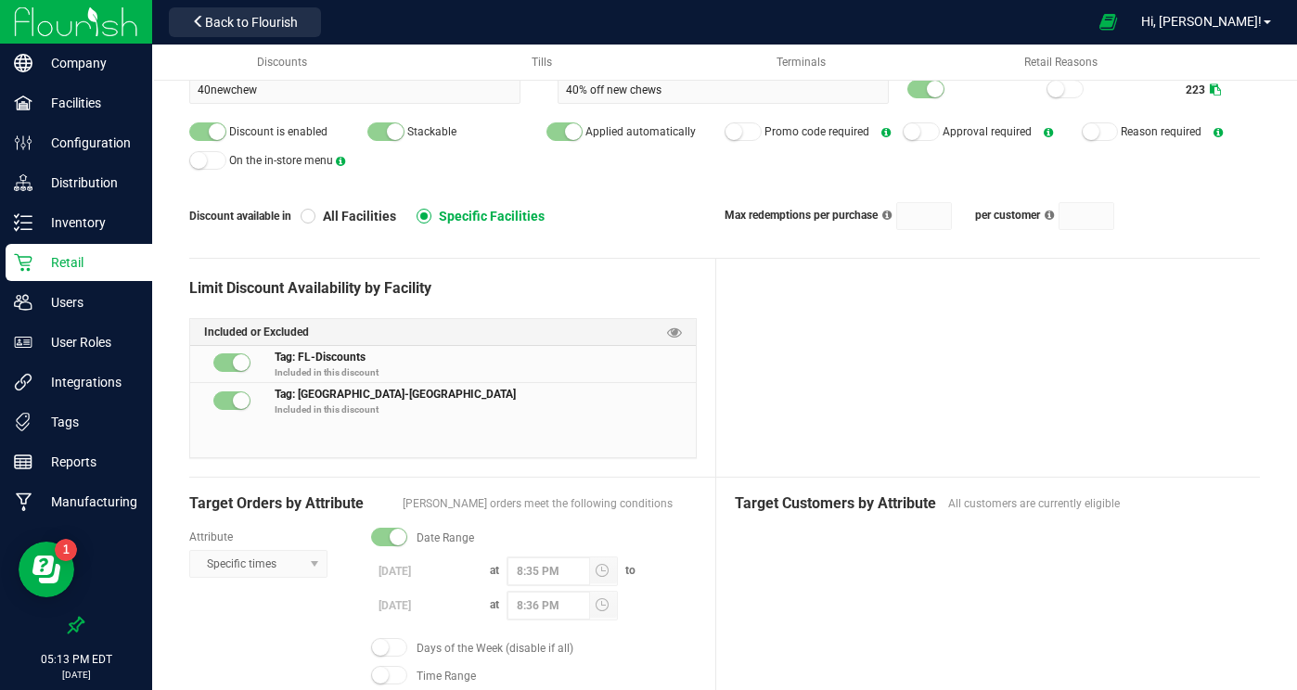
scroll to position [174, 0]
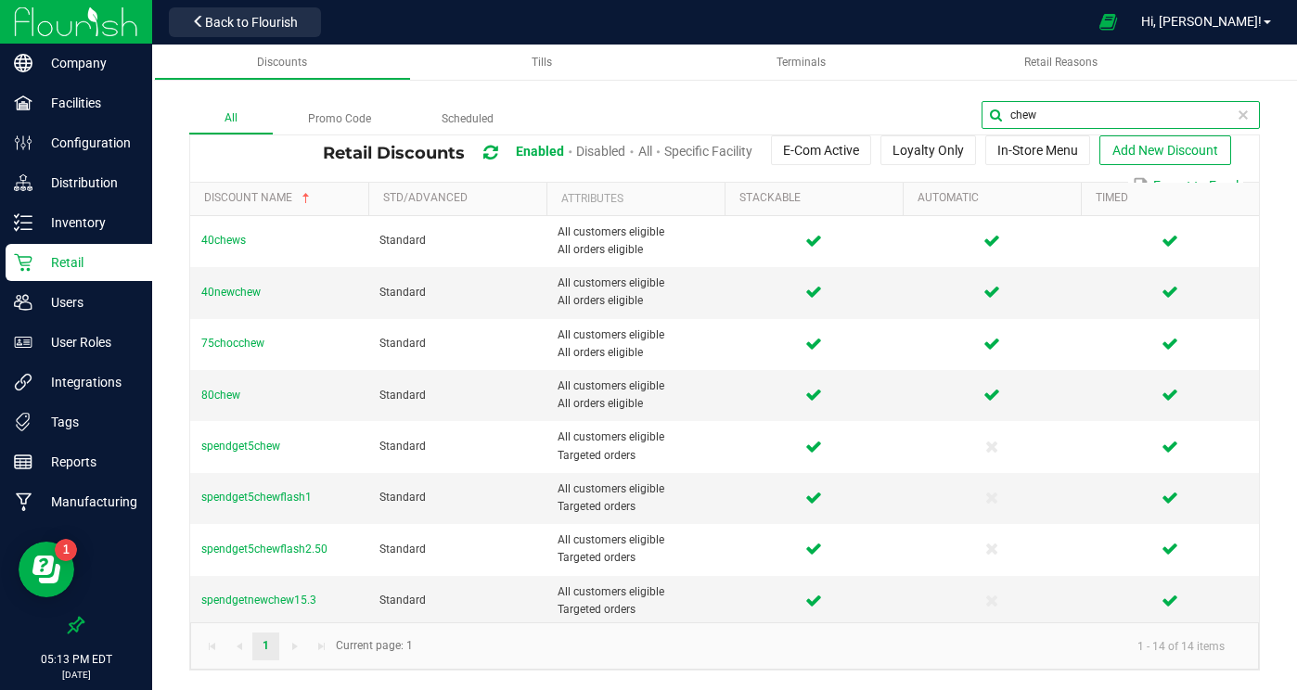
drag, startPoint x: 1204, startPoint y: 110, endPoint x: 1053, endPoint y: 88, distance: 151.9
click at [1052, 88] on div "All Promo Code Scheduled chew Retail Discounts Enabled Disabled All Specific Fa…" at bounding box center [724, 367] width 1145 height 644
type input "dvape"
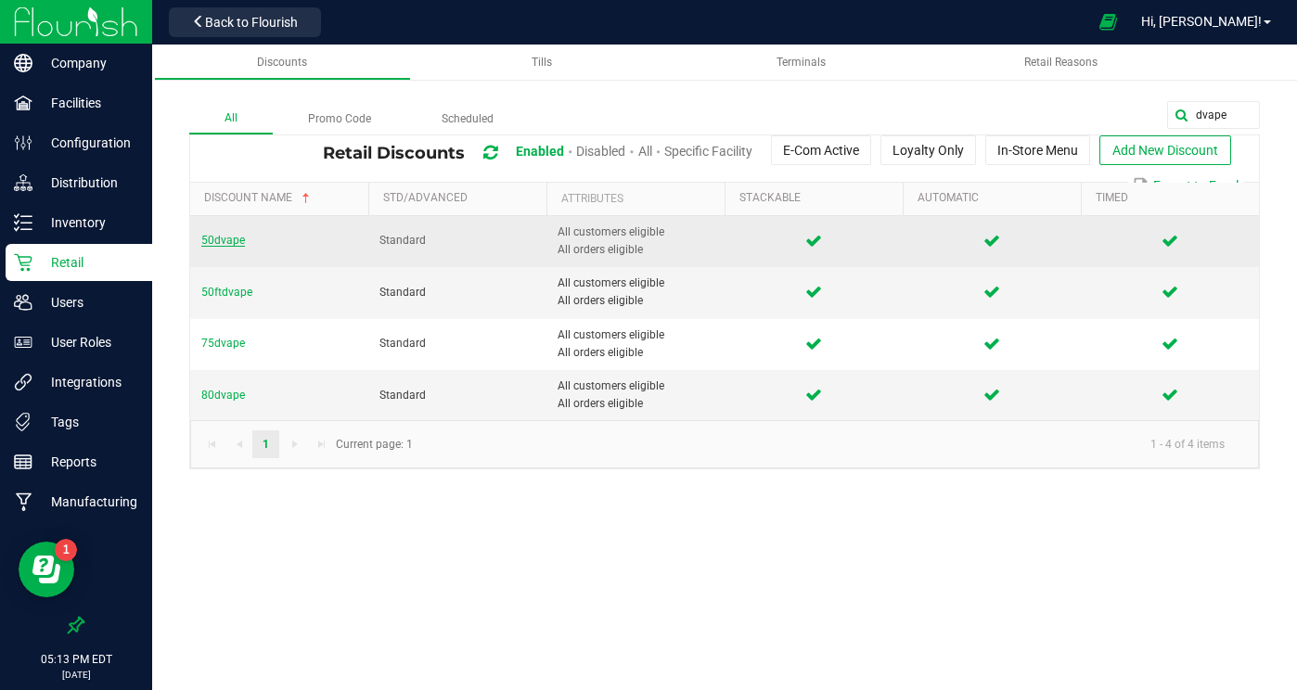
click at [226, 239] on span "50dvape" at bounding box center [223, 240] width 44 height 13
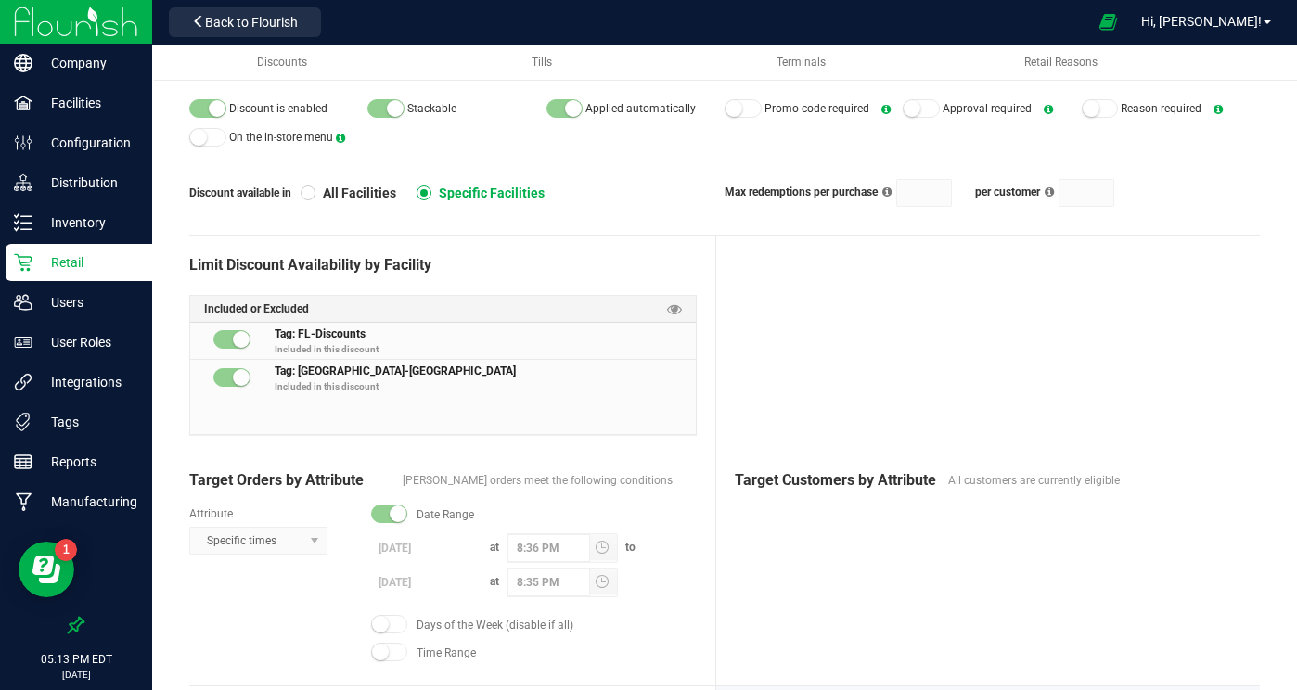
scroll to position [140, 0]
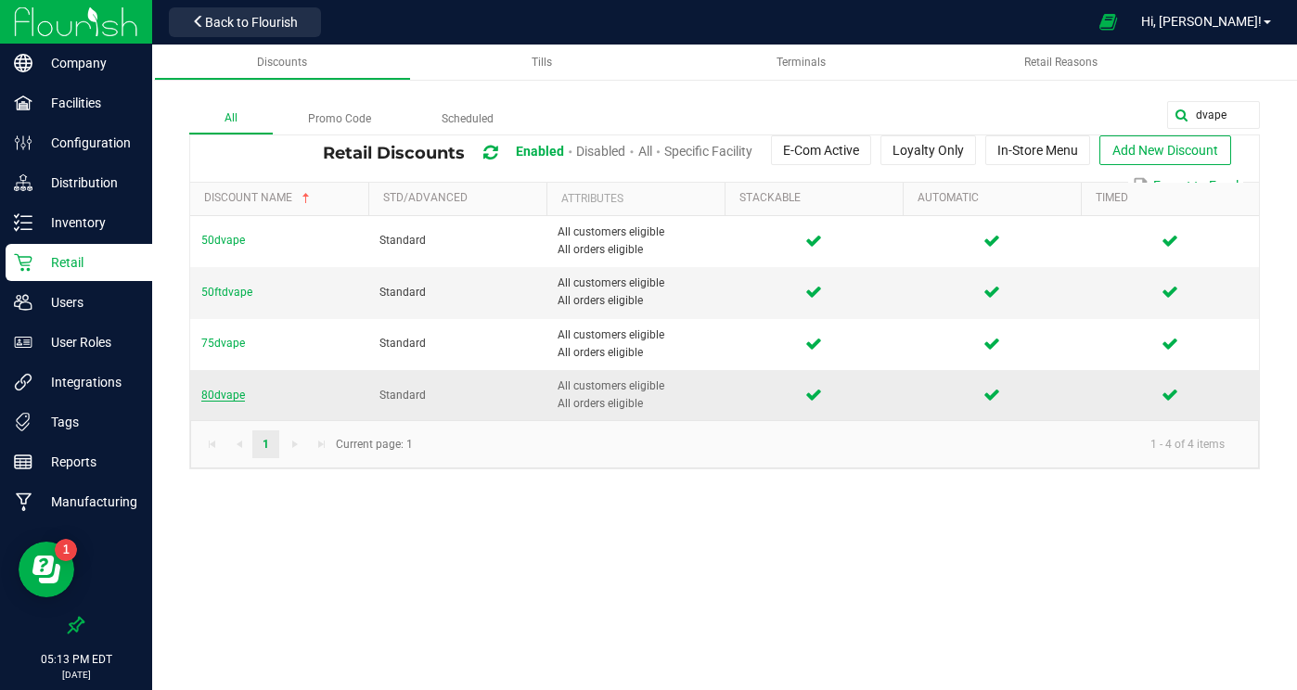
click at [225, 396] on span "80dvape" at bounding box center [223, 395] width 44 height 13
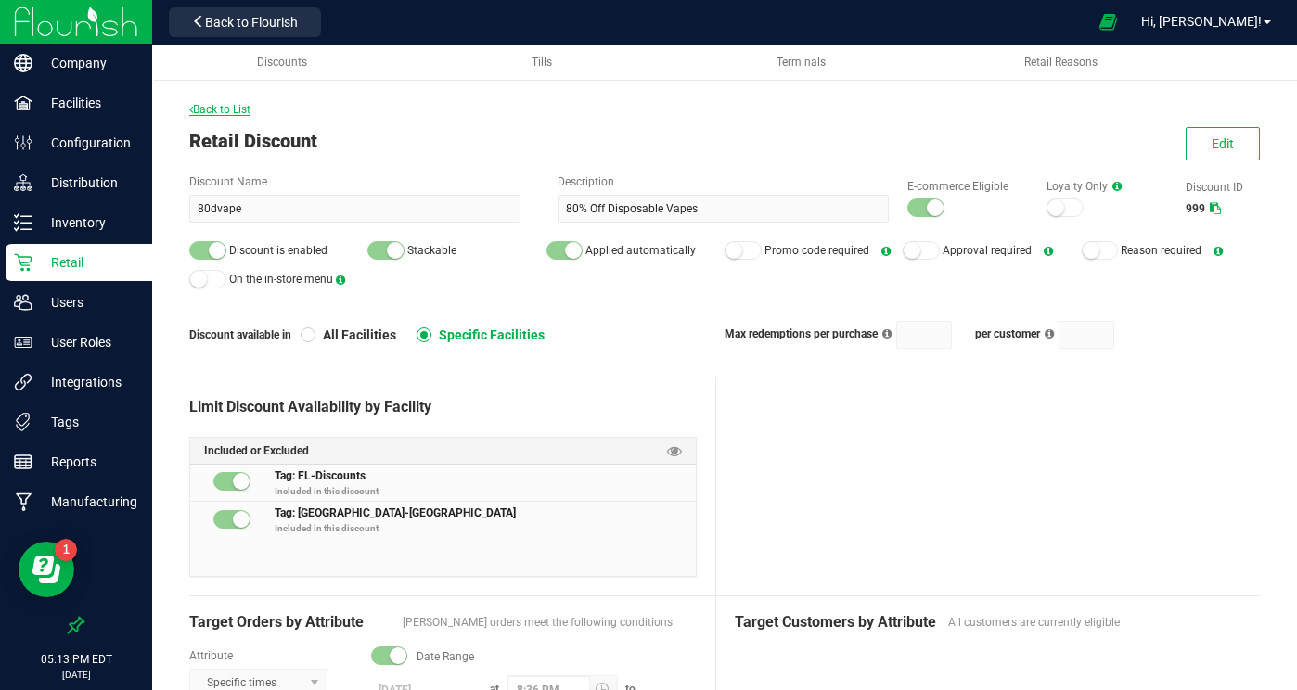
click at [249, 110] on span "Back to List" at bounding box center [219, 109] width 61 height 13
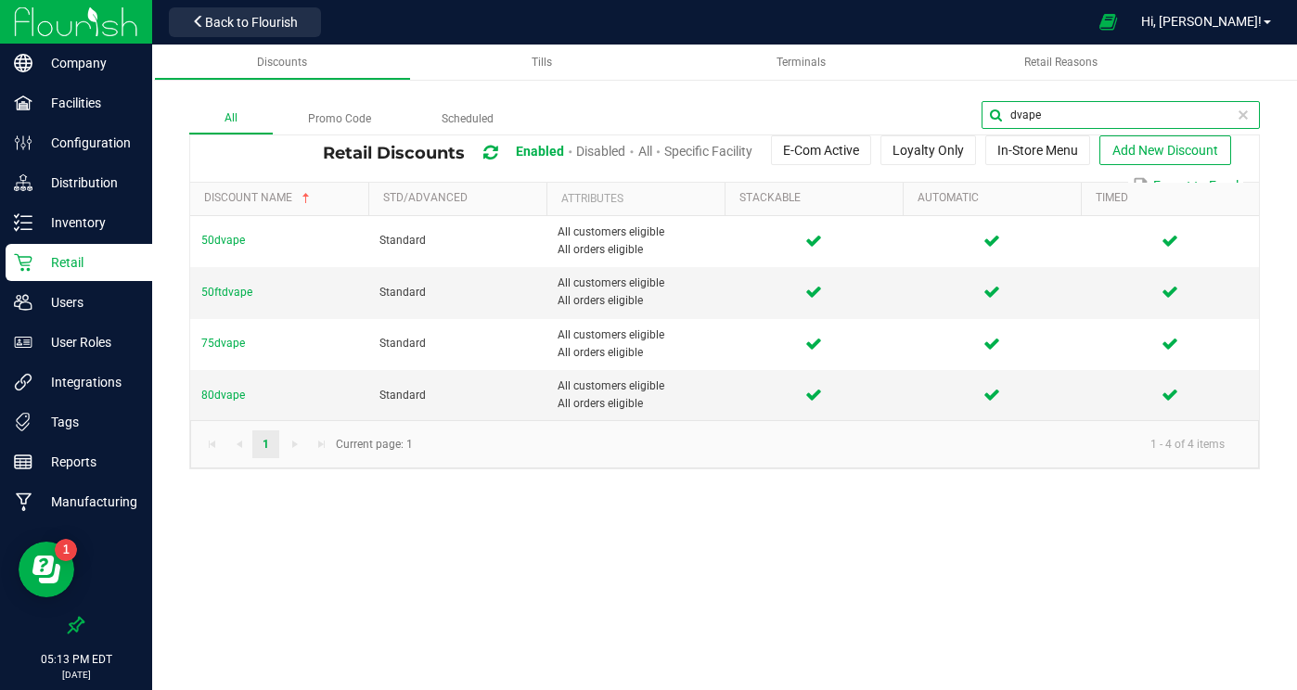
drag, startPoint x: 1164, startPoint y: 113, endPoint x: 1043, endPoint y: 92, distance: 122.5
click at [1043, 92] on div "All Promo Code Scheduled dvape Retail Discounts Enabled Disabled All Specific F…" at bounding box center [724, 266] width 1145 height 443
type input "grnd"
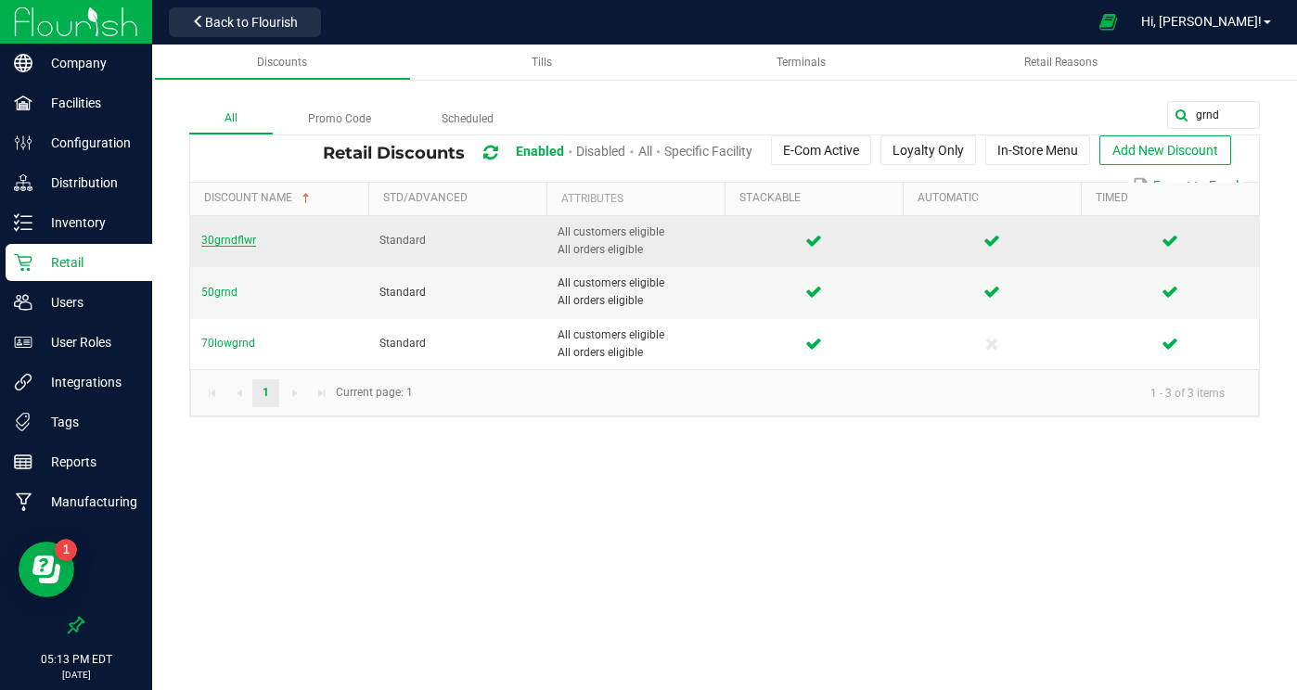
click at [222, 239] on span "30grndflwr" at bounding box center [228, 240] width 55 height 13
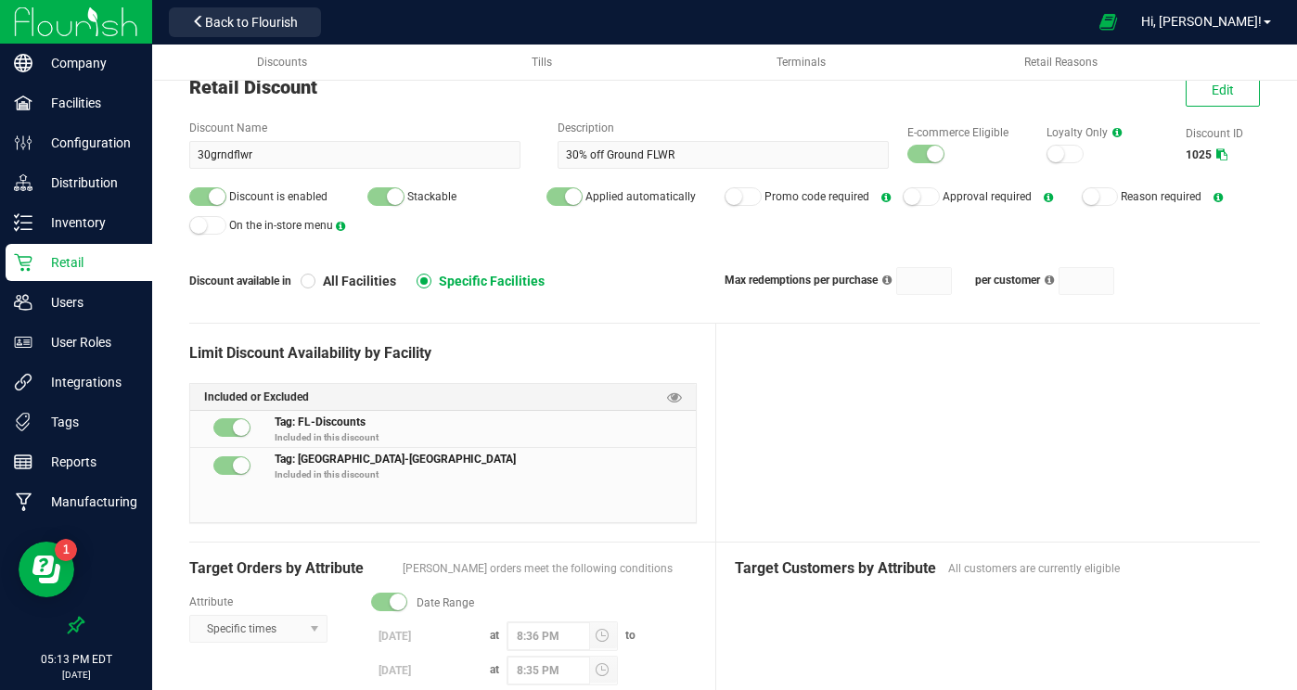
scroll to position [138, 0]
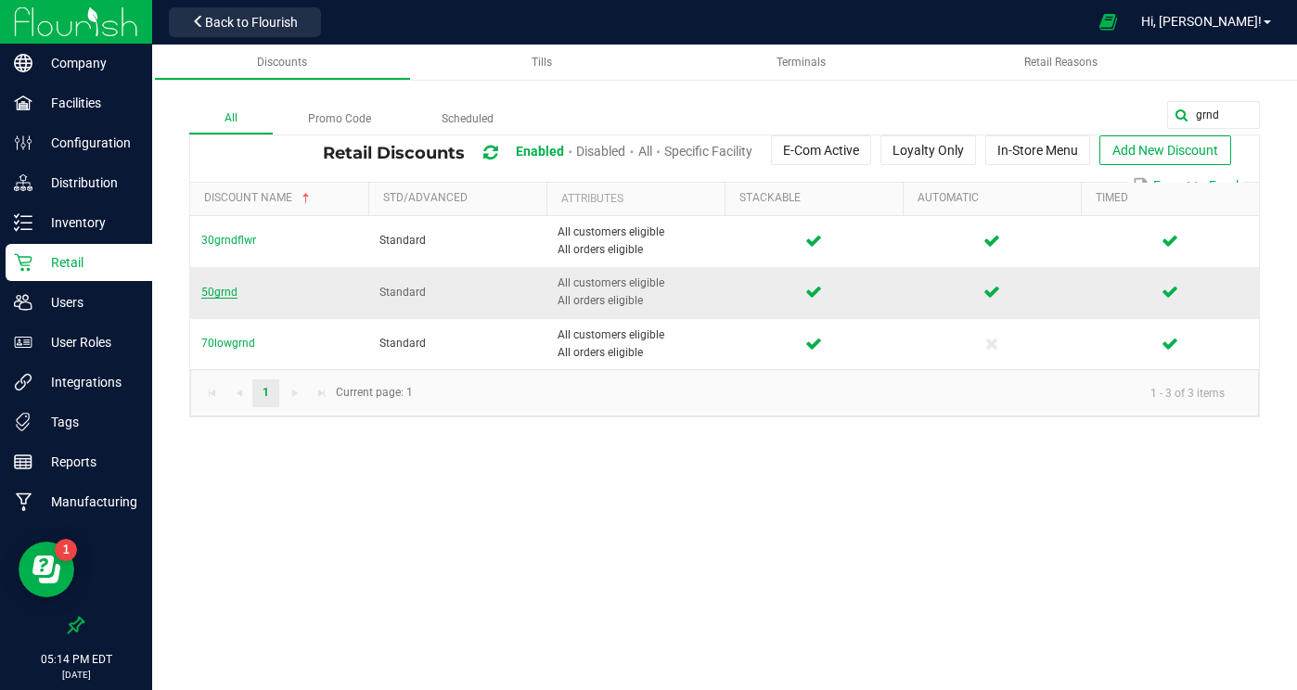
click at [221, 291] on span "50grnd" at bounding box center [219, 292] width 36 height 13
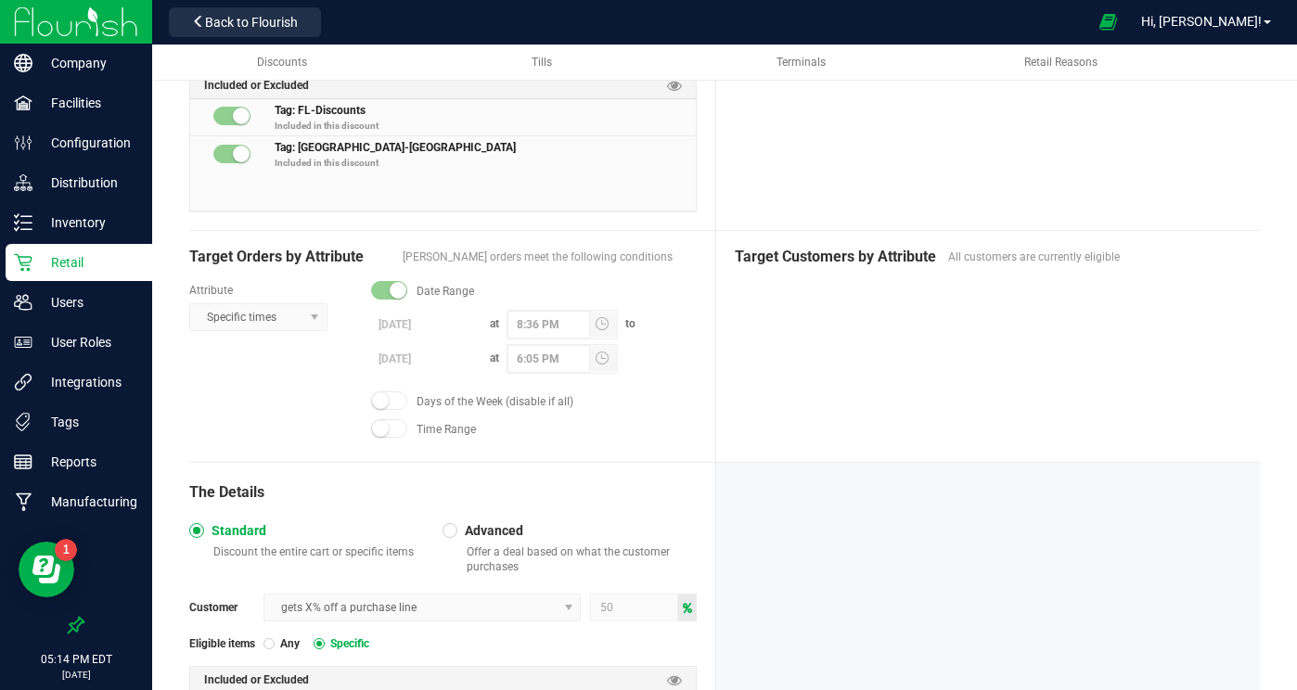
scroll to position [447, 0]
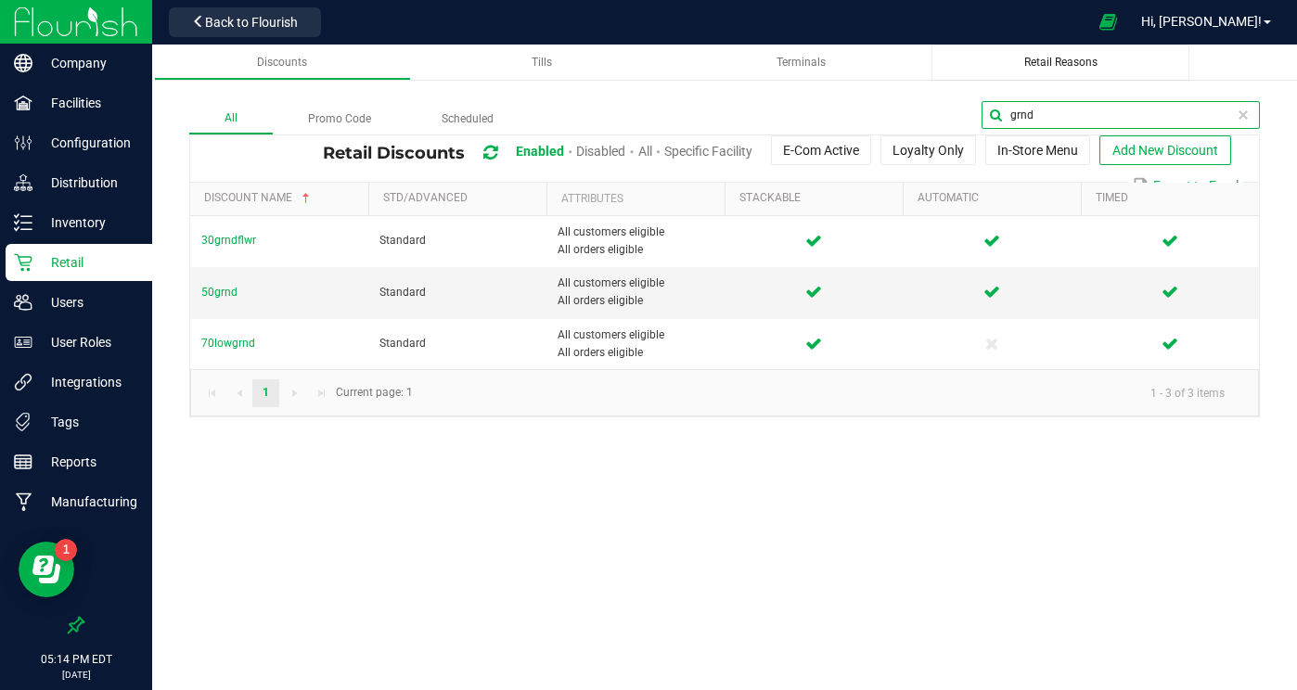
drag, startPoint x: 1234, startPoint y: 117, endPoint x: 1042, endPoint y: 70, distance: 197.9
click at [1043, 70] on div "Discounts Tills Terminals Retail Reasons All Promo Code Scheduled grnd Retail D…" at bounding box center [724, 241] width 1145 height 392
type input "grz"
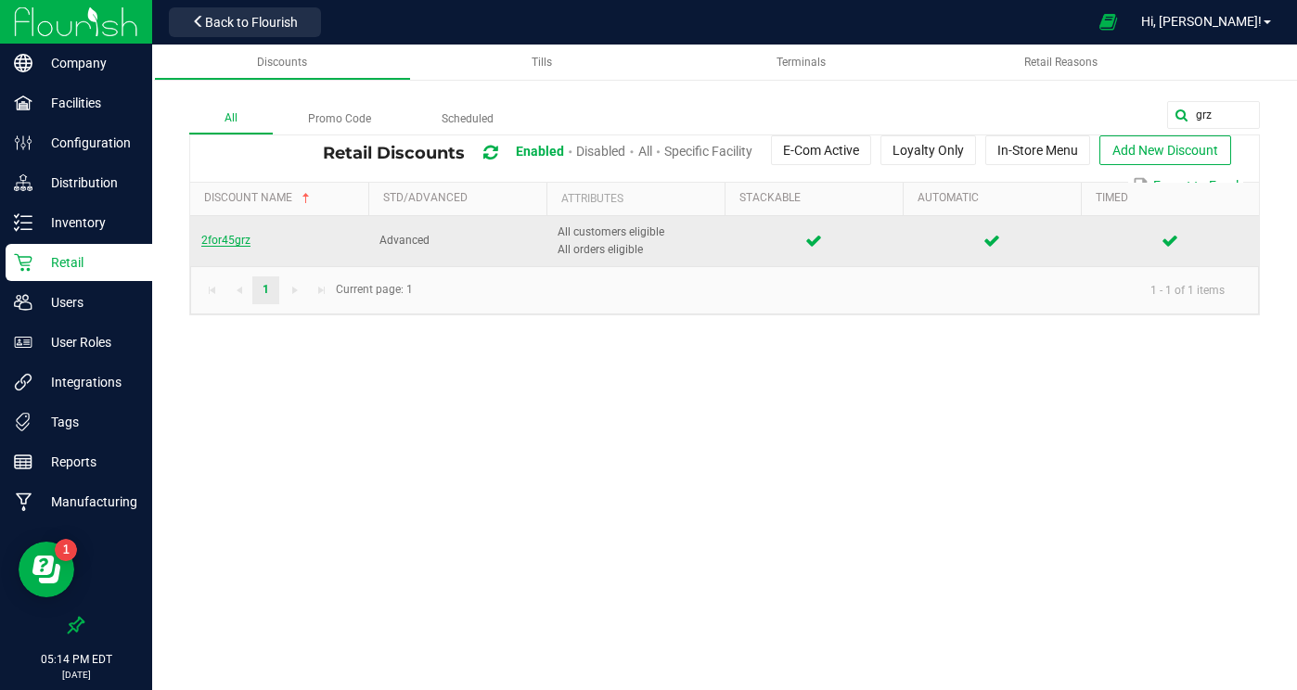
click at [236, 240] on span "2for45grz" at bounding box center [225, 240] width 49 height 13
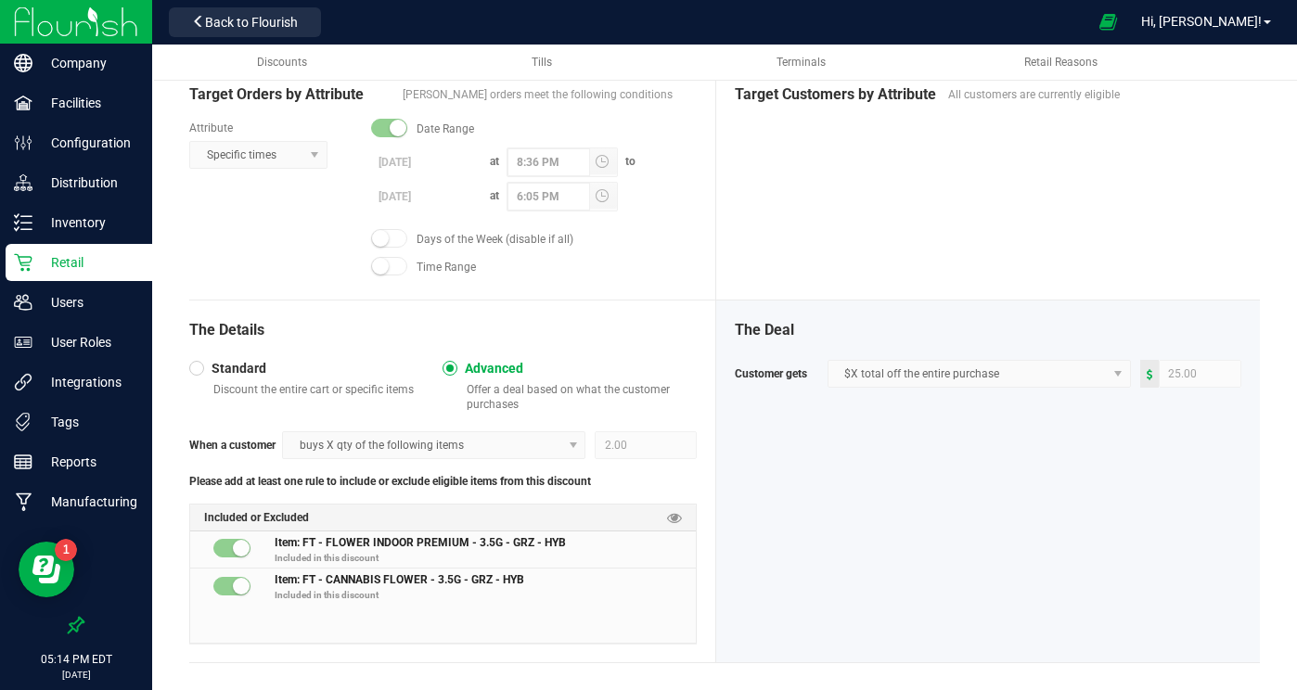
scroll to position [529, 0]
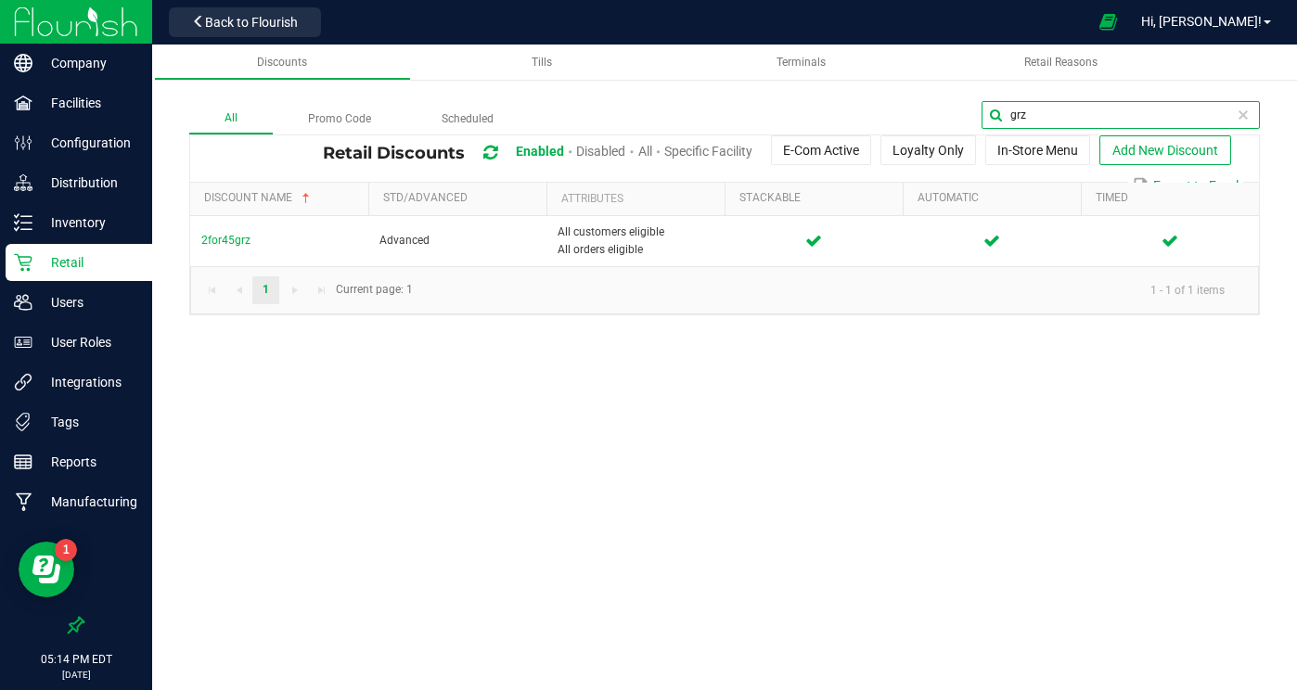
drag, startPoint x: 1194, startPoint y: 110, endPoint x: 1103, endPoint y: 101, distance: 91.4
click at [1103, 101] on input "grz" at bounding box center [1121, 115] width 278 height 28
type input "g"
type input "cdt"
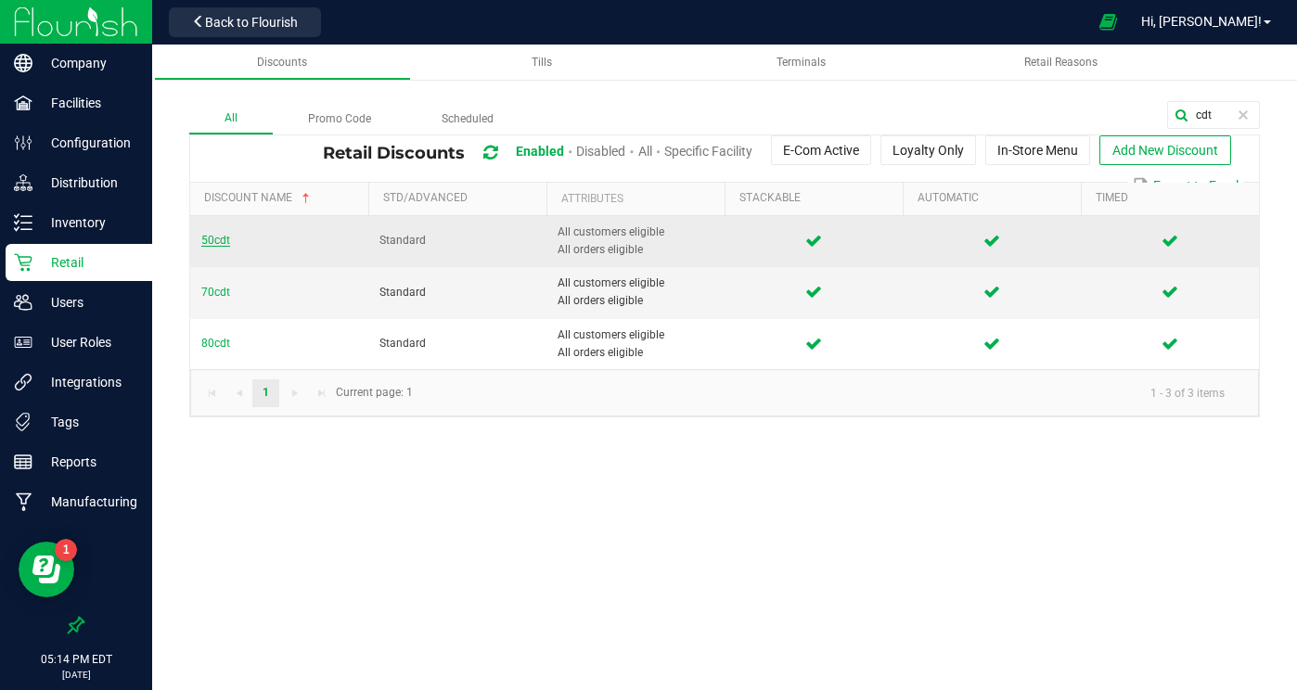
click at [207, 238] on span "50cdt" at bounding box center [215, 240] width 29 height 13
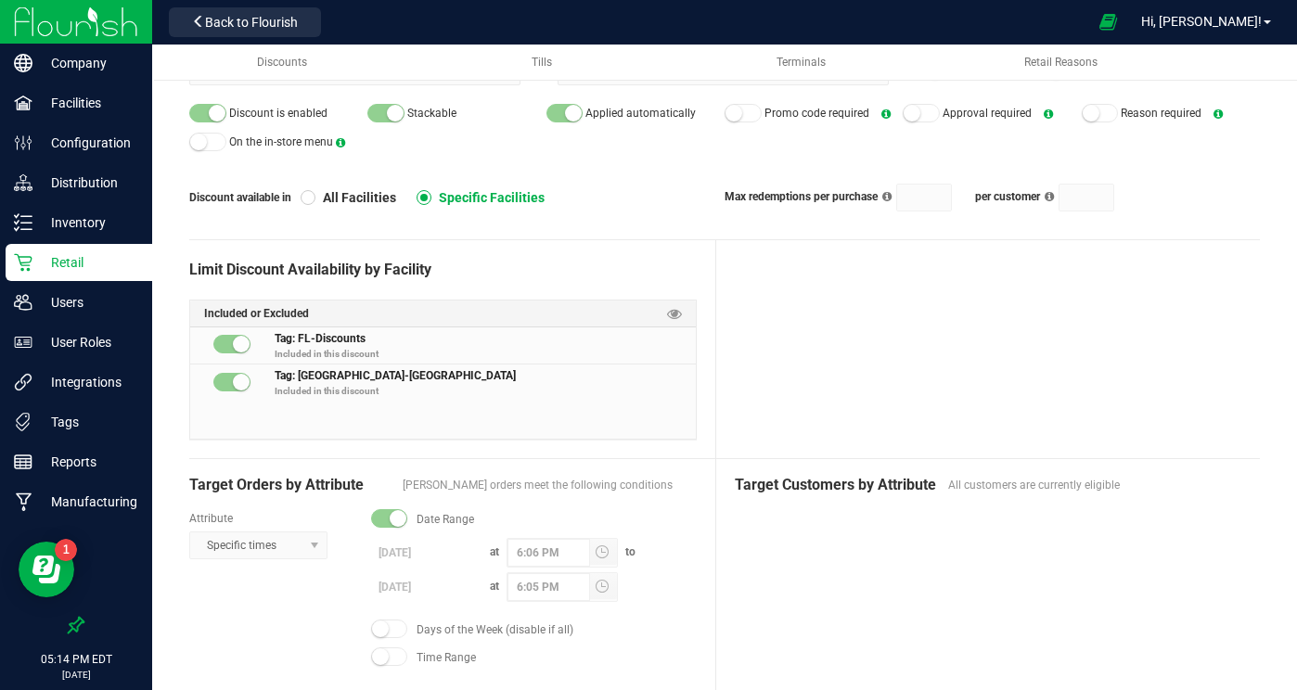
scroll to position [151, 0]
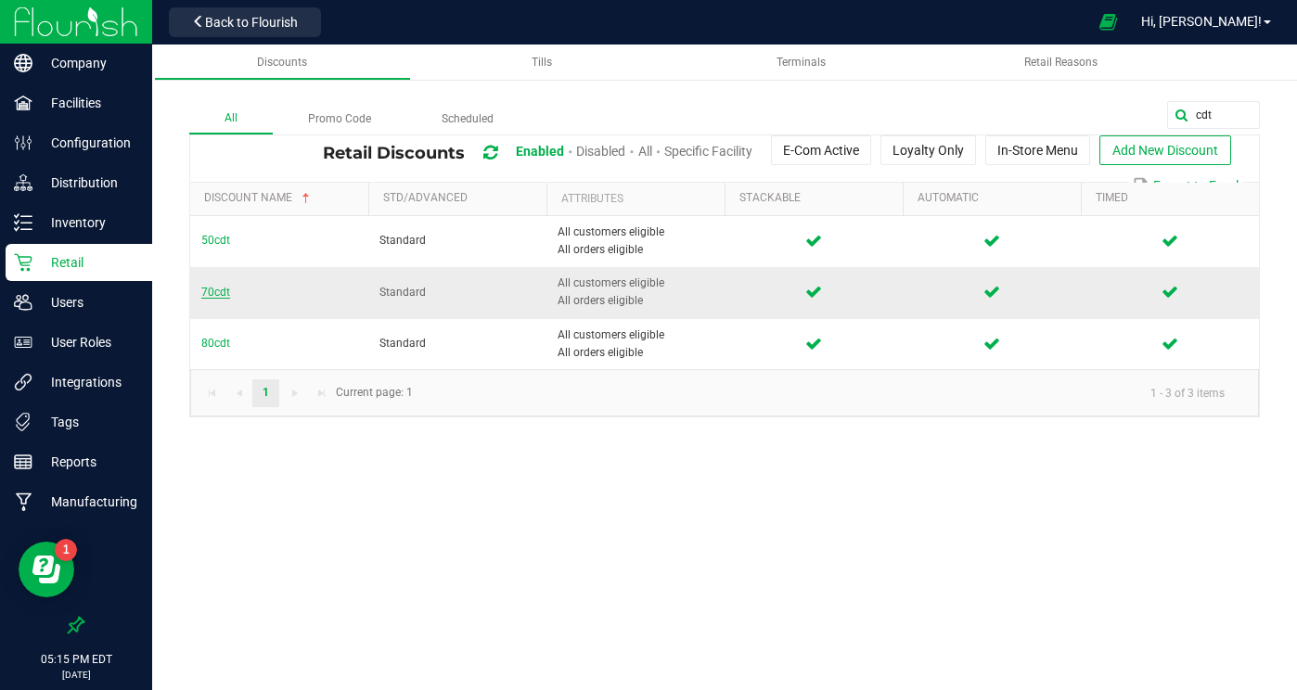
click at [204, 293] on span "70cdt" at bounding box center [215, 292] width 29 height 13
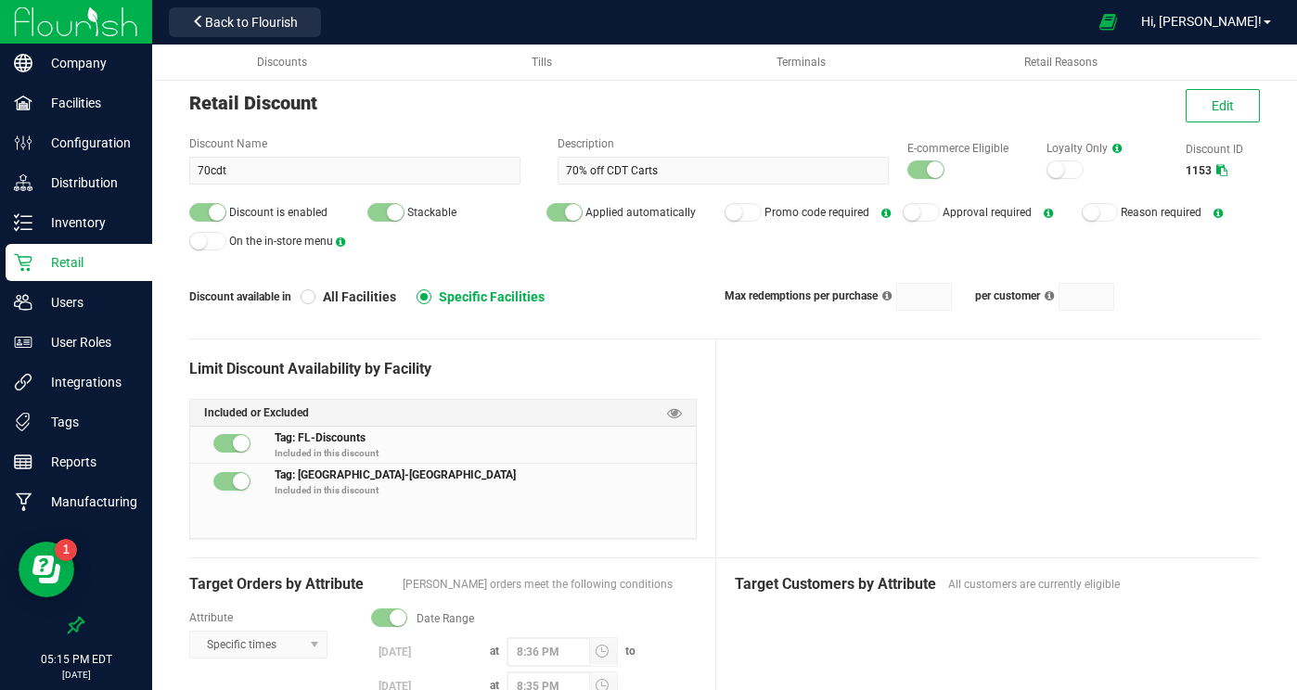
scroll to position [51, 0]
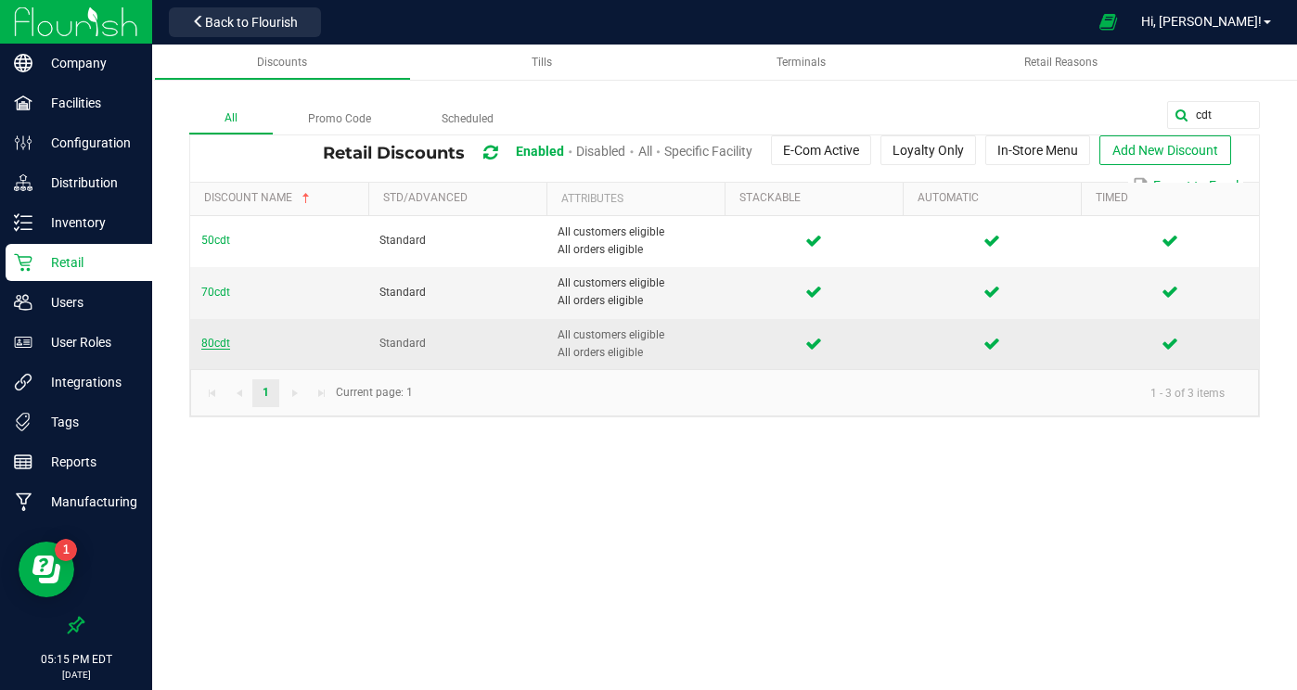
click at [213, 342] on span "80cdt" at bounding box center [215, 343] width 29 height 13
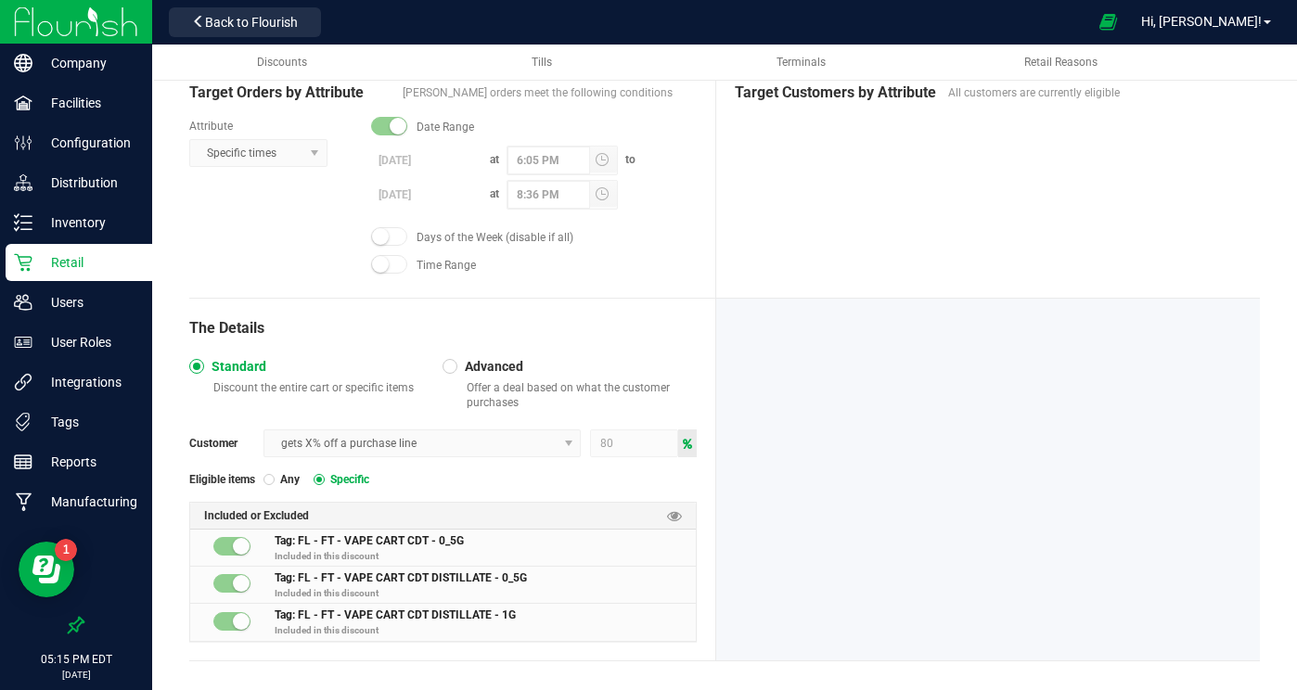
scroll to position [538, 0]
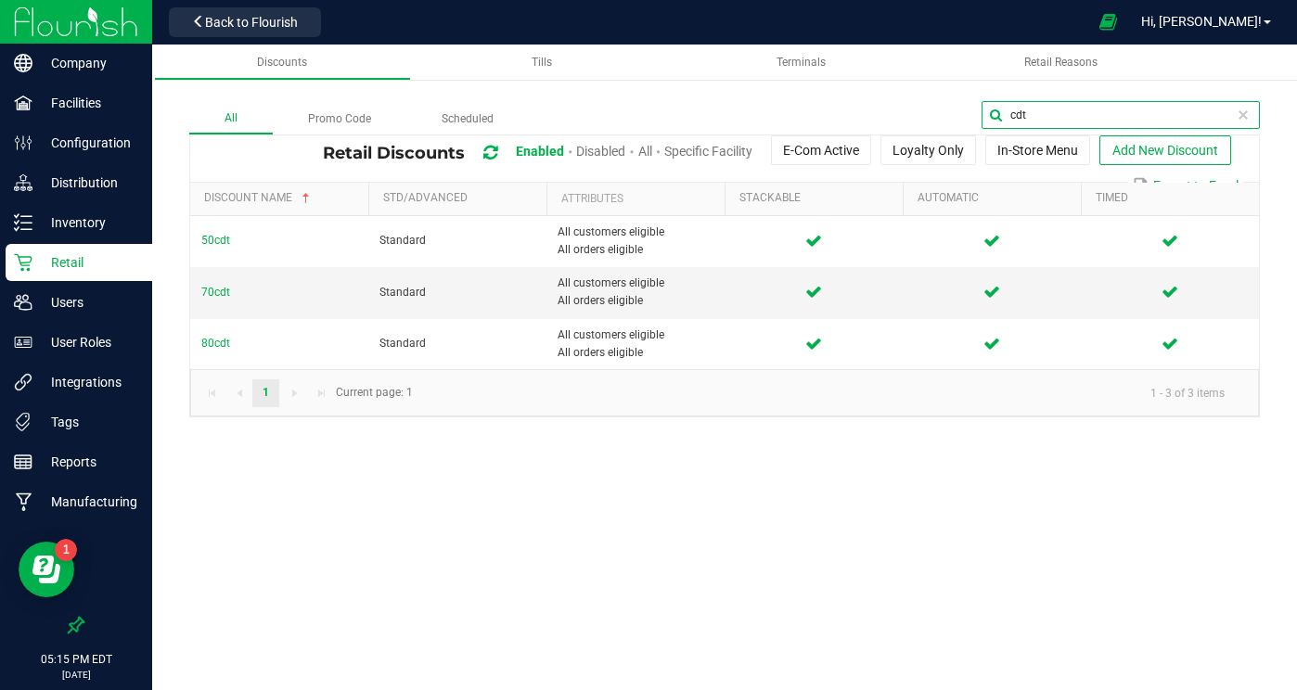
drag, startPoint x: 1220, startPoint y: 119, endPoint x: 1072, endPoint y: 96, distance: 149.4
click at [1072, 96] on div "All Promo Code Scheduled cdt Retail Discounts Enabled Disabled All Specific Fac…" at bounding box center [724, 240] width 1145 height 391
type input "dep"
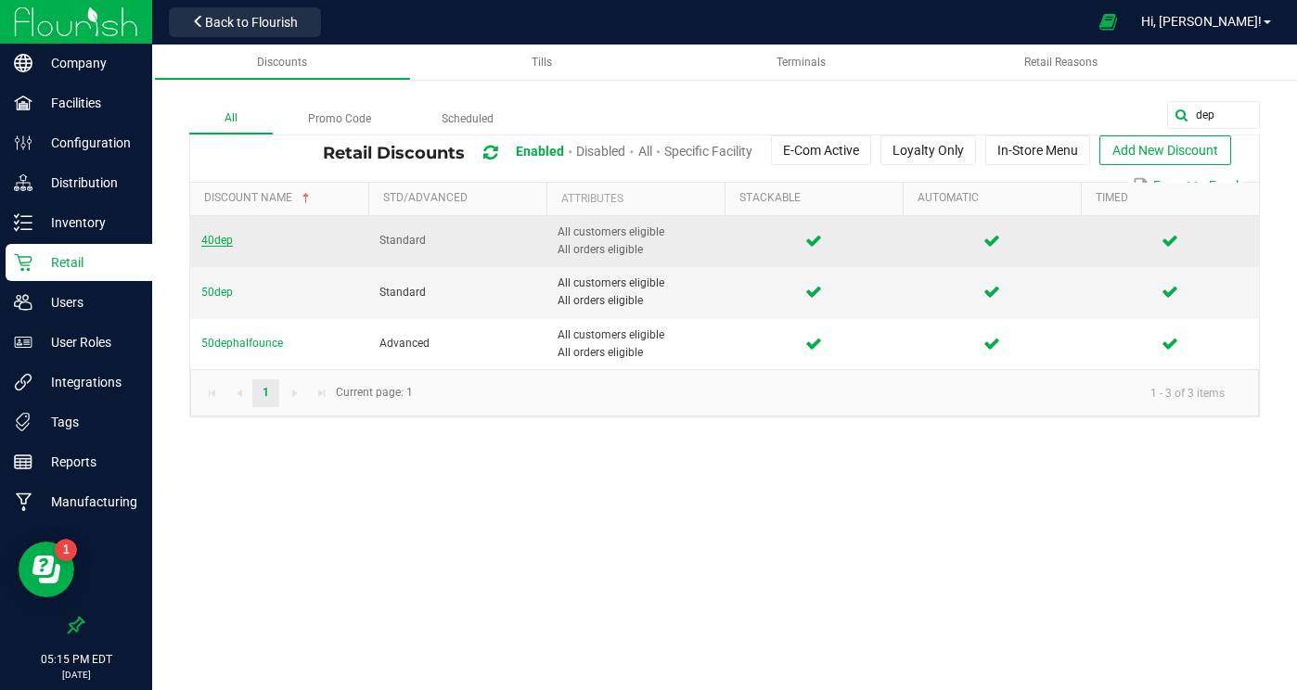
click at [223, 245] on span "40dep" at bounding box center [217, 240] width 32 height 13
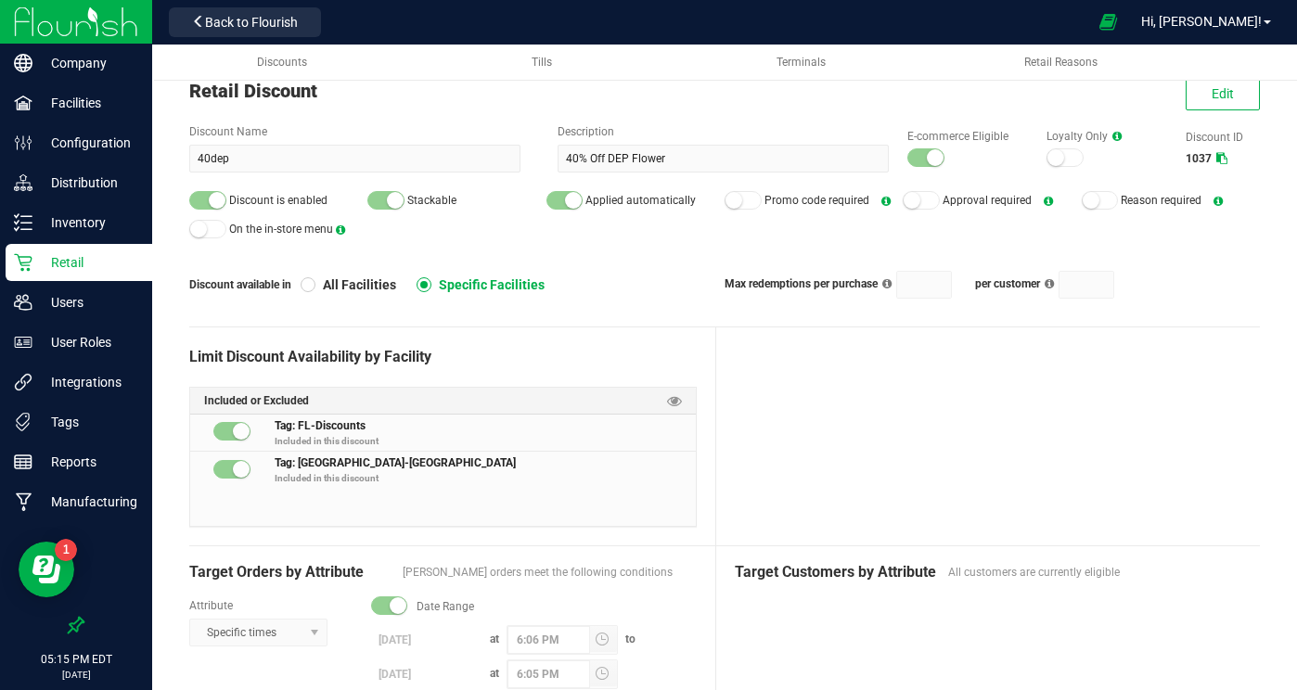
scroll to position [56, 0]
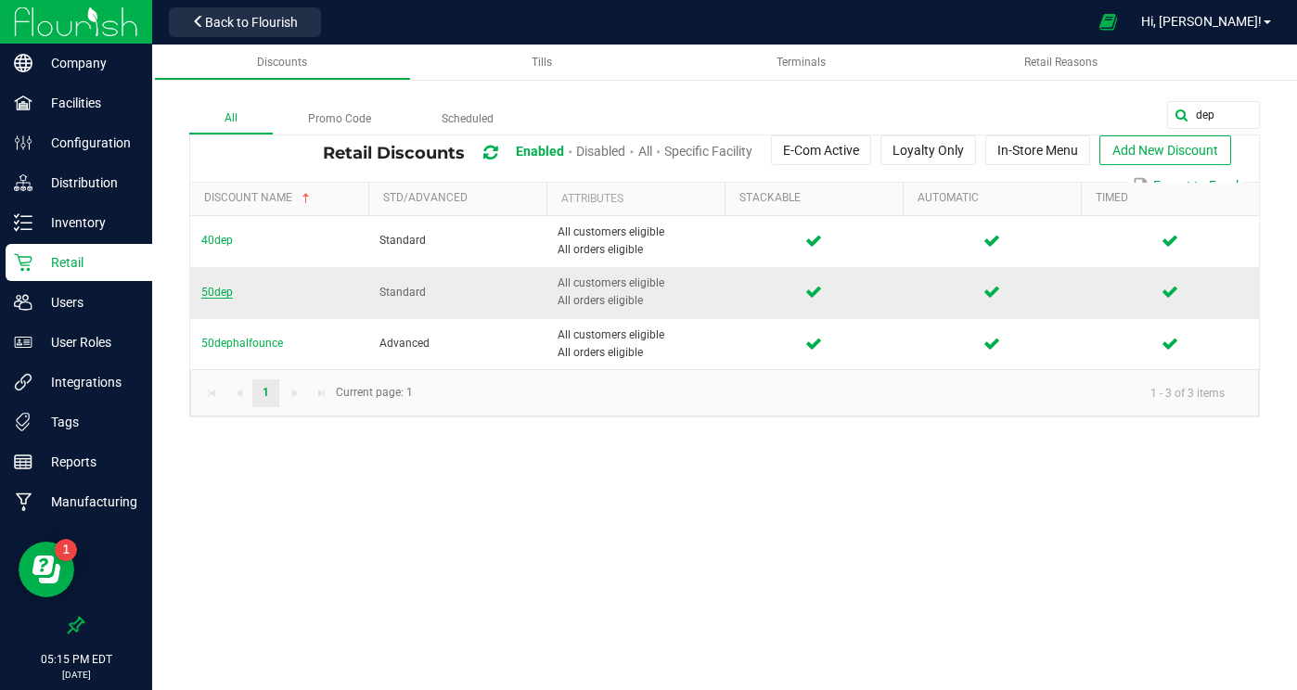
click at [225, 296] on span "50dep" at bounding box center [217, 292] width 32 height 13
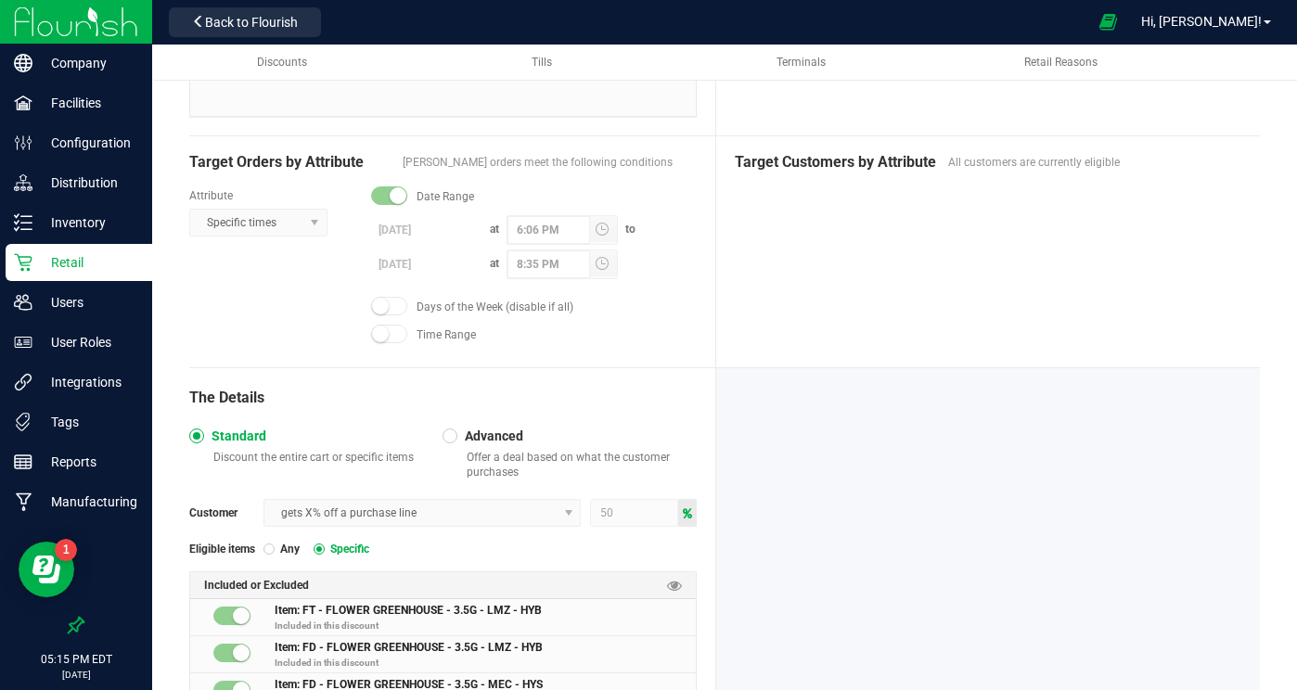
scroll to position [555, 0]
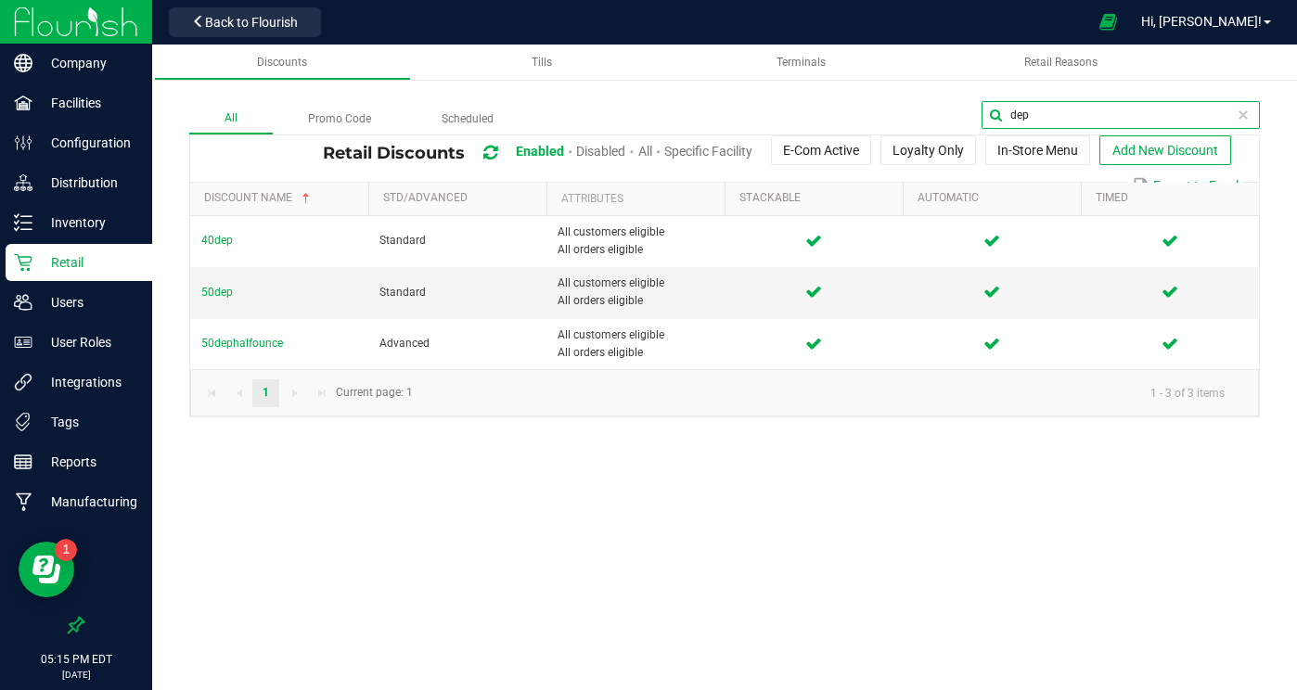
drag, startPoint x: 1165, startPoint y: 102, endPoint x: 1043, endPoint y: 82, distance: 123.3
click at [1041, 82] on div "All Promo Code Scheduled dep Retail Discounts Enabled Disabled All Specific Fac…" at bounding box center [724, 240] width 1145 height 391
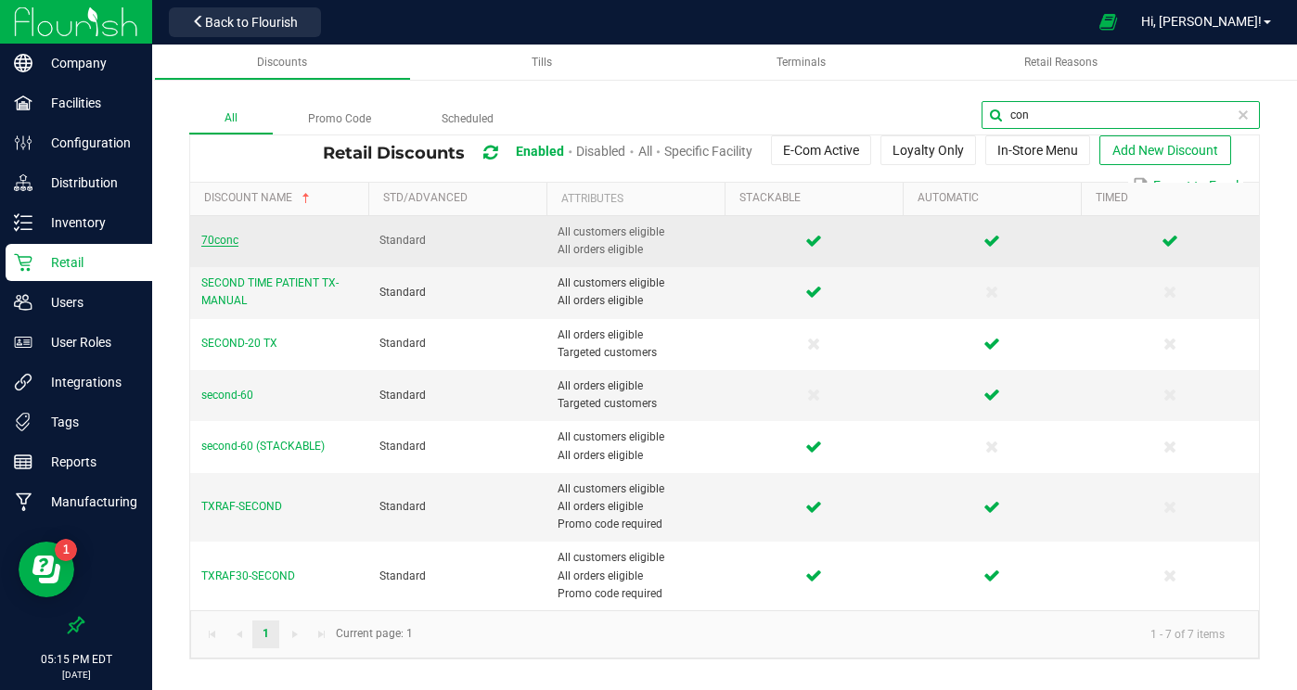
type input "con"
click at [231, 240] on span "70conc" at bounding box center [219, 240] width 37 height 13
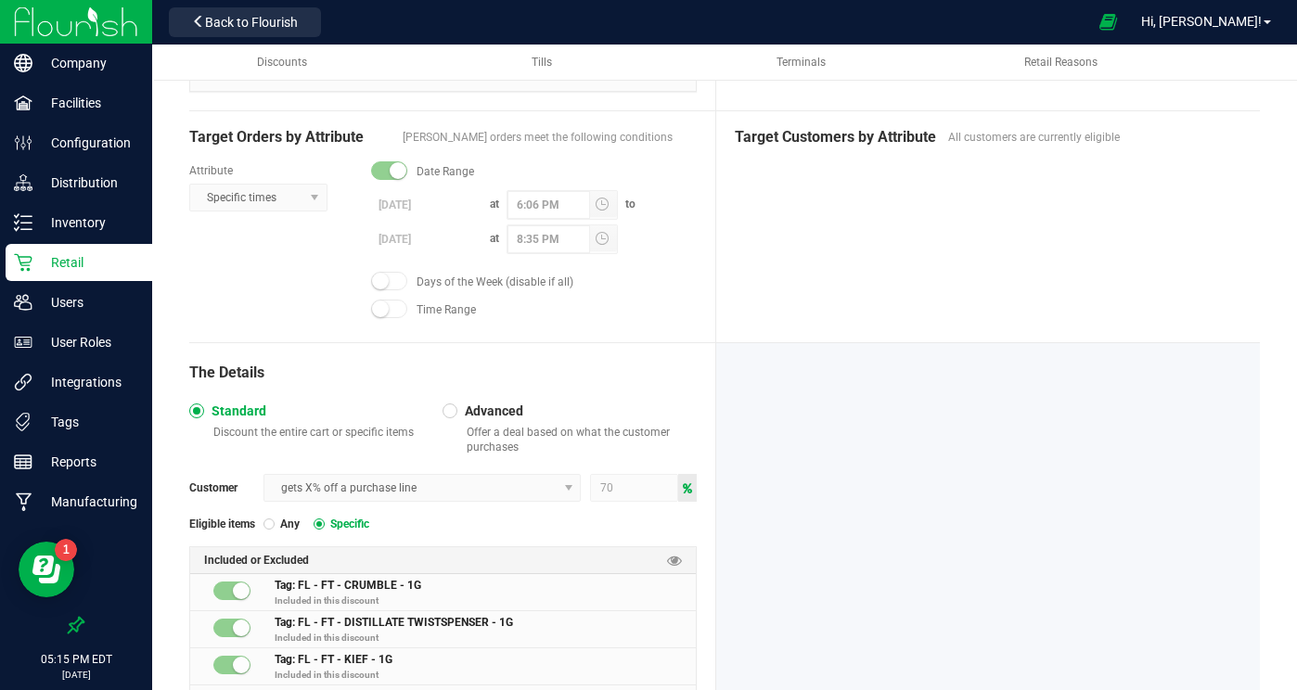
scroll to position [484, 0]
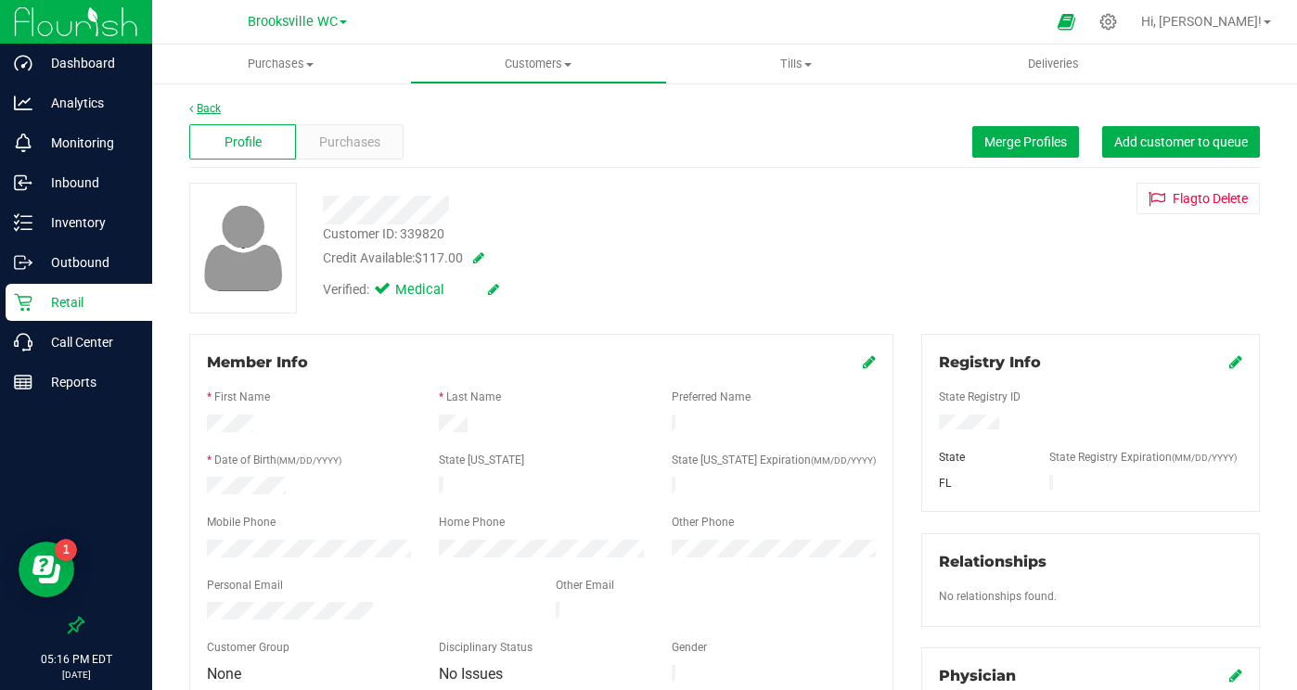
click at [195, 109] on link "Back" at bounding box center [205, 108] width 32 height 13
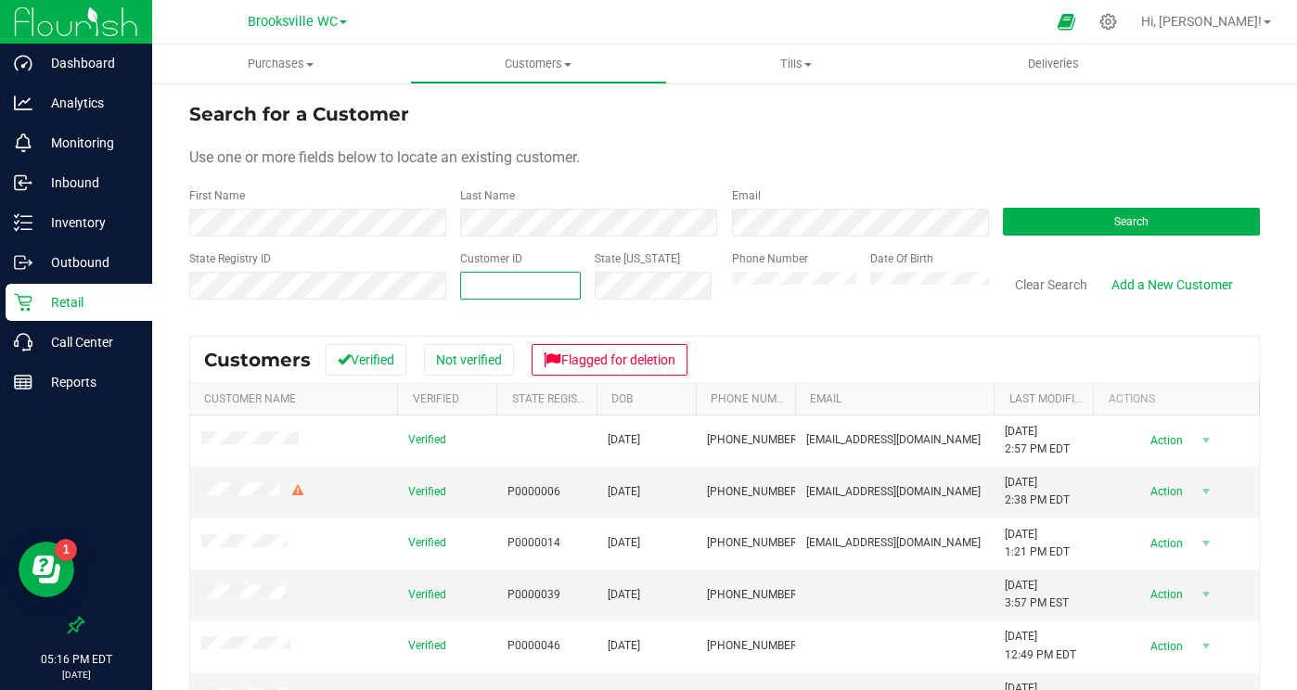
click at [544, 283] on span at bounding box center [520, 286] width 121 height 28
paste input "39820"
type input "39820"
click at [1065, 231] on button "Search" at bounding box center [1131, 222] width 257 height 28
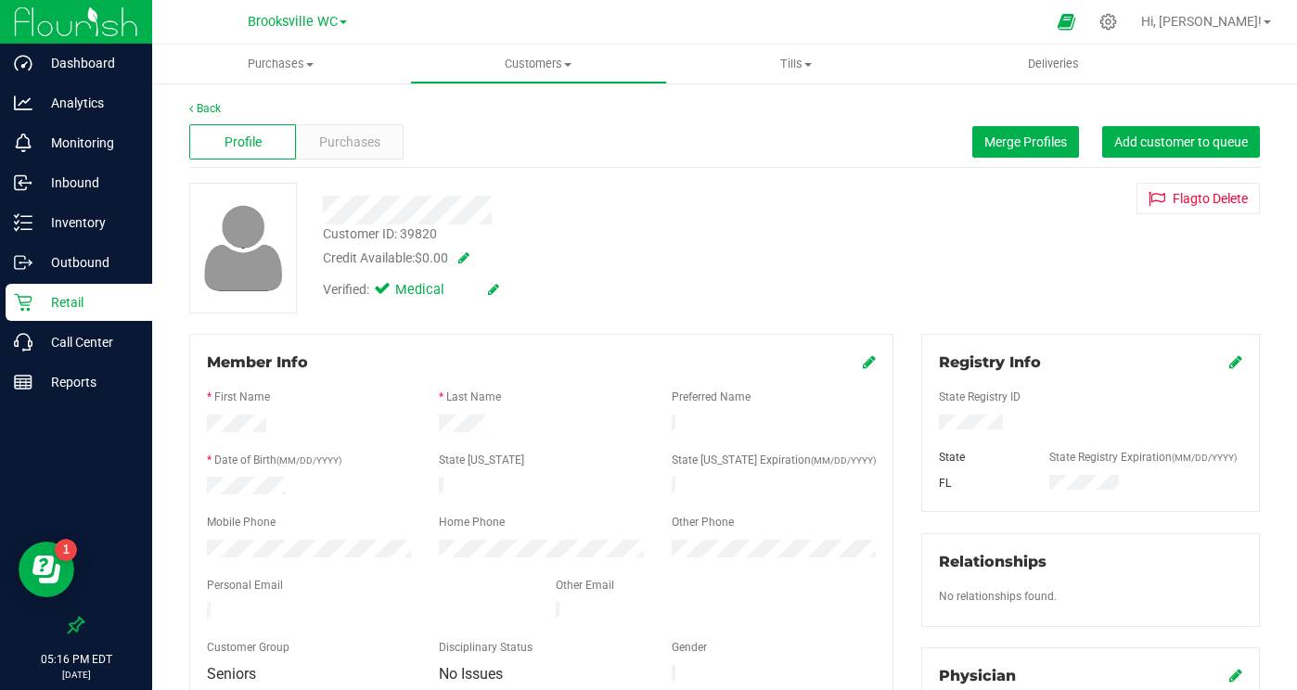
click at [464, 252] on span at bounding box center [460, 258] width 19 height 13
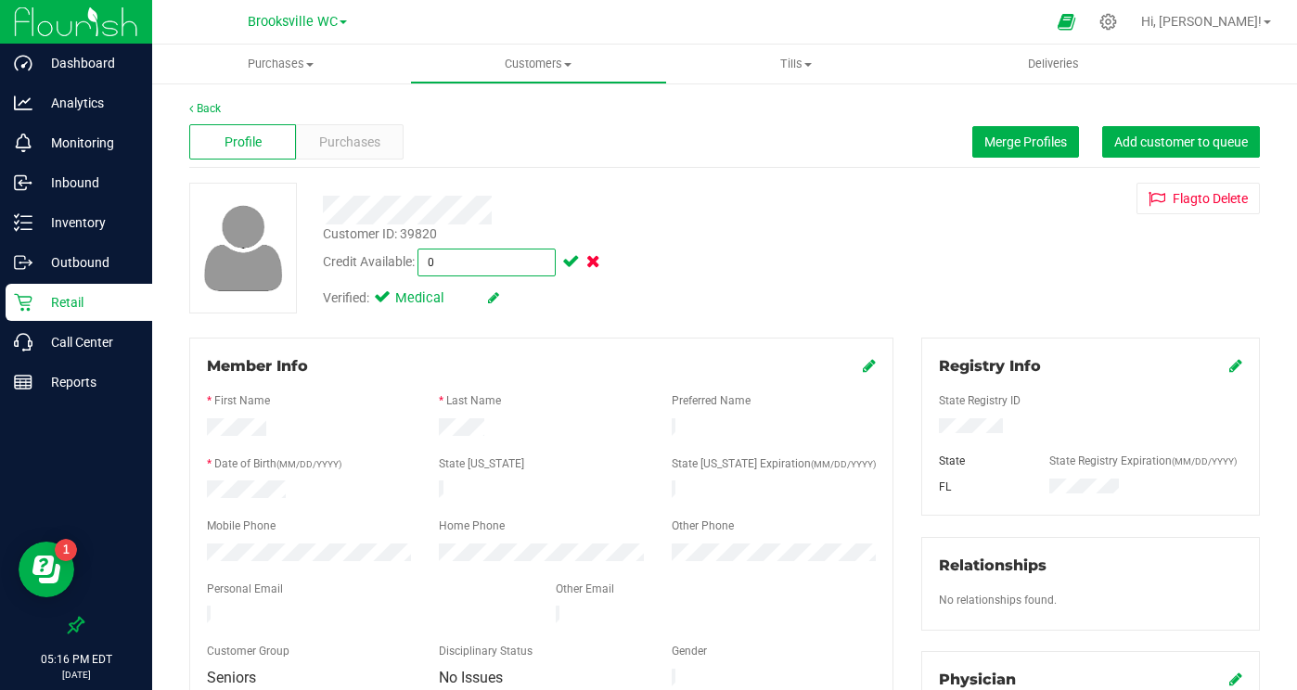
click at [463, 260] on span "$0.00 0" at bounding box center [487, 263] width 138 height 28
type input "117"
type input "$117.00"
click at [574, 263] on span at bounding box center [569, 261] width 21 height 13
